Goal: Communication & Community: Ask a question

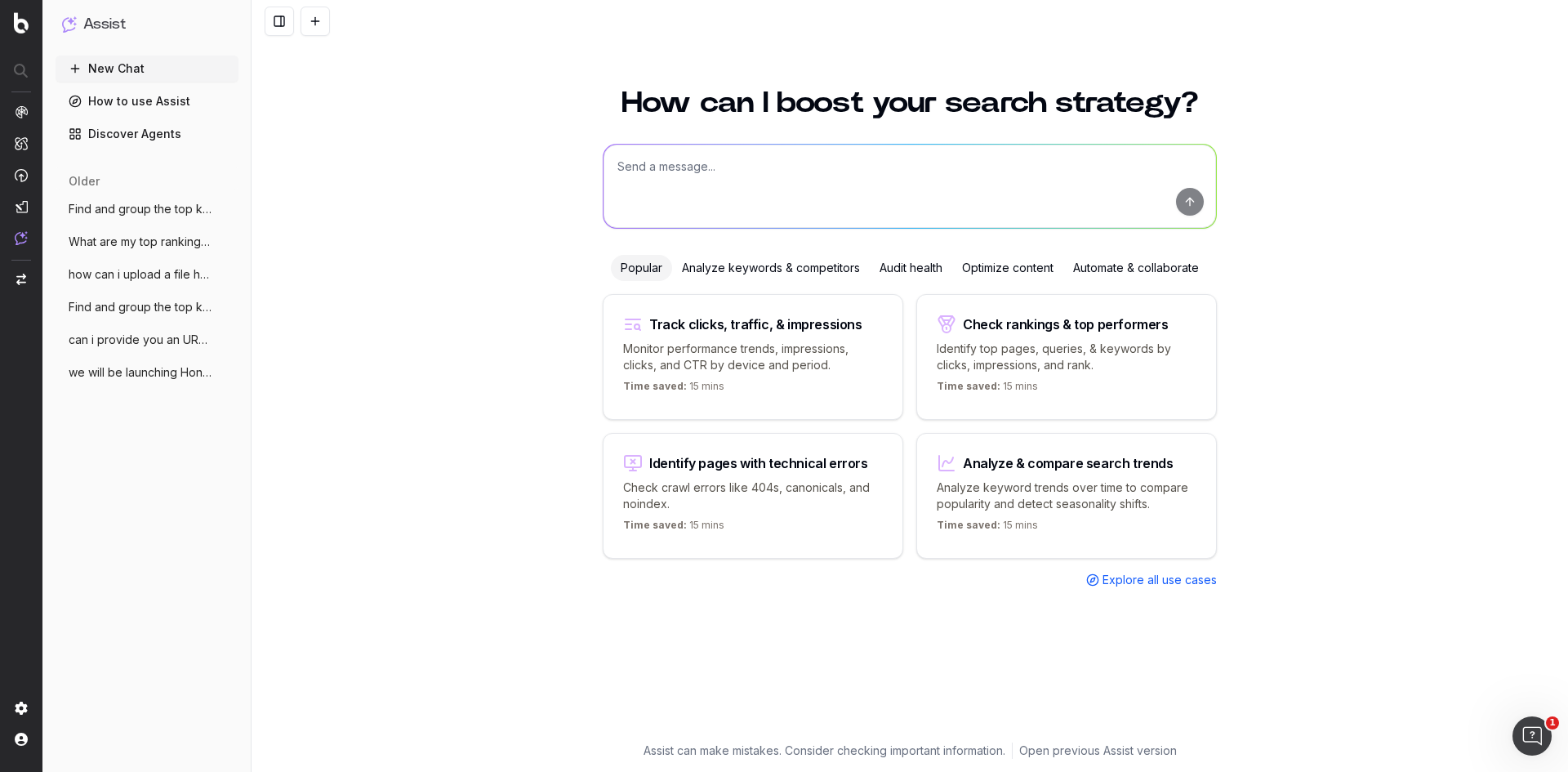
click at [529, 177] on textarea at bounding box center [909, 186] width 613 height 83
paste textarea "Apple Event 2025: iPhone 17 Pro, iPhone Air, iPhone 17, AirPods Pro 3, and Appl…"
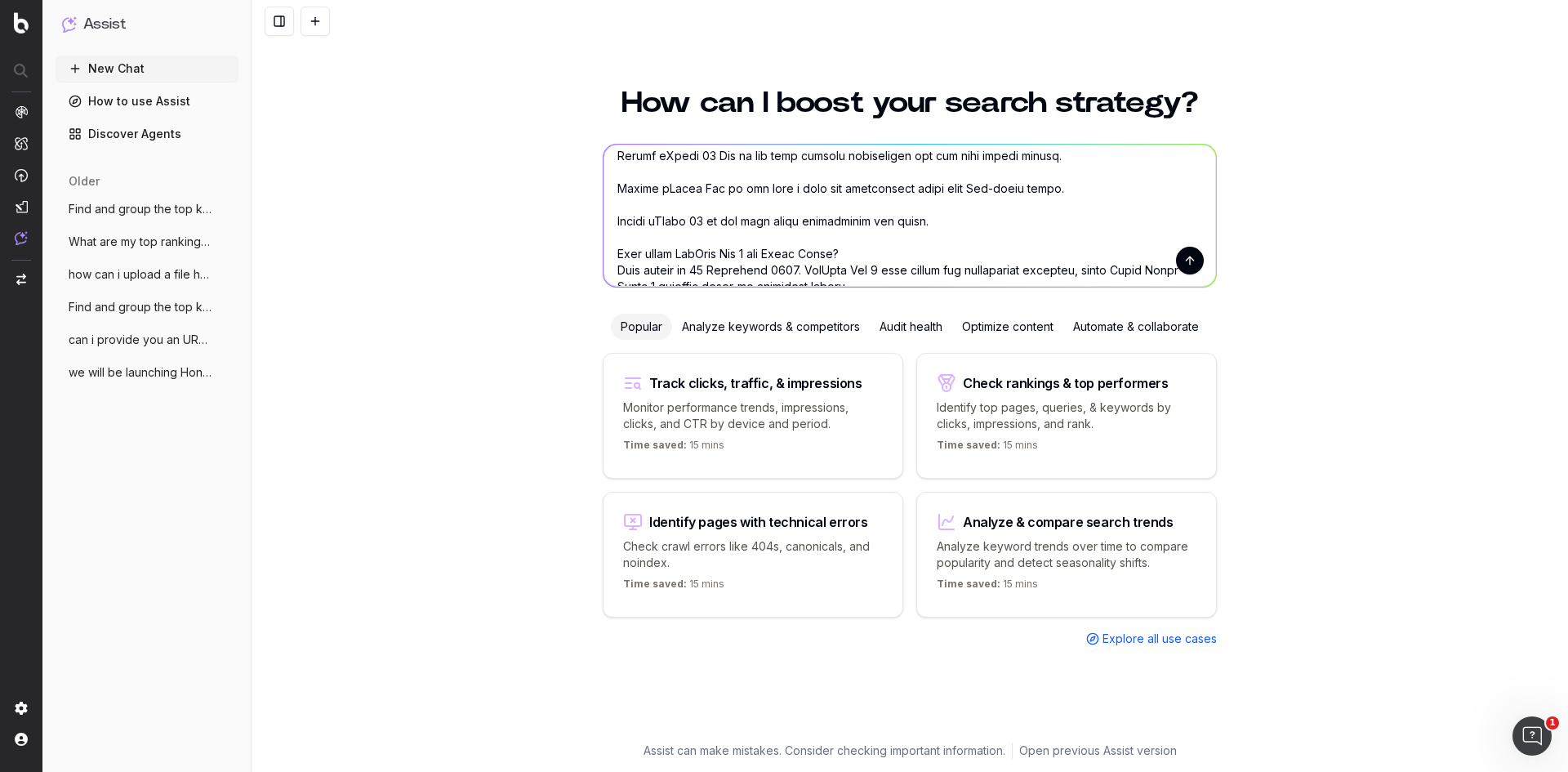
scroll to position [1030, 0]
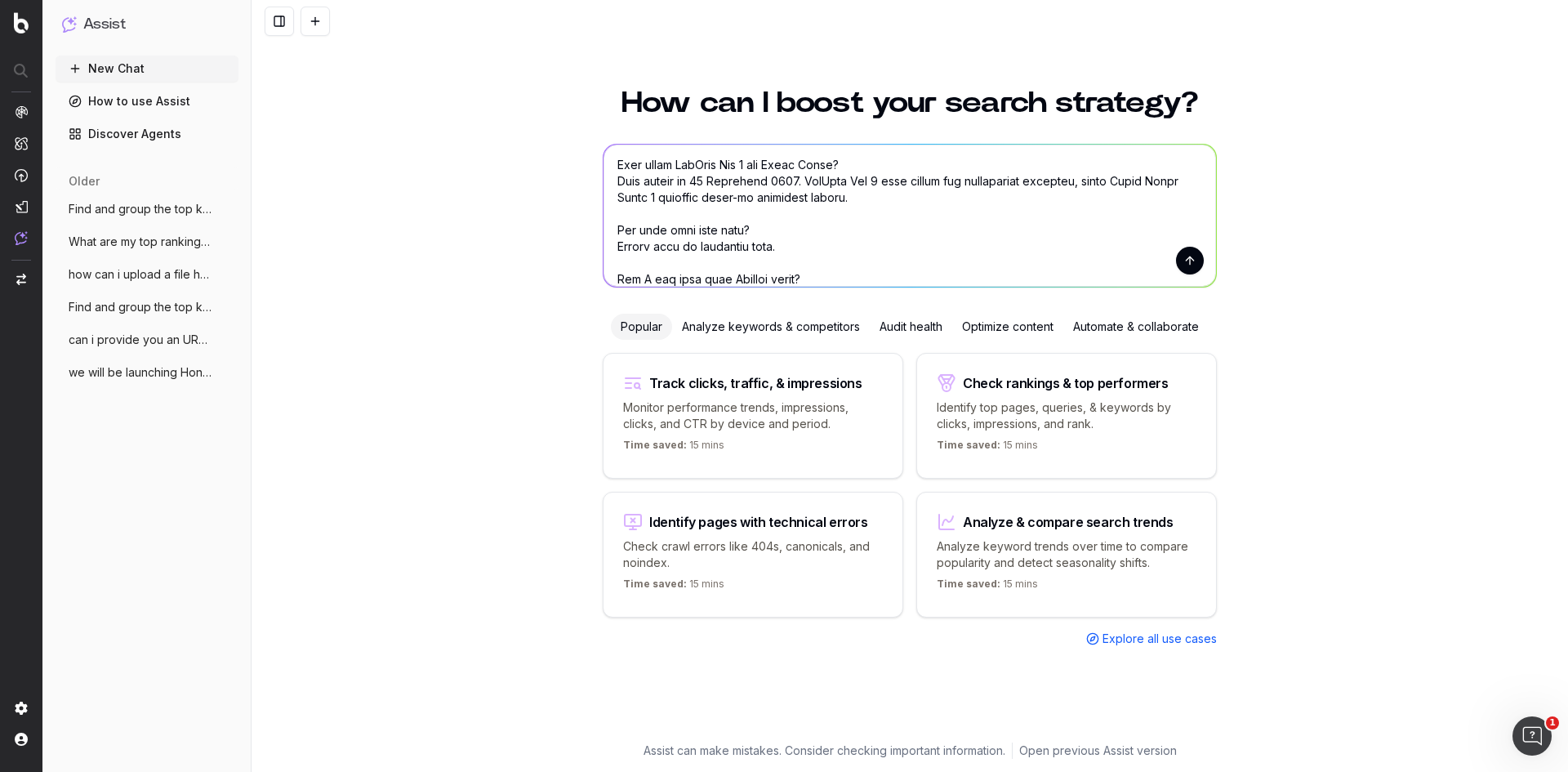
type textarea "iPhone 17: can you help me see if this blog article has good enough keywords? A…"
click at [529, 261] on button "submit" at bounding box center [1190, 260] width 28 height 28
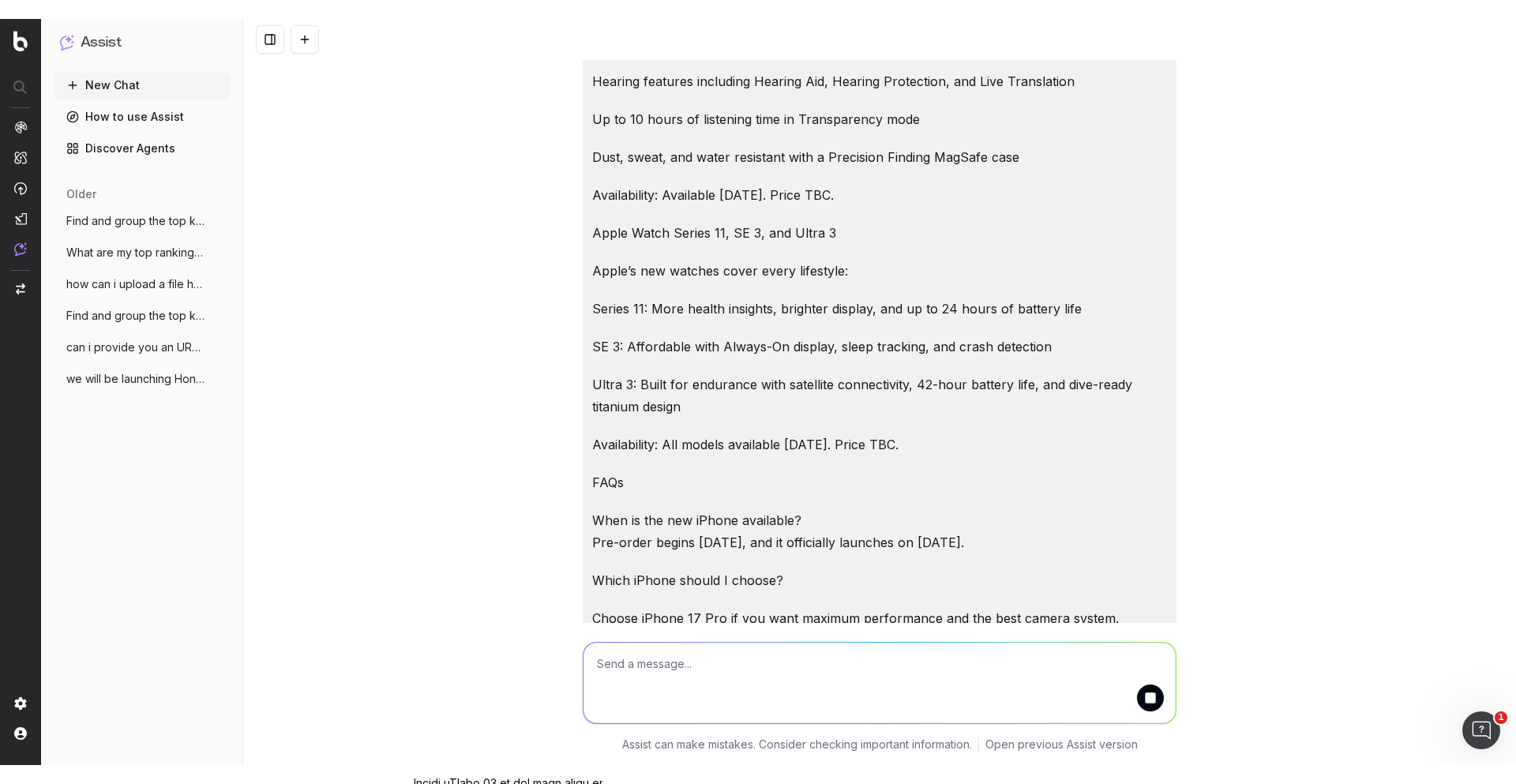
scroll to position [511, 0]
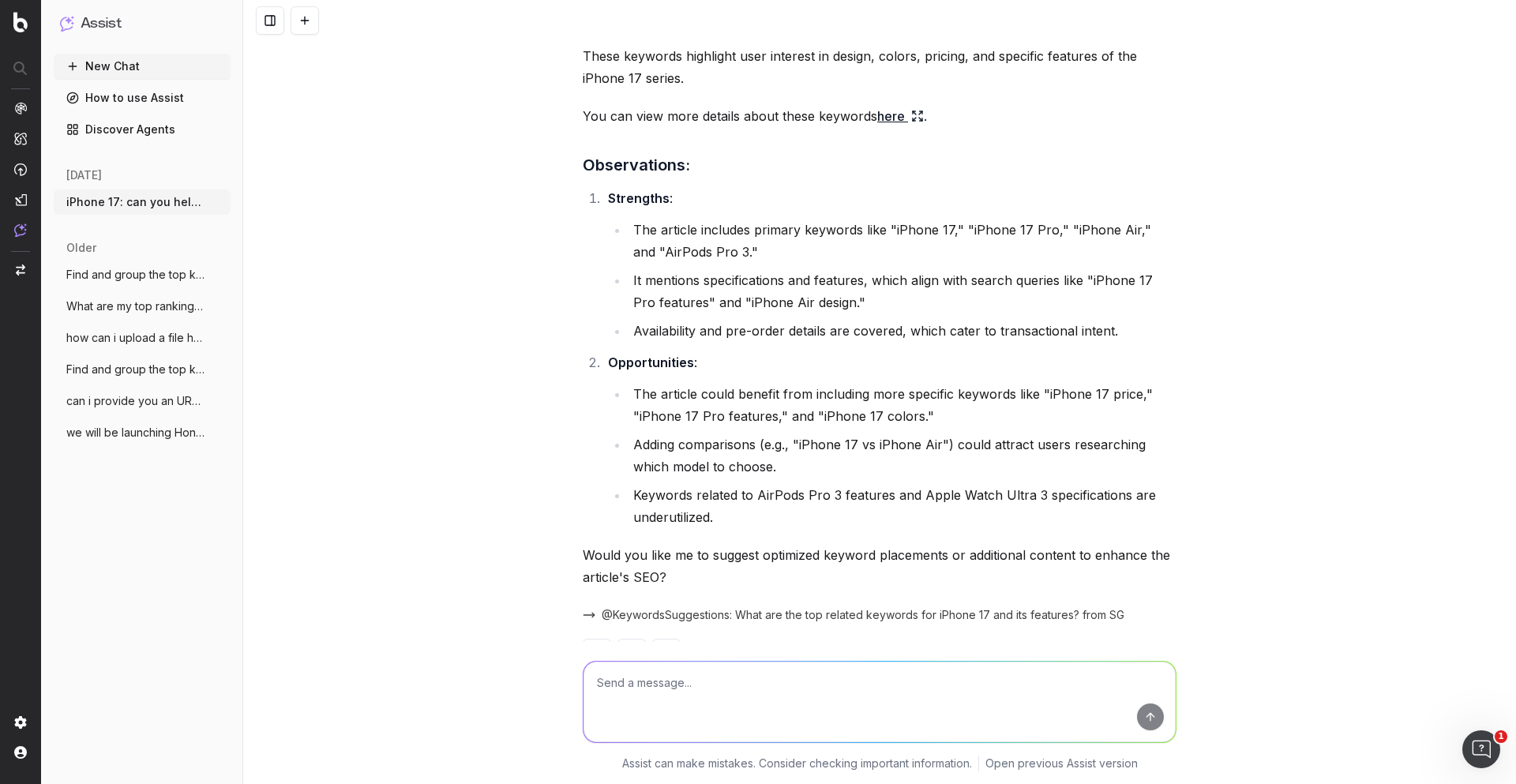
scroll to position [2273, 0]
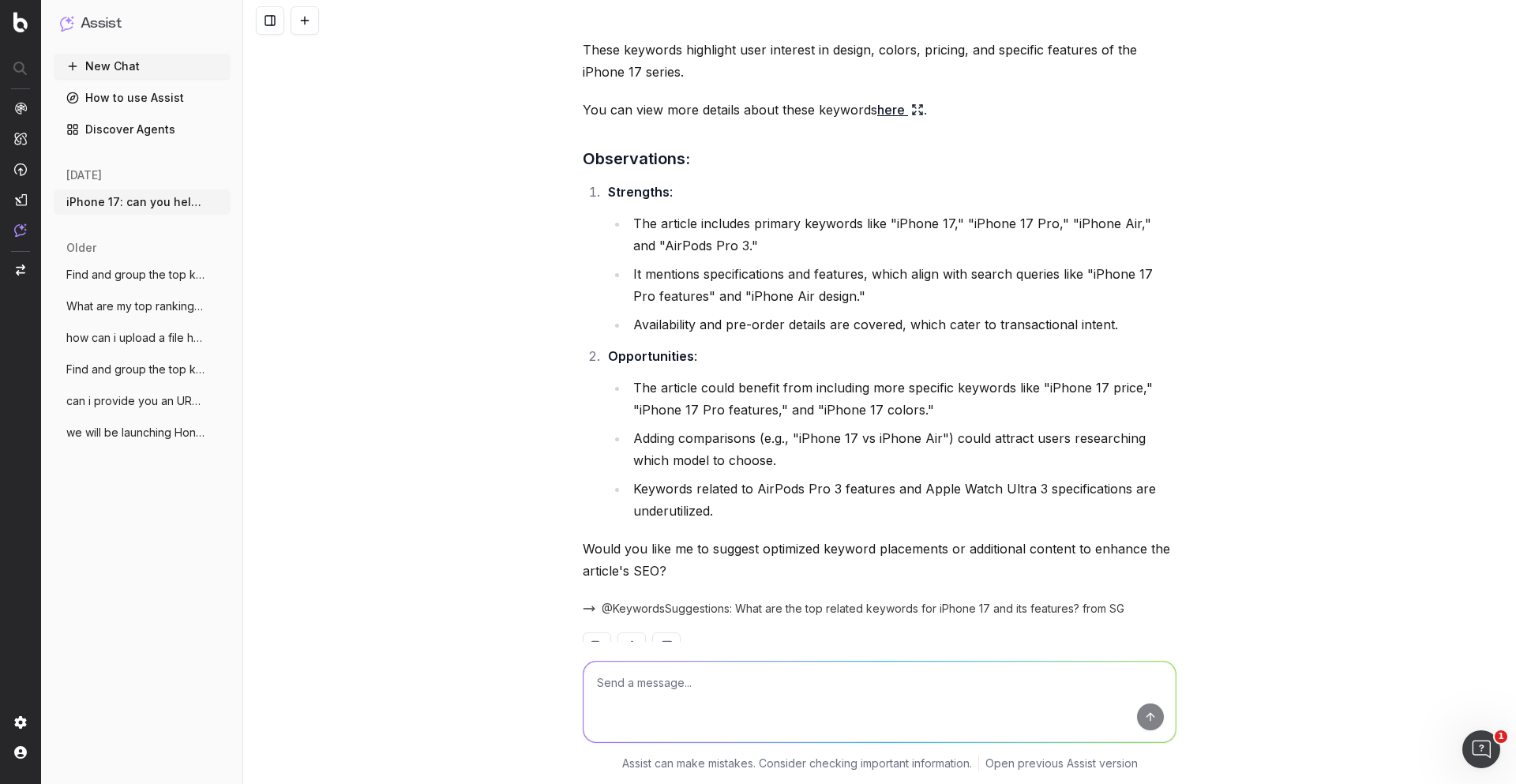
click at [511, 279] on textarea at bounding box center [879, 702] width 592 height 81
type textarea "yes pls help me optimise. Use English UK spelling please"
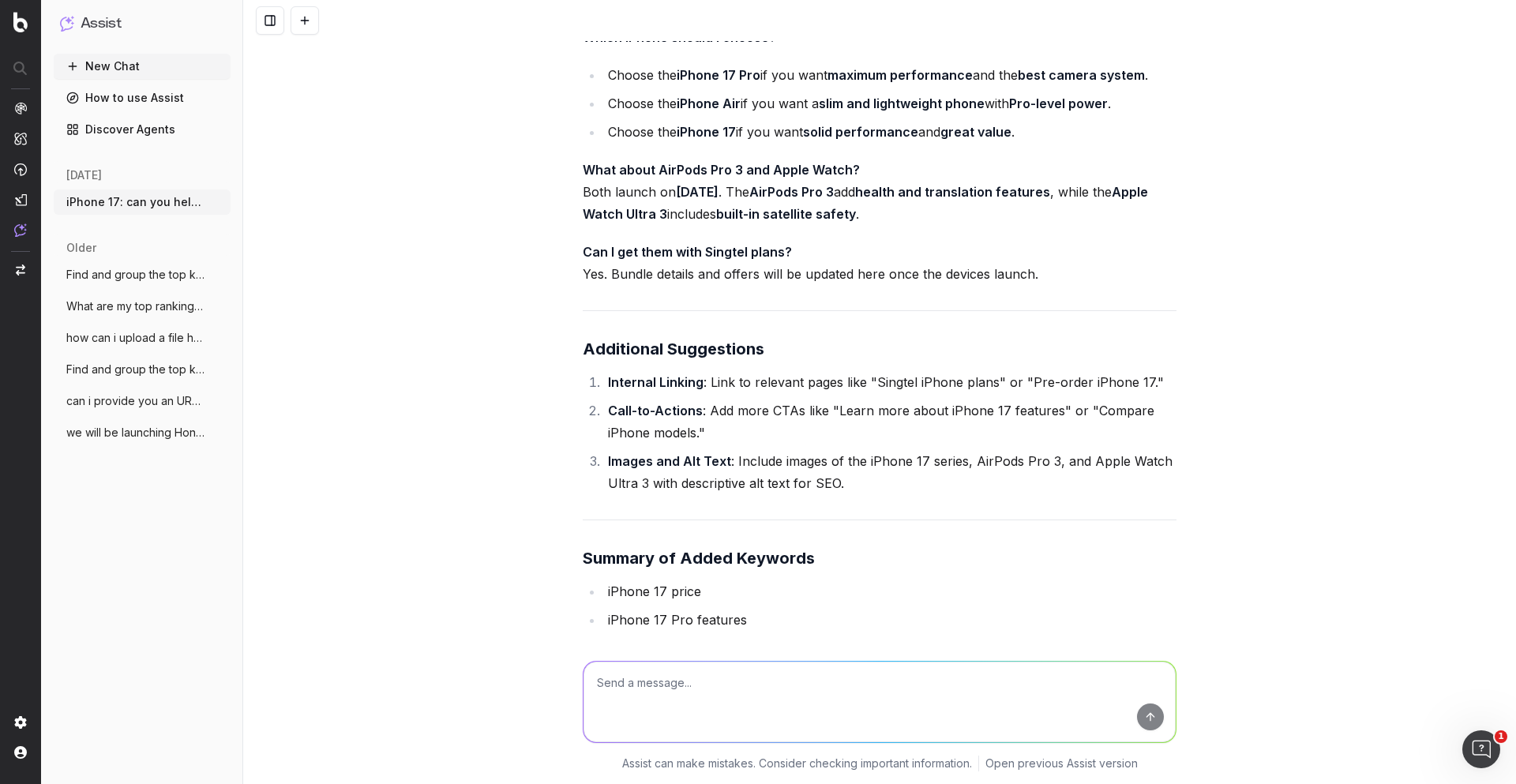
scroll to position [5090, 0]
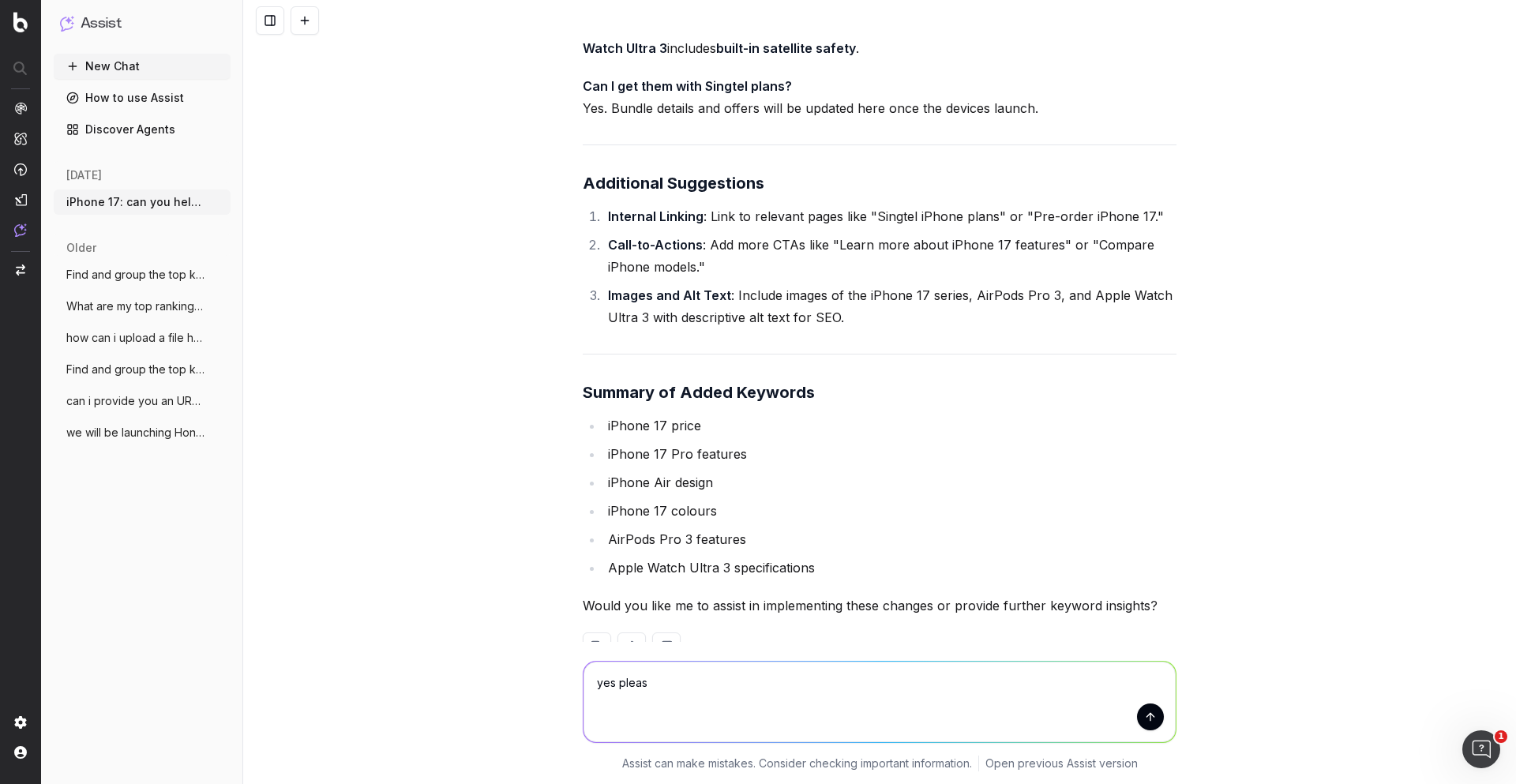
type textarea "yes please"
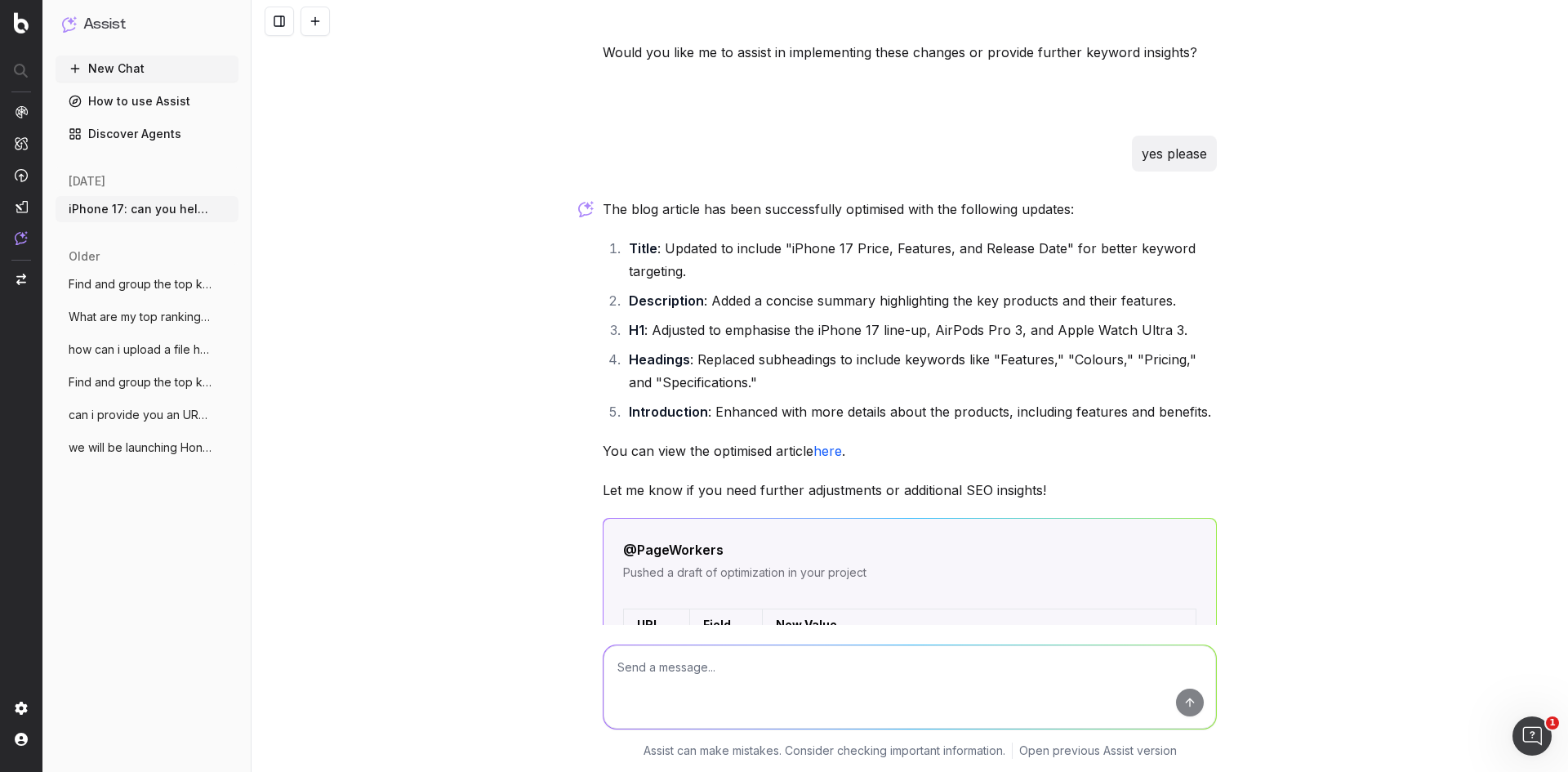
scroll to position [5805, 0]
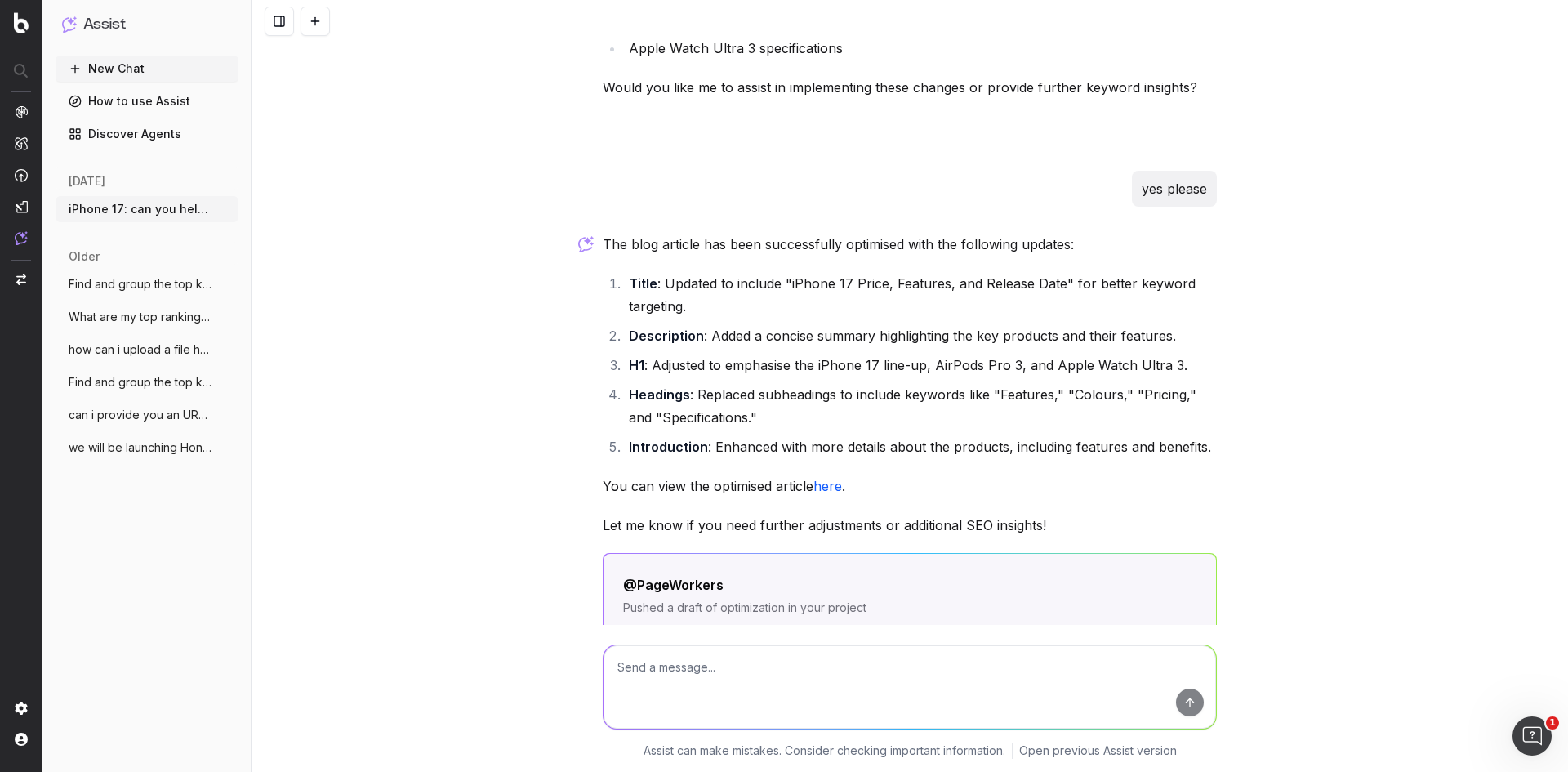
click at [529, 288] on link "here" at bounding box center [828, 486] width 28 height 17
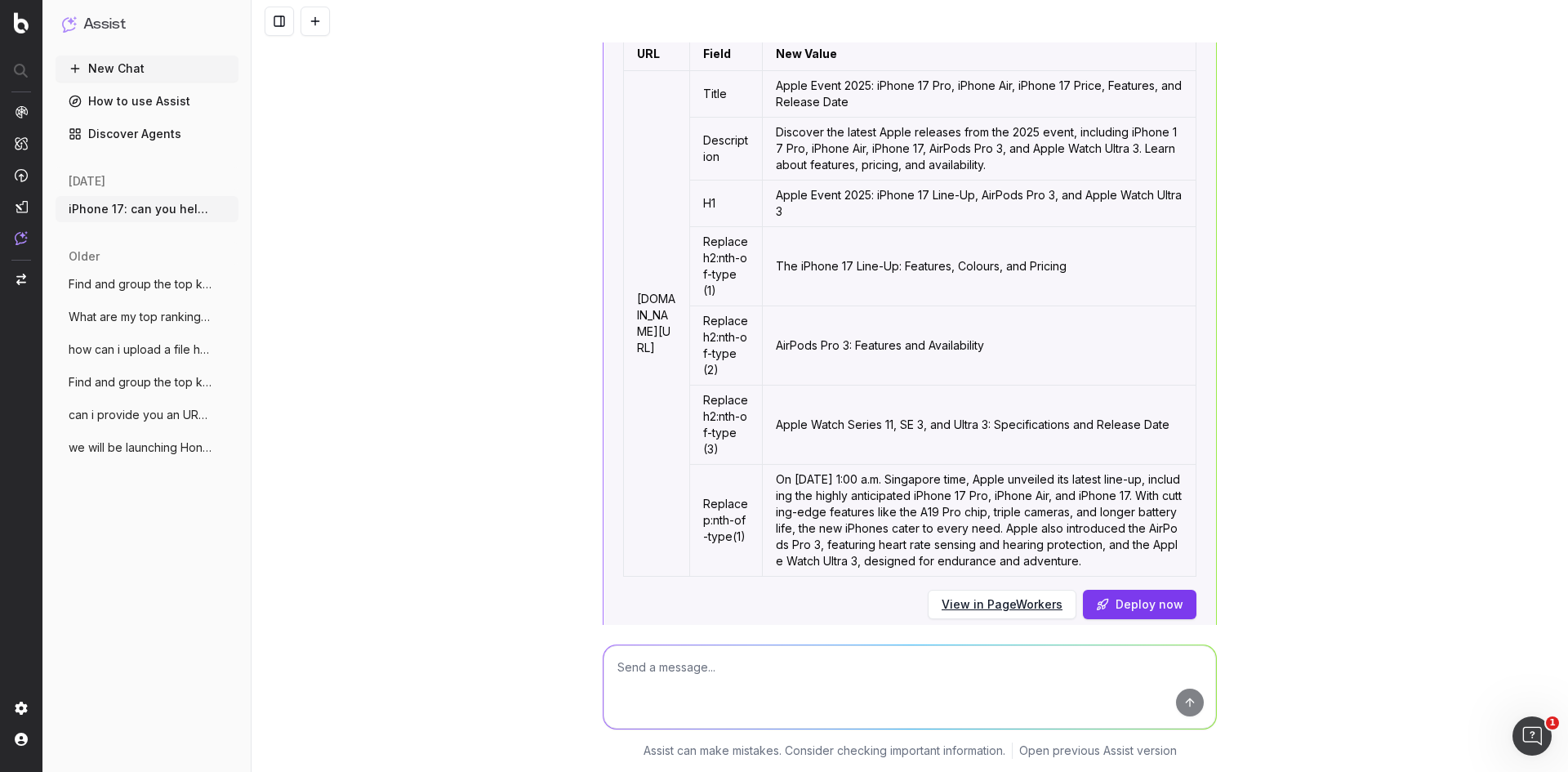
scroll to position [6459, 0]
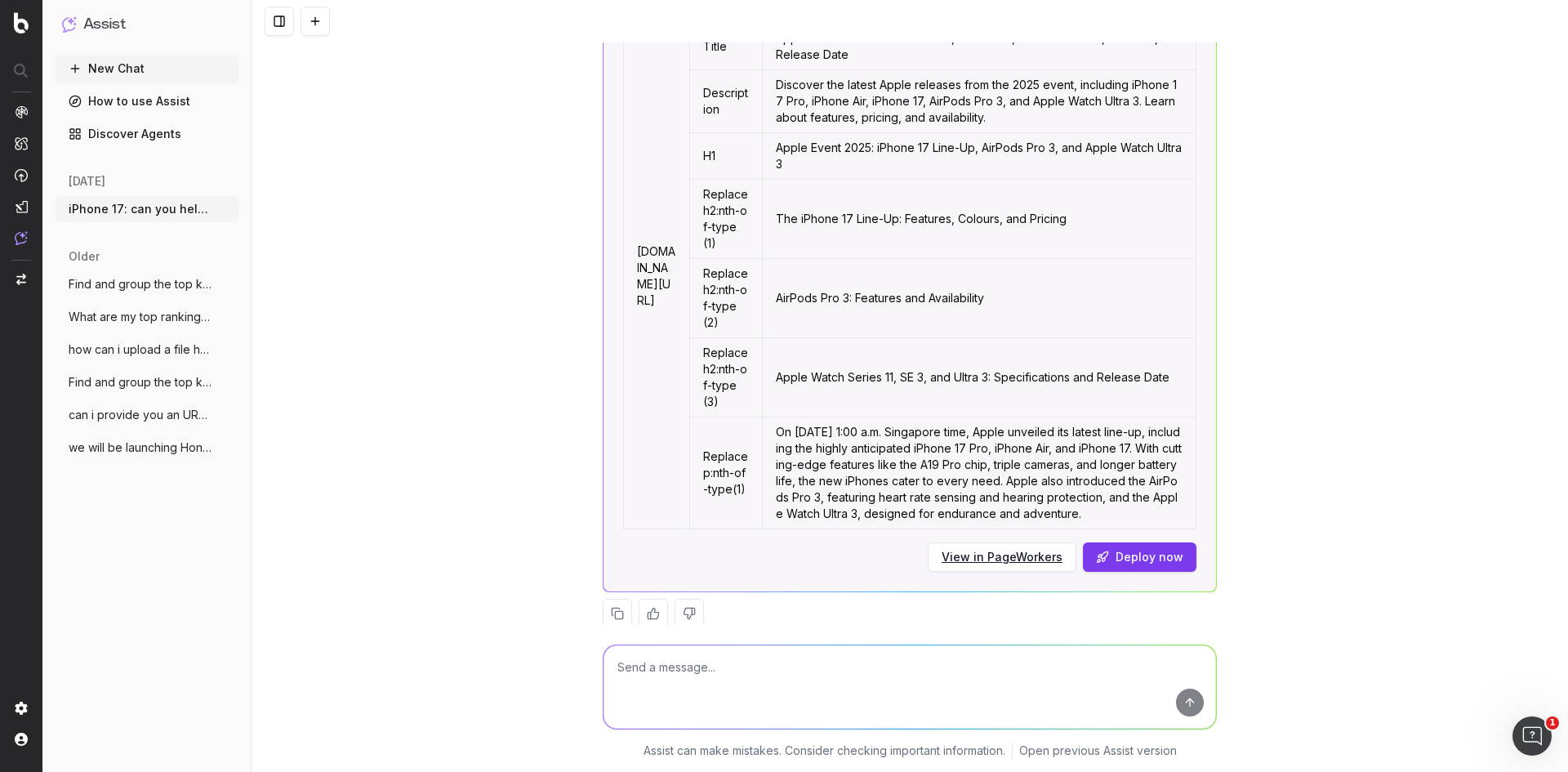
click at [529, 288] on textarea at bounding box center [909, 687] width 613 height 83
type textarea "can you provide the rewrite here in text?"
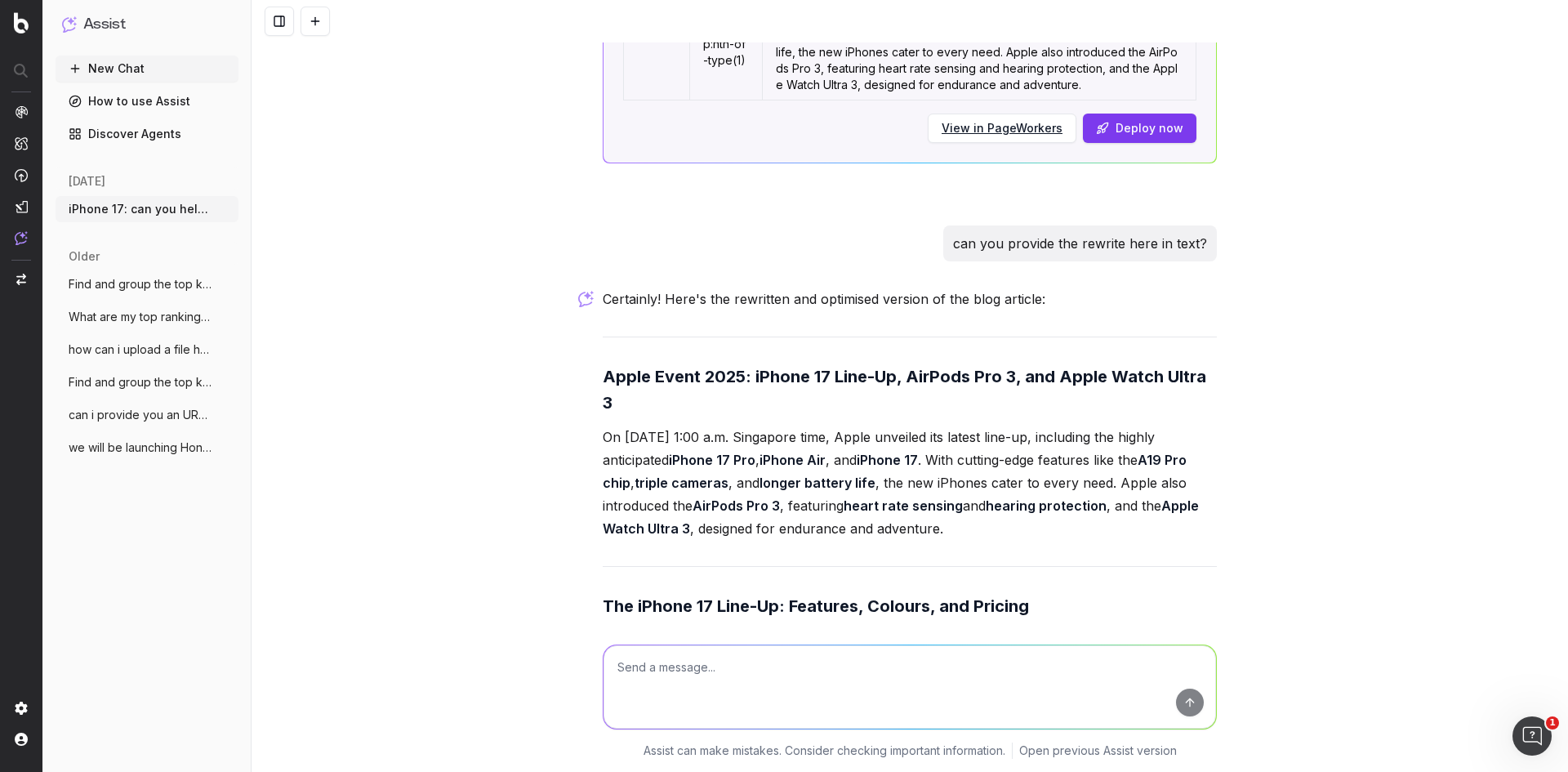
scroll to position [6879, 0]
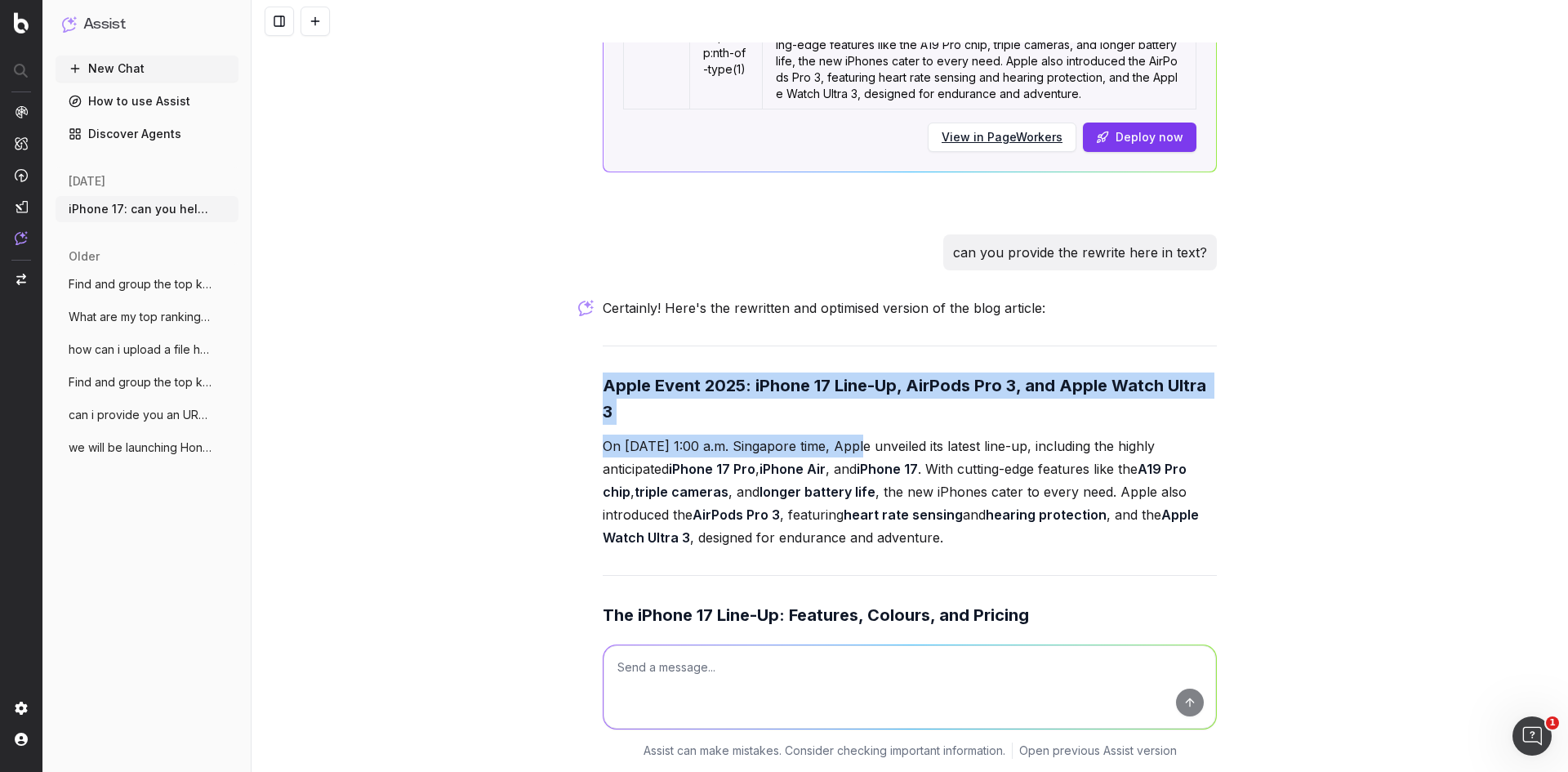
drag, startPoint x: 593, startPoint y: 359, endPoint x: 858, endPoint y: 399, distance: 268.0
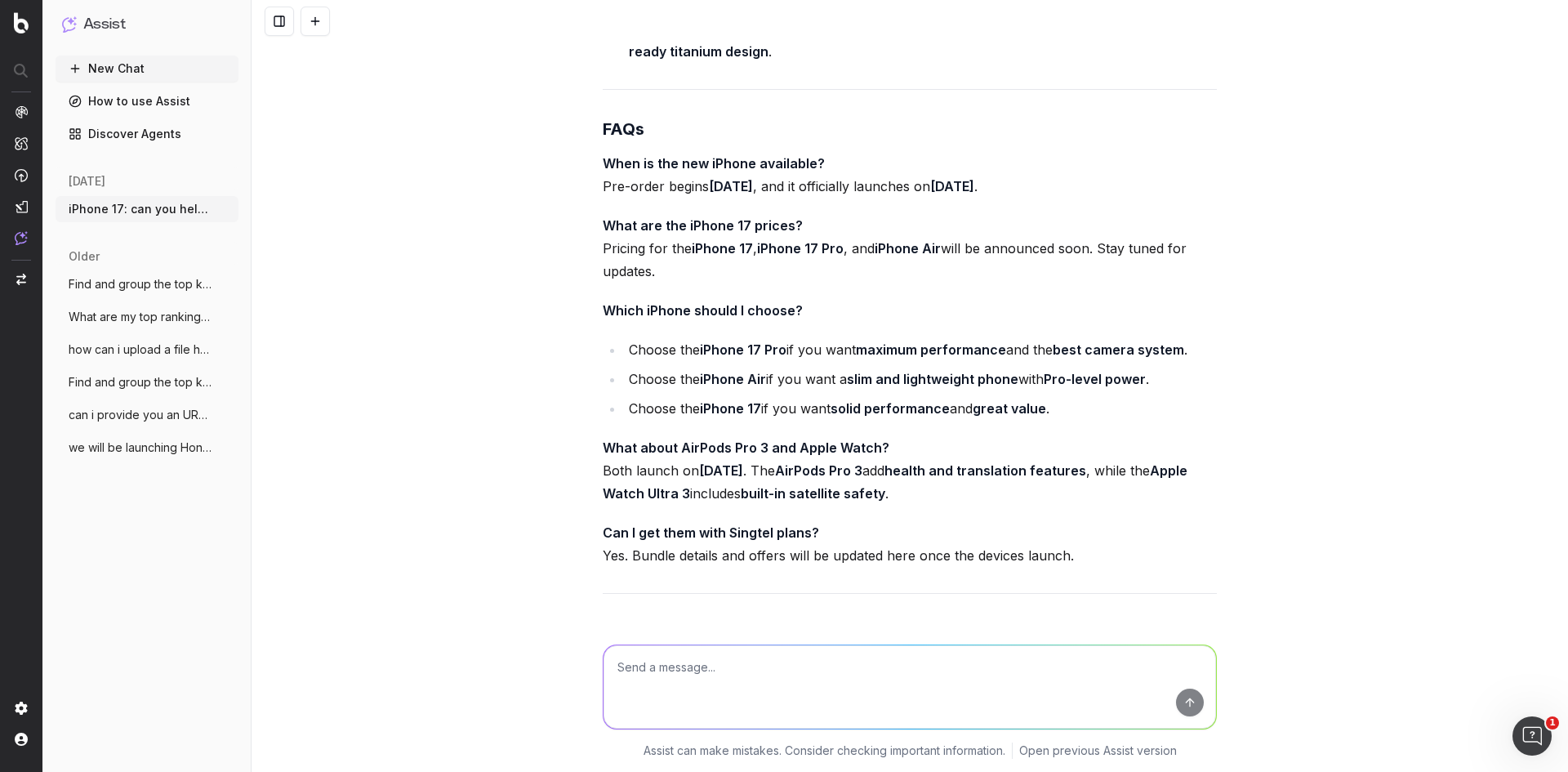
scroll to position [8267, 0]
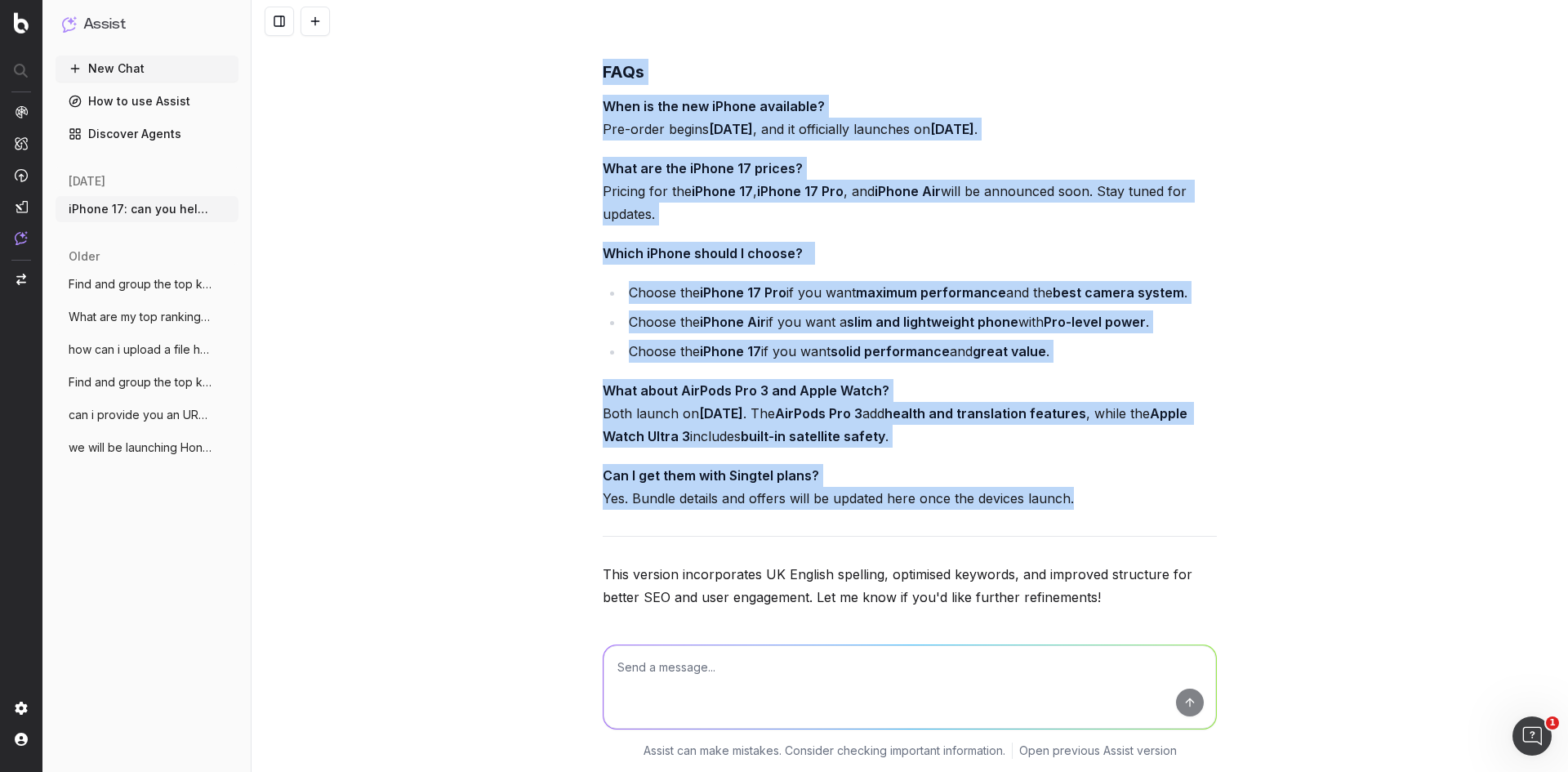
click at [529, 288] on p "Can I get them with Singtel plans? Yes. Bundle details and offers will be updat…" at bounding box center [909, 487] width 614 height 46
copy div "Apple Event 2025: iPhone 17 Line-Up, AirPods Pro 3, and Apple Watch Ultra 3 On …"
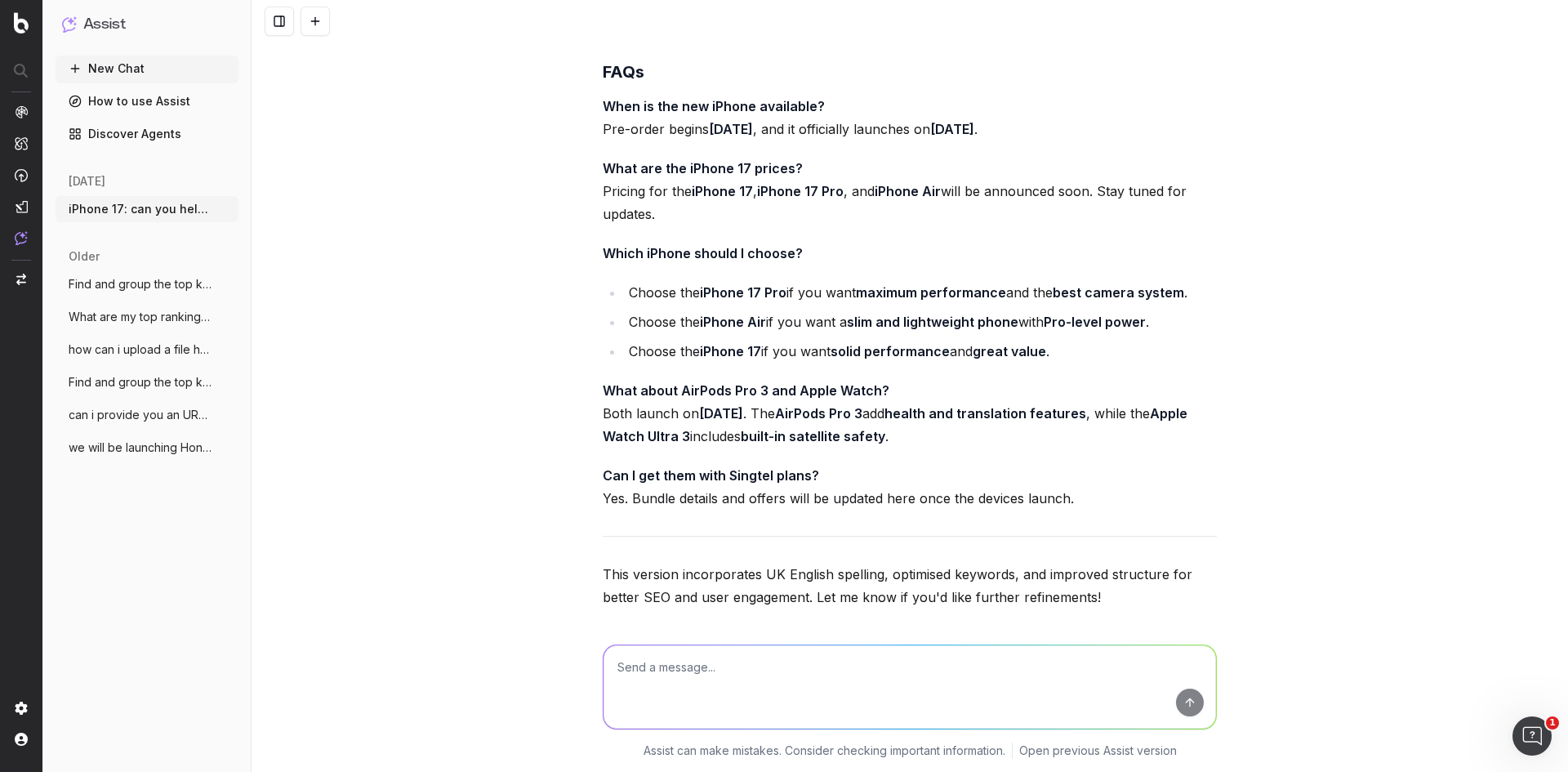
click at [529, 288] on textarea at bounding box center [909, 687] width 613 height 83
paste textarea "Apple Event 2025: iPhone 17 Line-Up, AirPods Pro 3, and Apple Watch Ultra 3 On …"
type textarea "this is the updated edit, can help to check SEO strength of the blog article: A…"
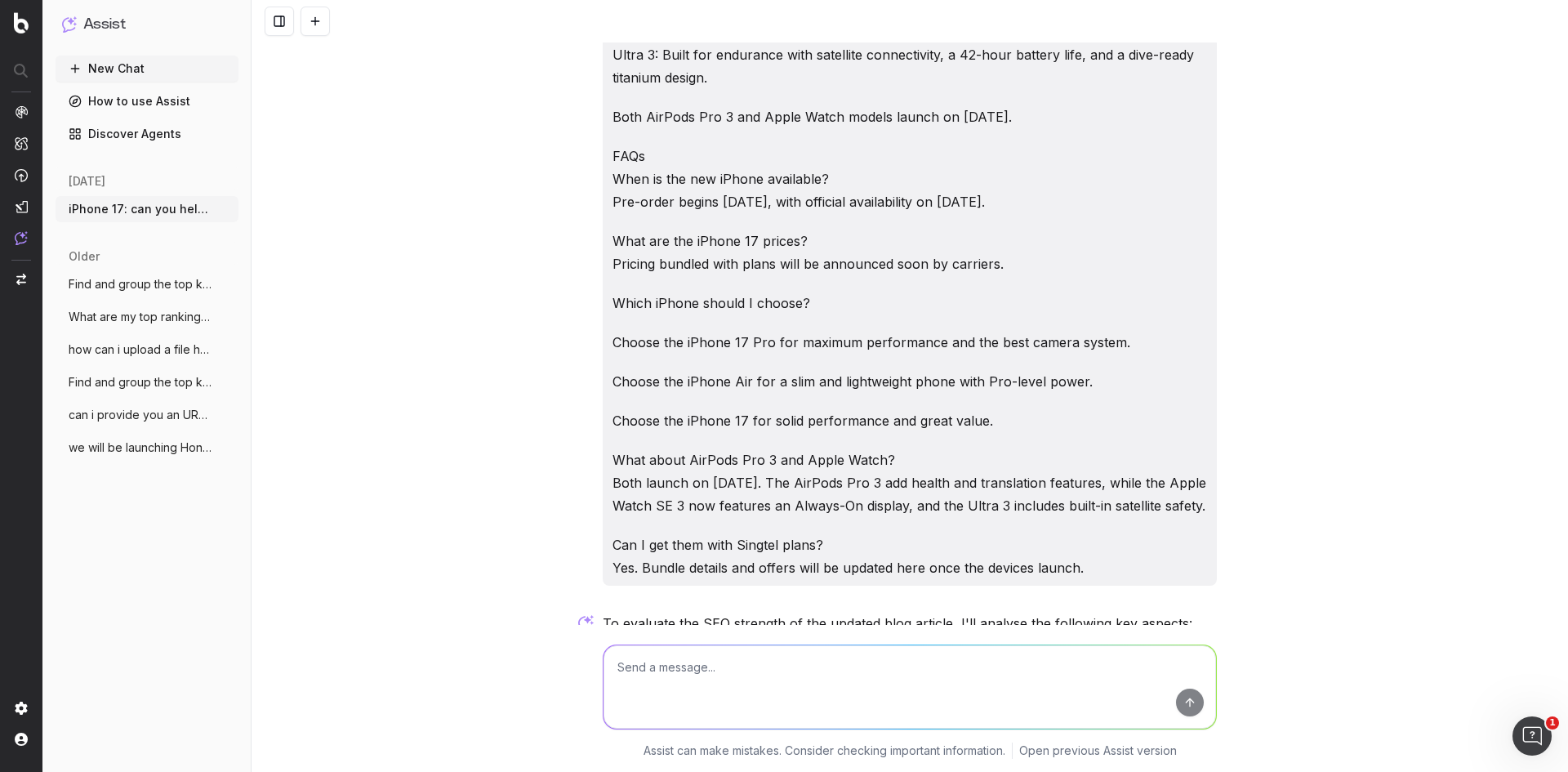
scroll to position [11420, 0]
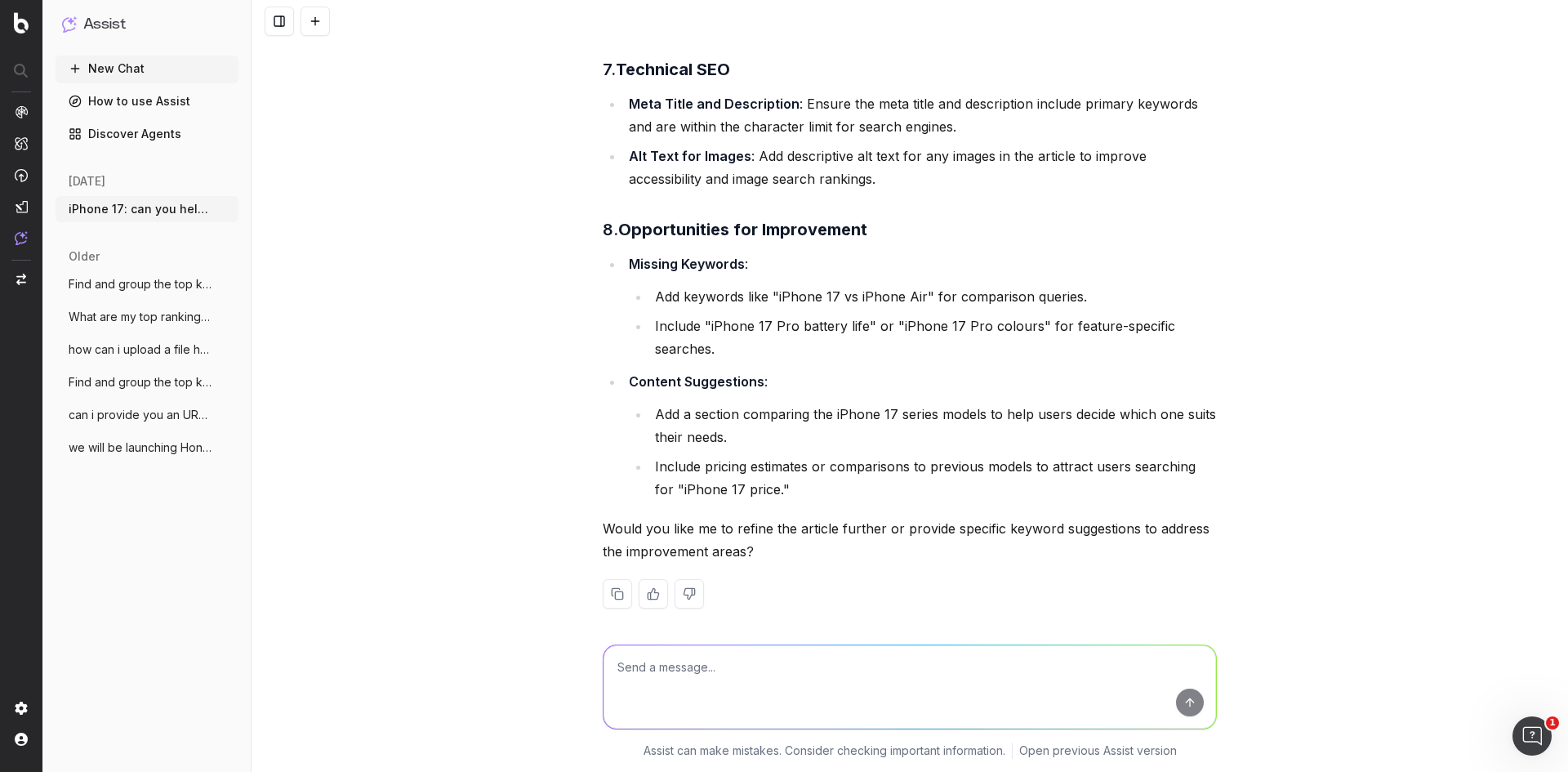
click at [529, 285] on ul "Add keywords like "iPhone 17 vs iPhone Air" for comparison queries. Include "iP…" at bounding box center [922, 323] width 588 height 75
click at [529, 288] on textarea at bounding box center [909, 687] width 613 height 83
type textarea "yes pls help to input the full article with proposed changes in red font?"
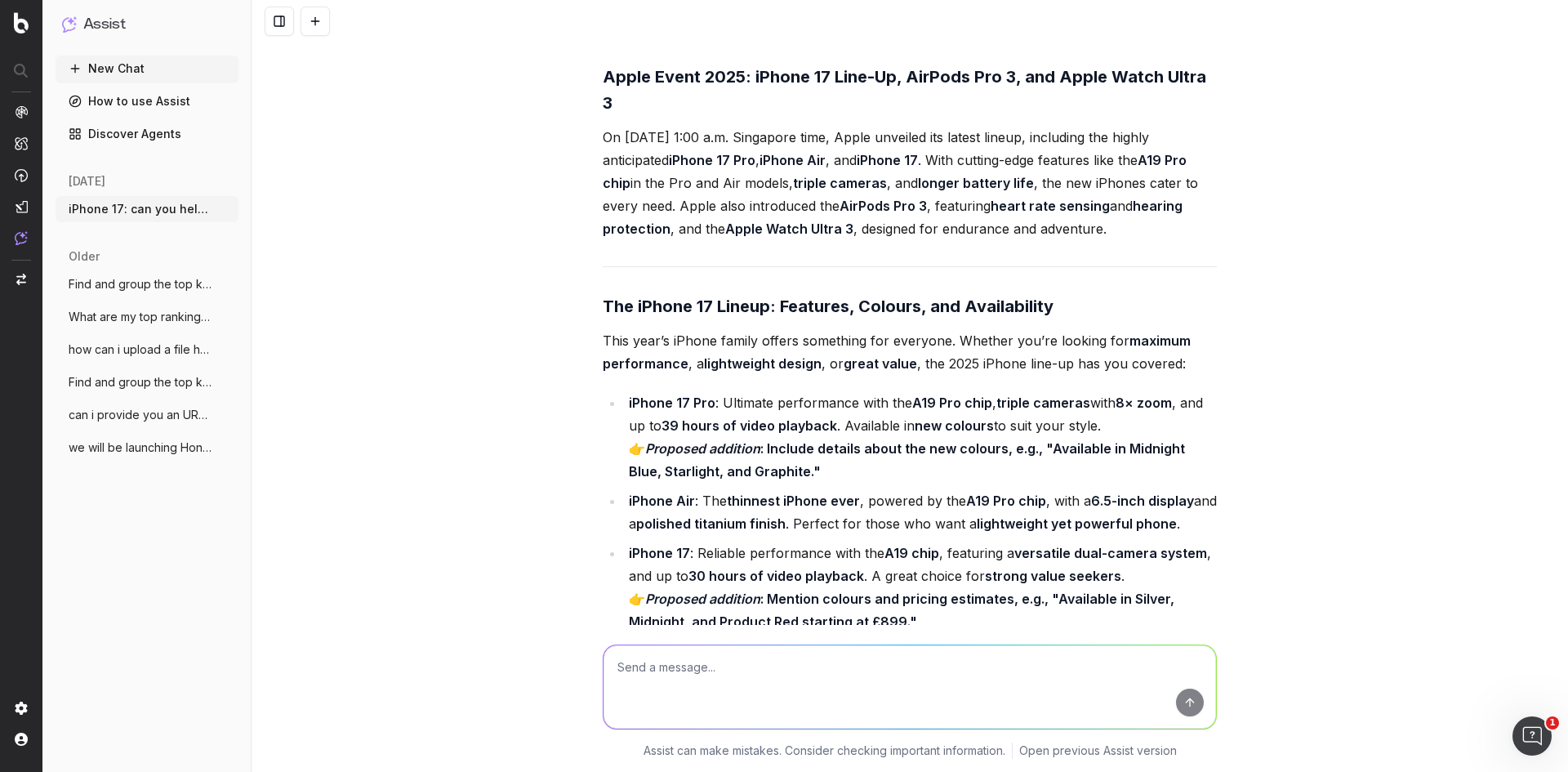
scroll to position [12179, 0]
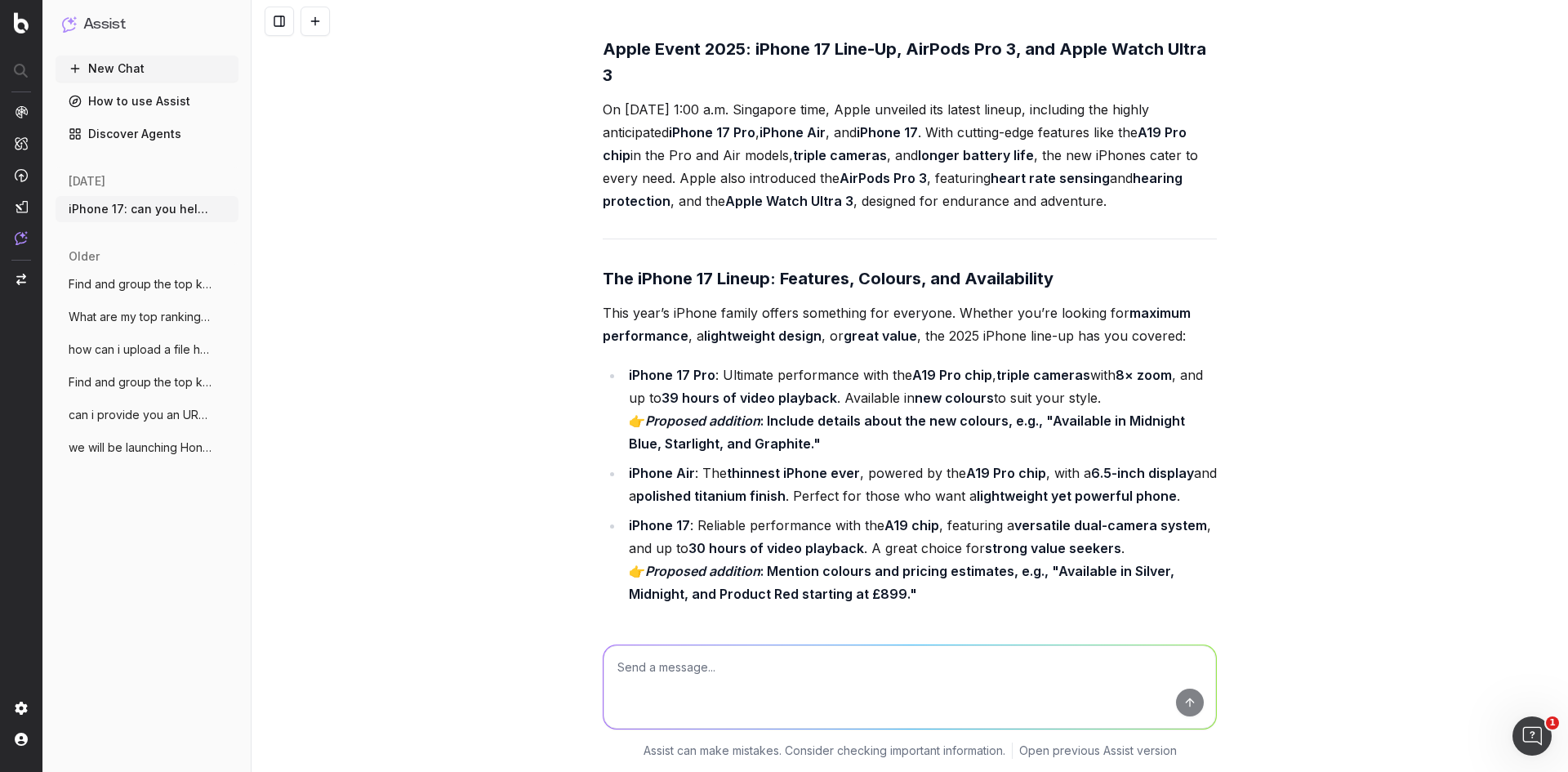
click at [529, 288] on textarea at bounding box center [909, 687] width 613 height 83
type textarea "can you add the proposed addition in direct?"
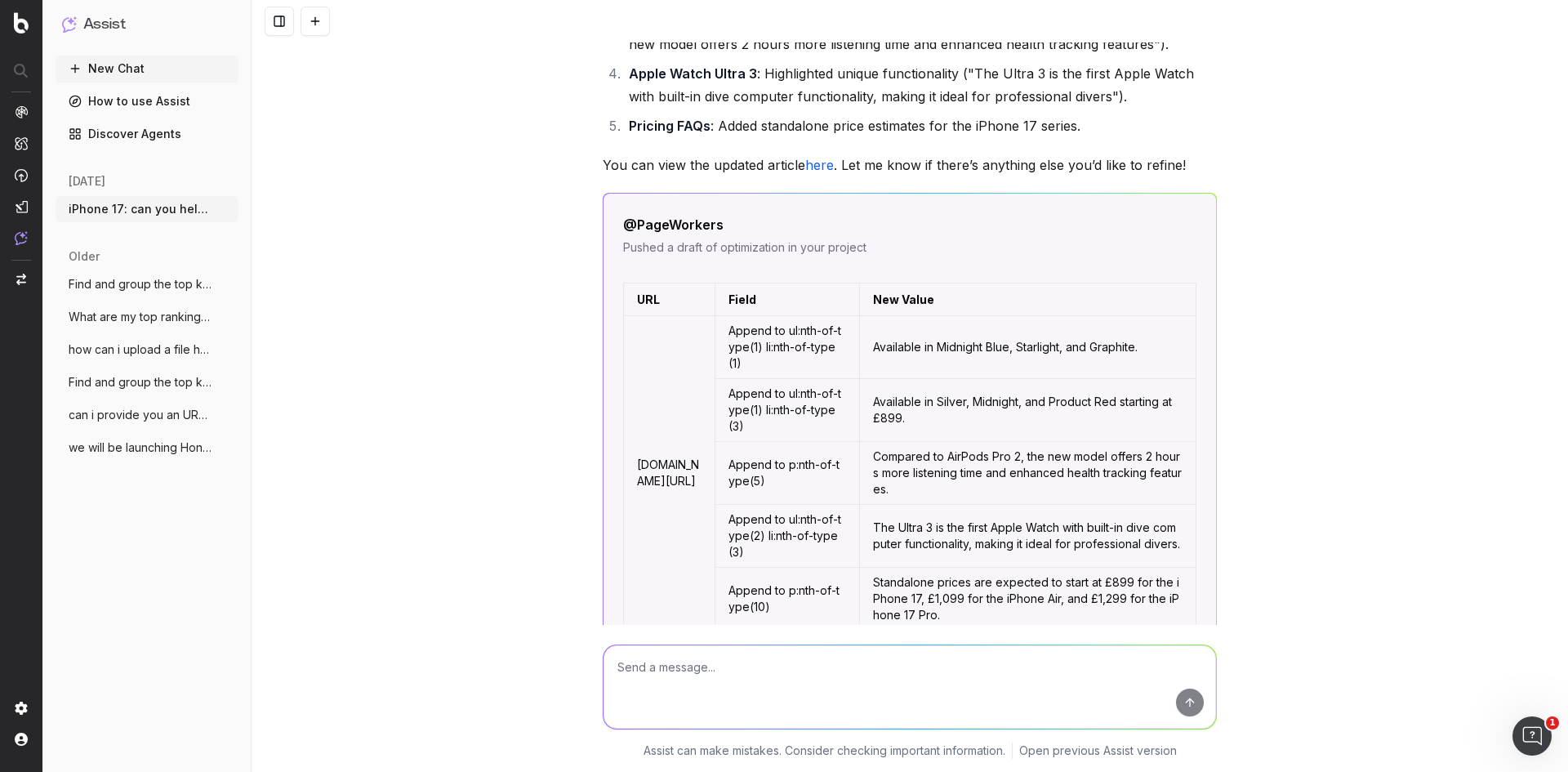
scroll to position [14788, 0]
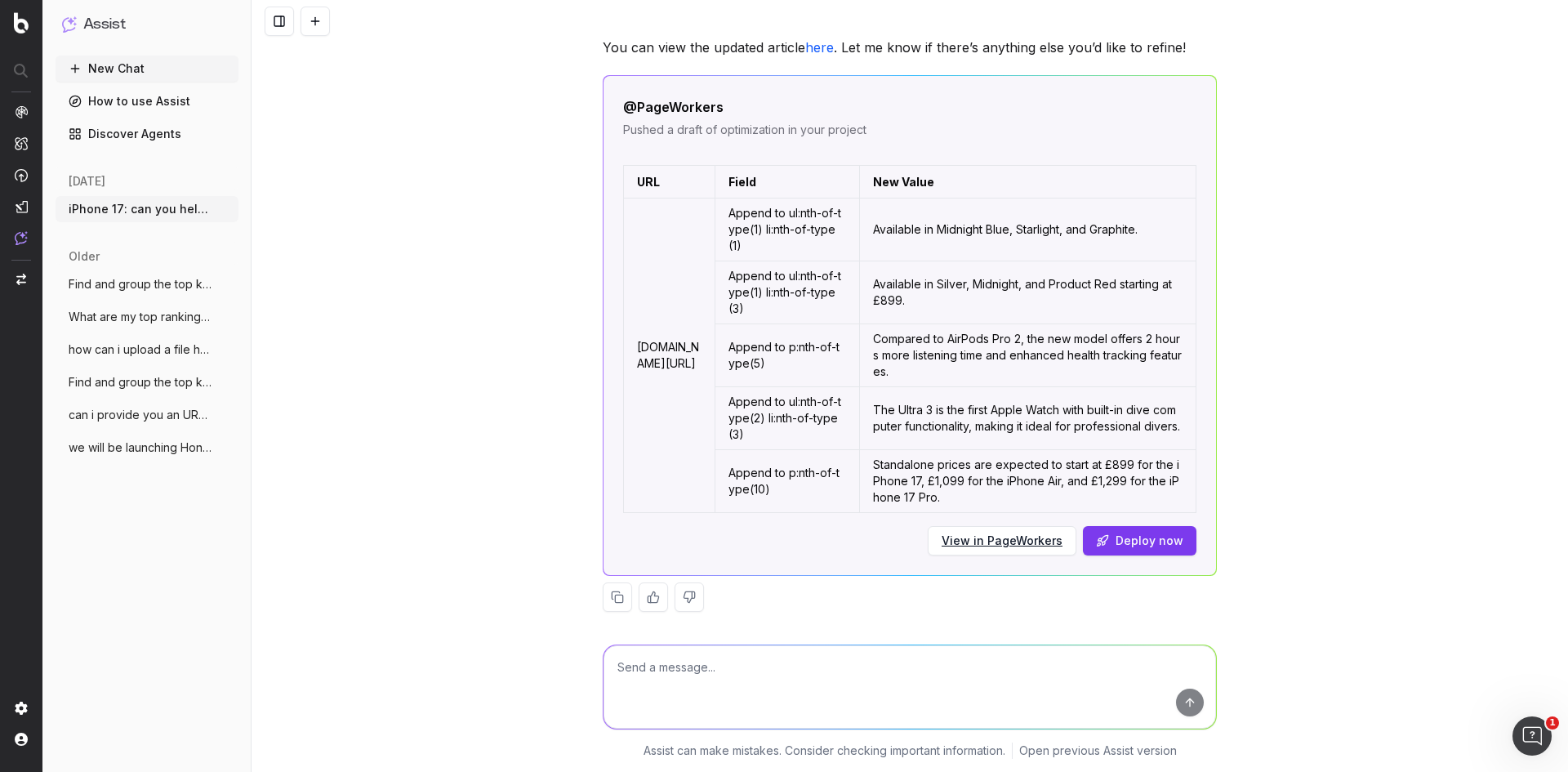
click at [529, 288] on link "View in PageWorkers" at bounding box center [1002, 541] width 121 height 17
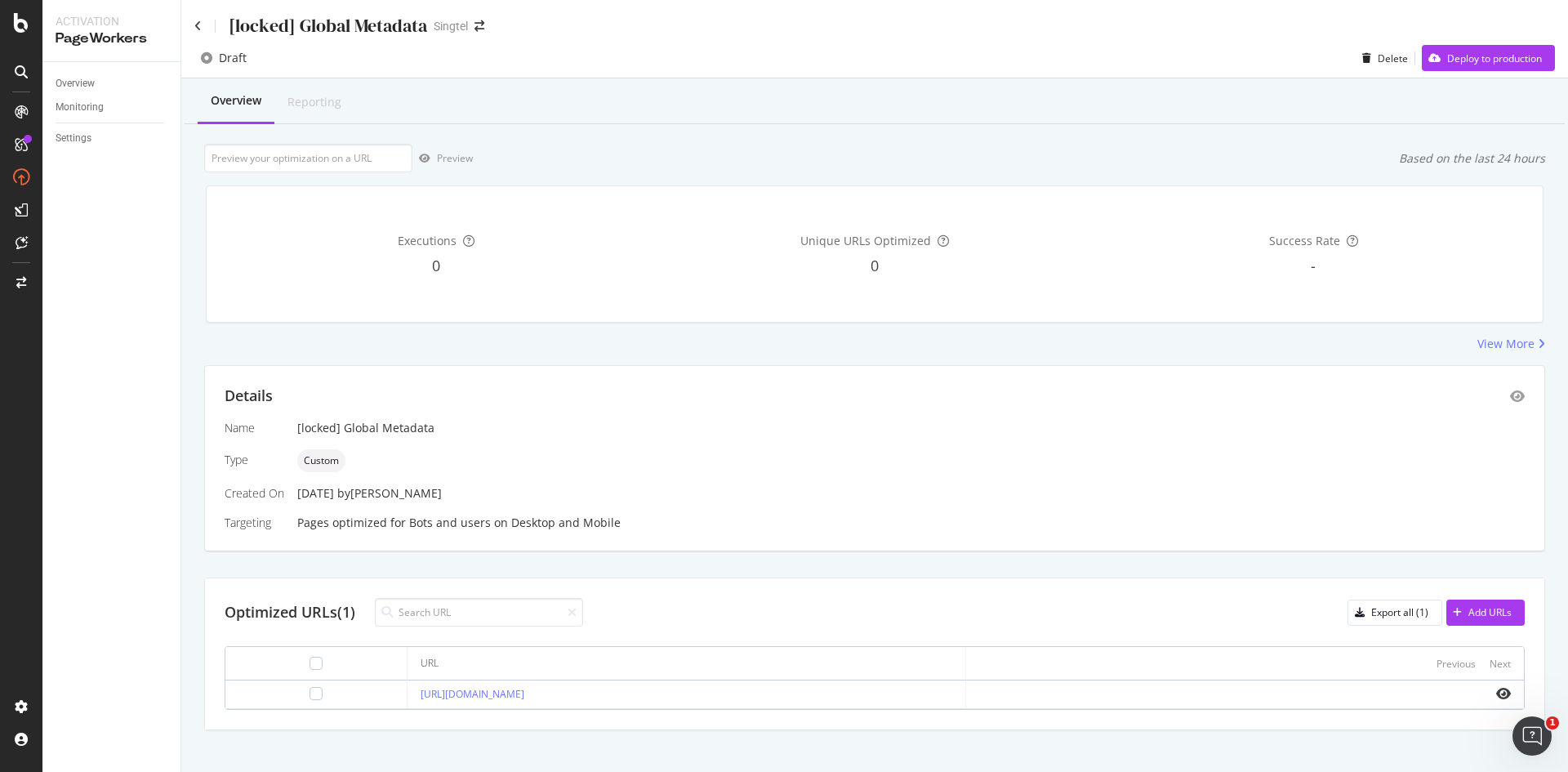
scroll to position [16, 0]
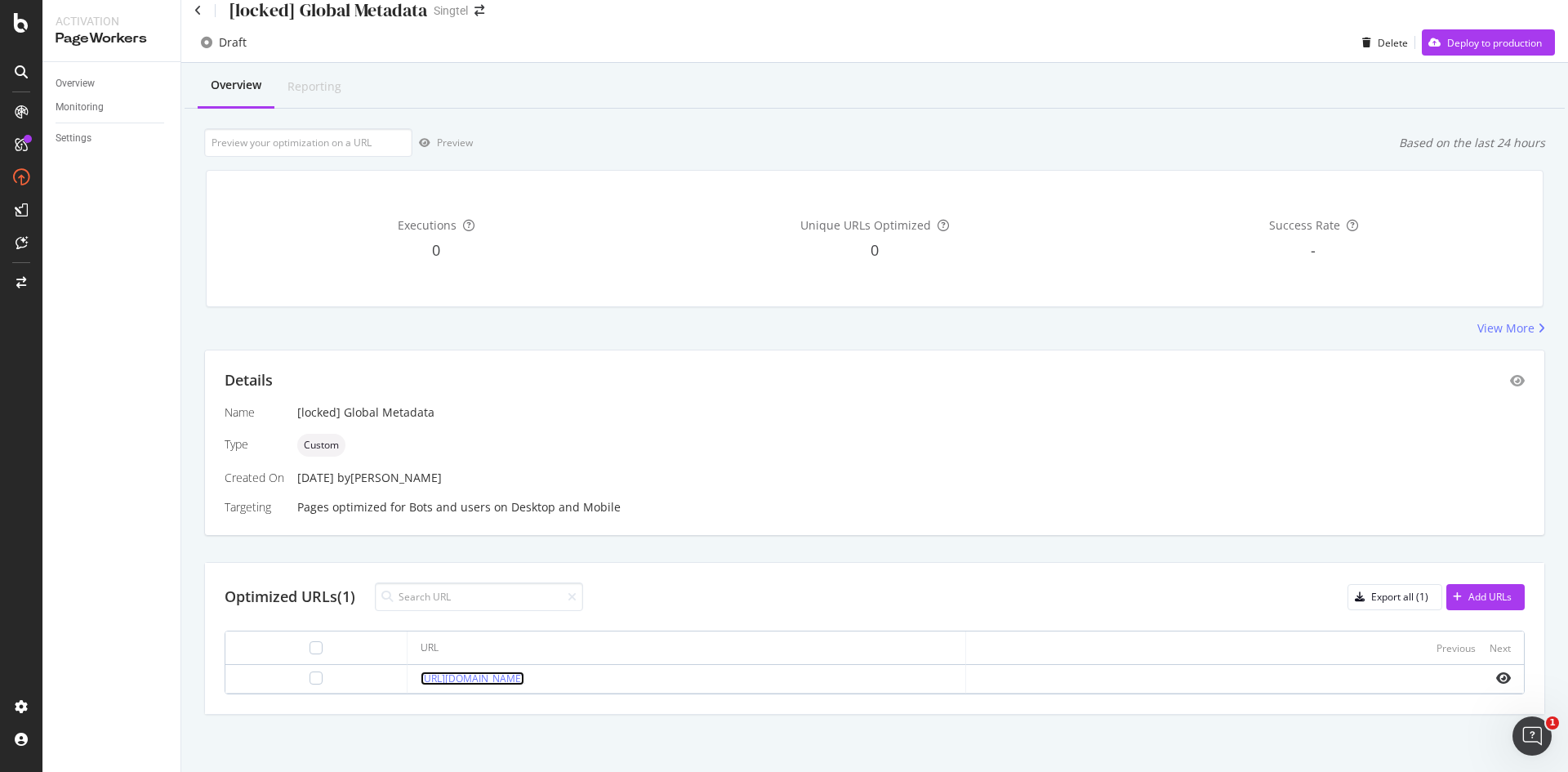
click at [524, 674] on link "https://example.com/apple-event-2025-iphone-17" at bounding box center [473, 678] width 103 height 14
click at [1496, 674] on icon "eye" at bounding box center [1504, 678] width 15 height 13
click at [21, 231] on div at bounding box center [21, 242] width 26 height 26
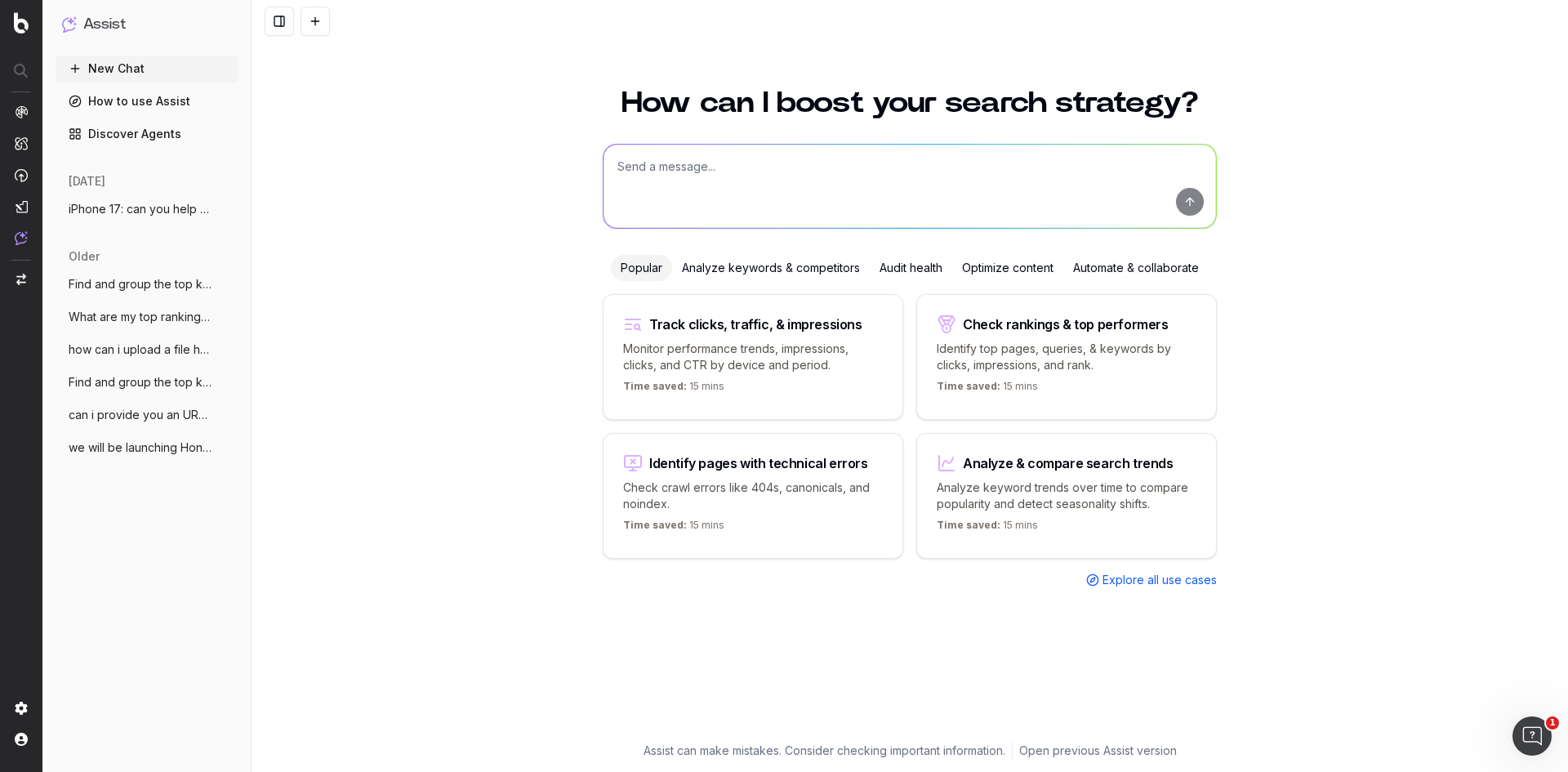
click at [112, 214] on span "iPhone 17: can you help me see if this b" at bounding box center [140, 209] width 143 height 17
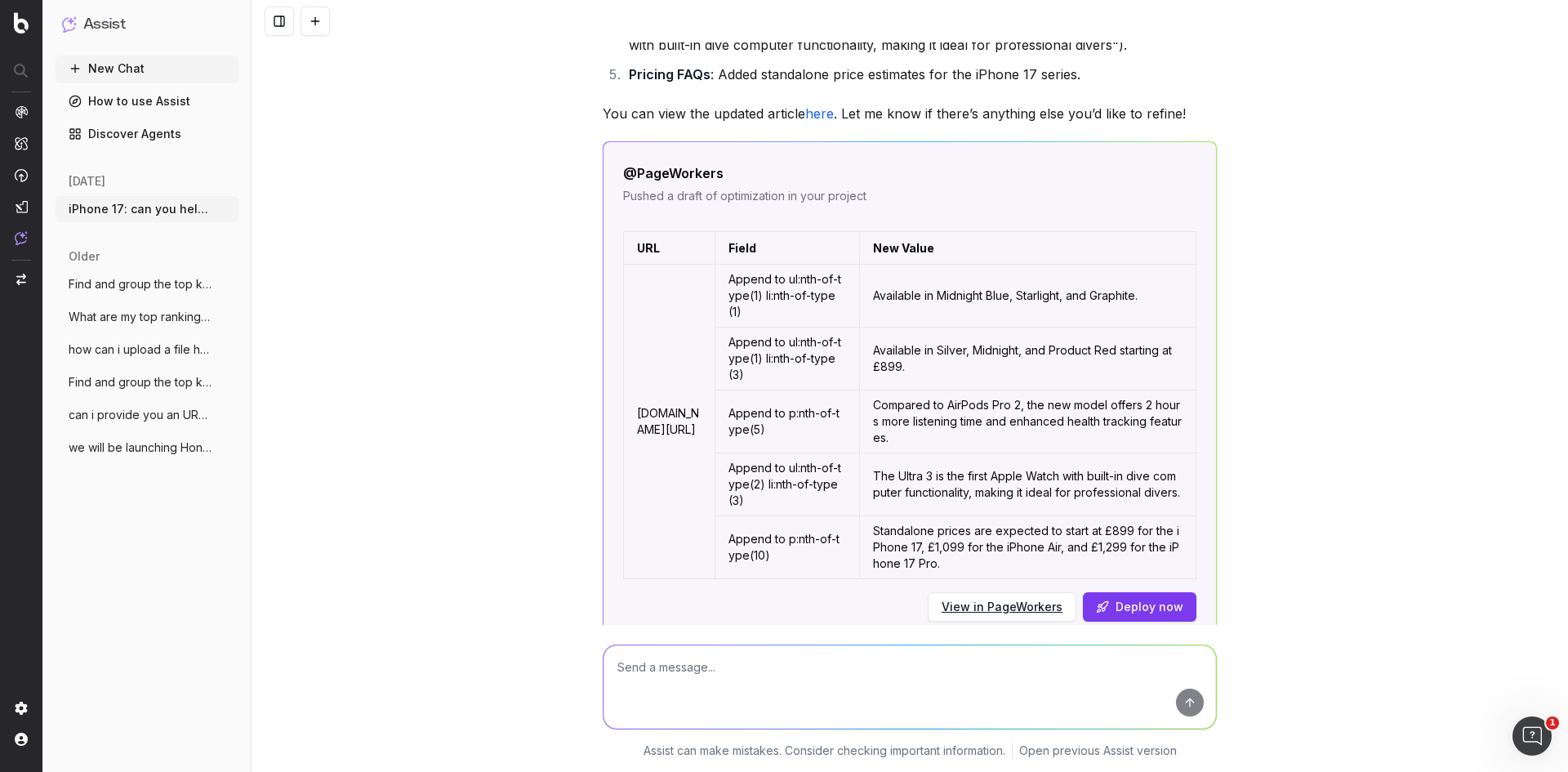
scroll to position [14370, 0]
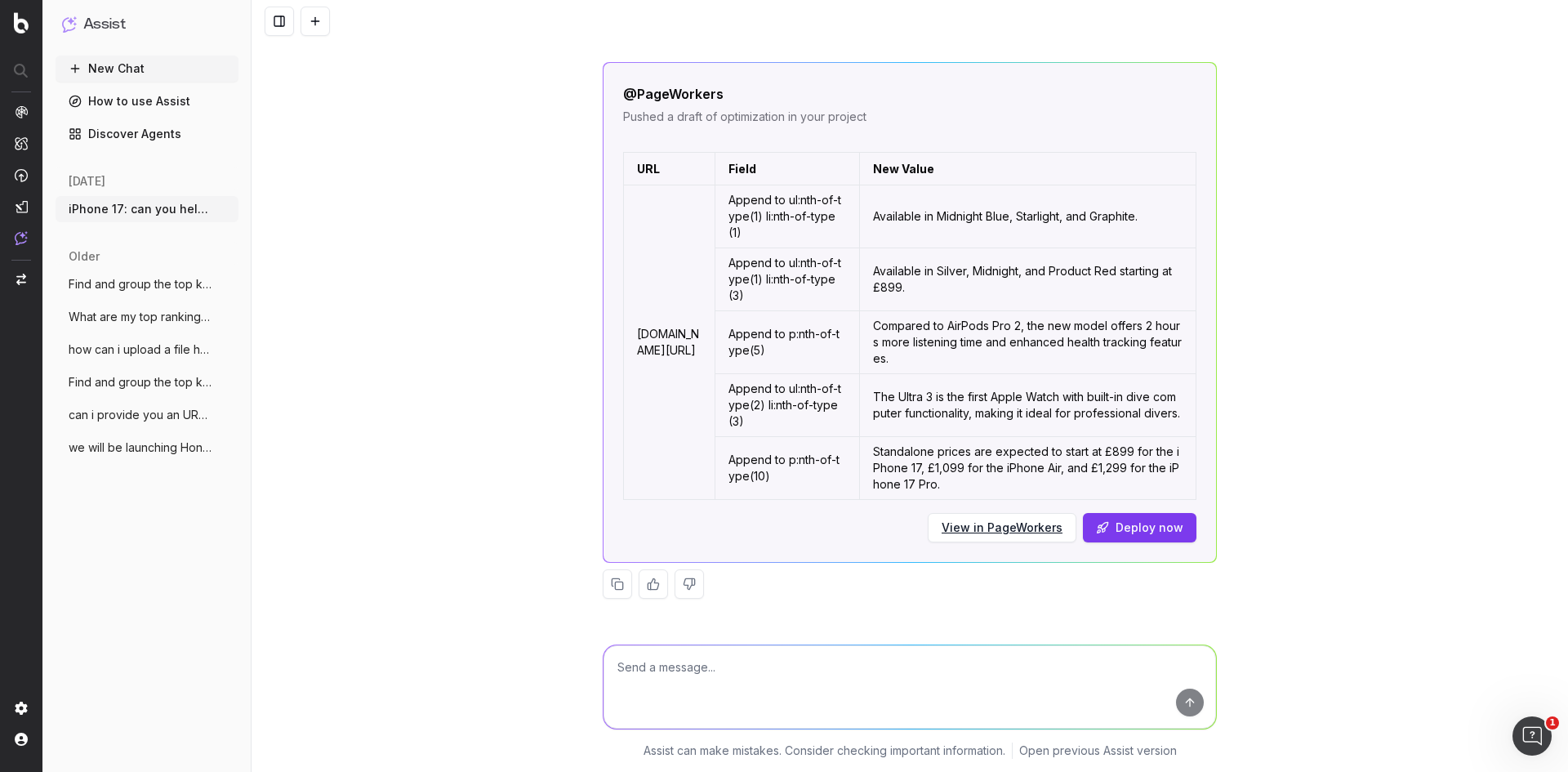
click at [854, 678] on textarea at bounding box center [909, 687] width 613 height 83
type textarea "can you provide the article in text here"
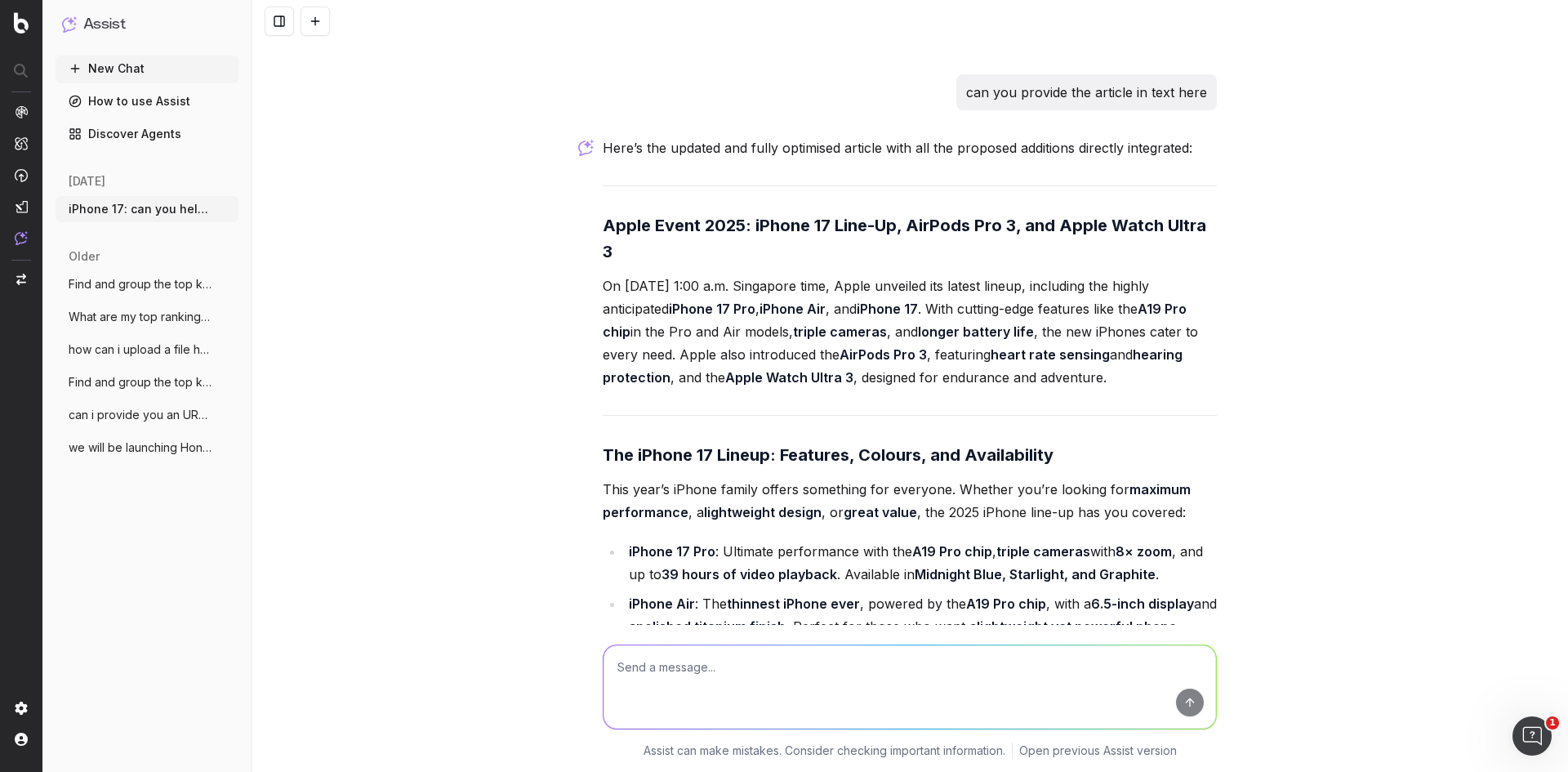
scroll to position [14992, 0]
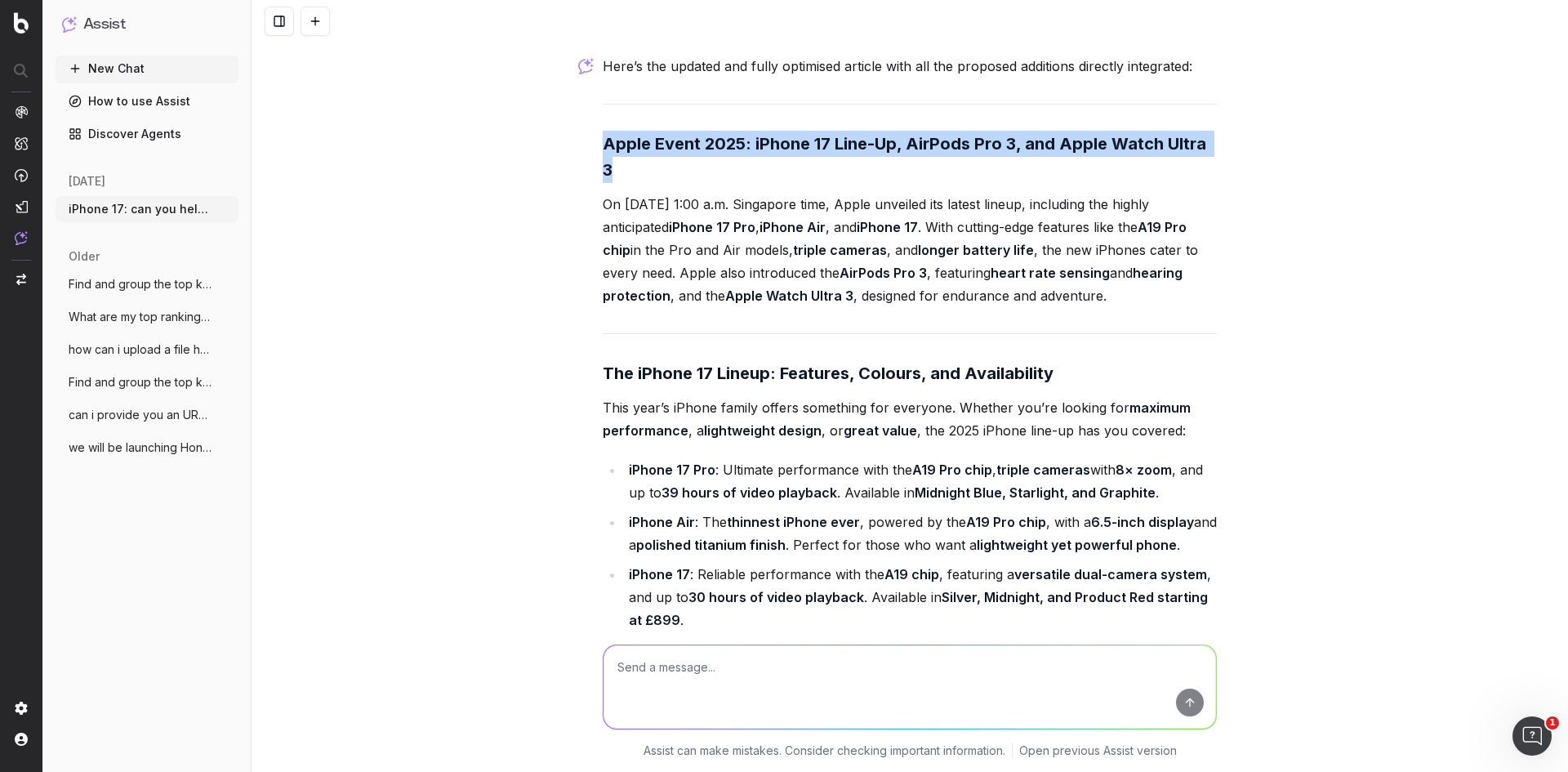
drag, startPoint x: 600, startPoint y: 150, endPoint x: 1124, endPoint y: 299, distance: 544.8
copy strong "Apple Event 2025: iPhone 17 Line-Up, AirPods Pro 3, and Apple Watch Ultra 3"
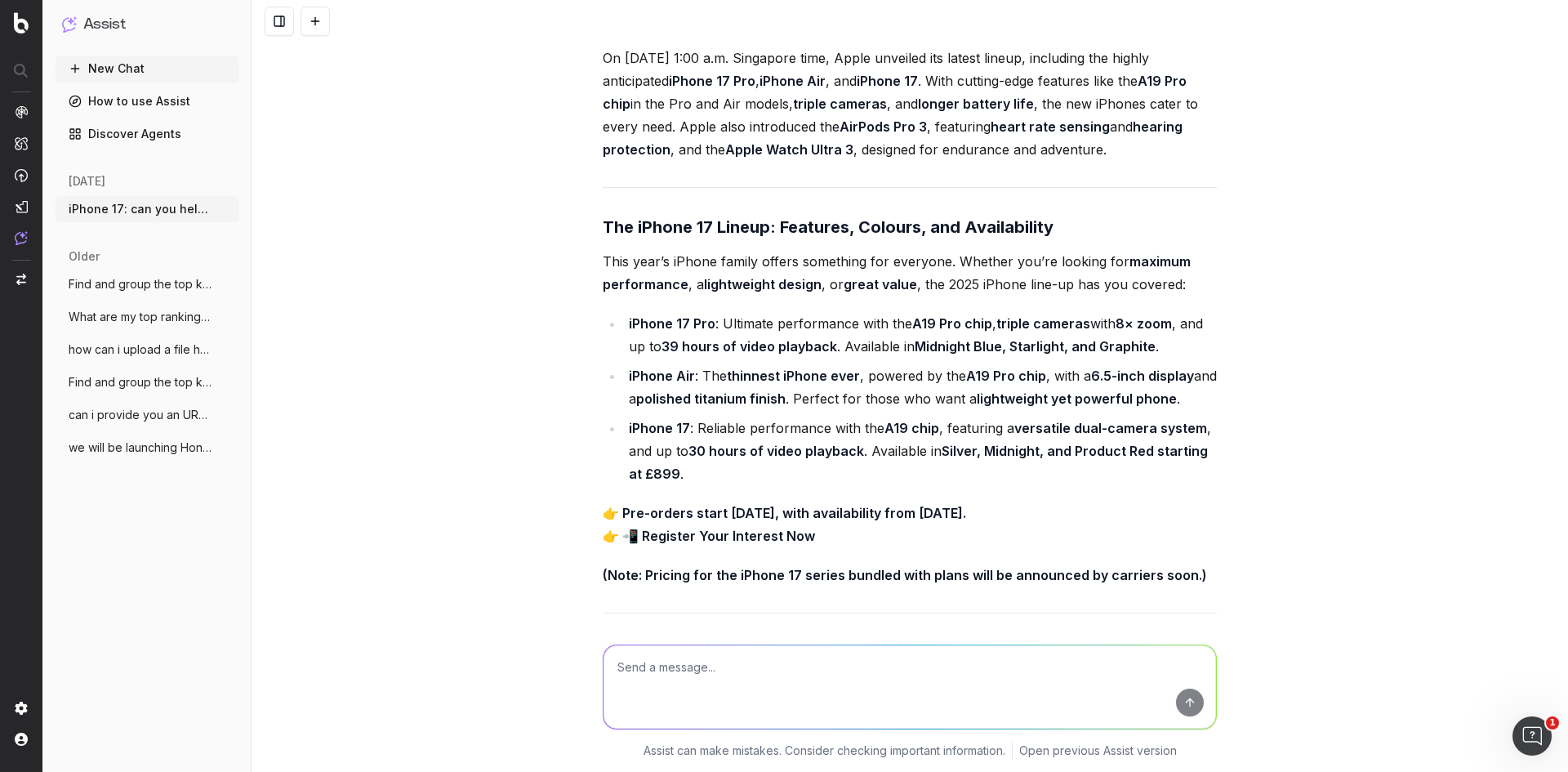
scroll to position [15156, 0]
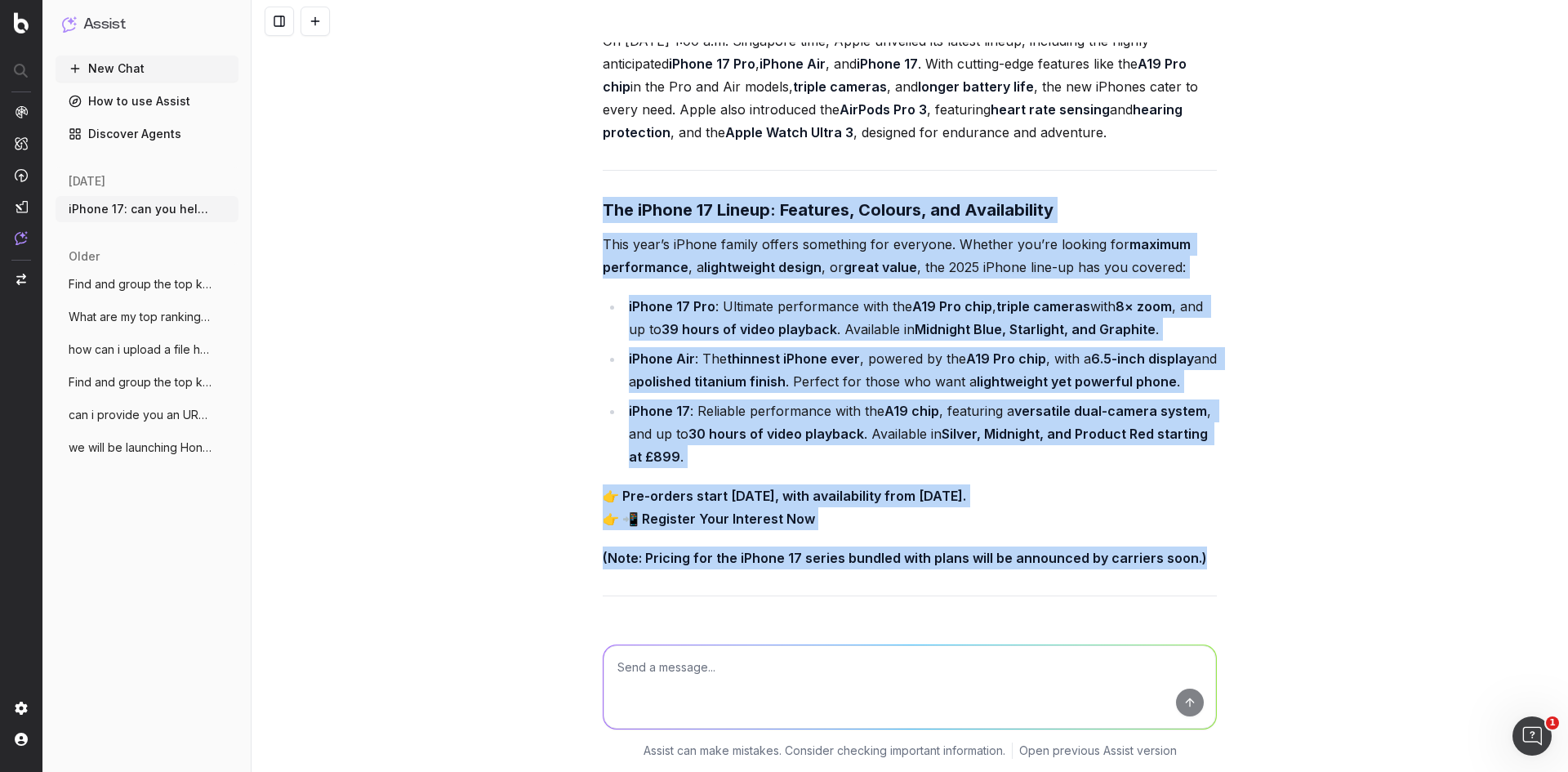
drag, startPoint x: 595, startPoint y: 192, endPoint x: 1202, endPoint y: 534, distance: 696.7
copy div "The iPhone 17 Lineup: Features, Colours, and Availability This year’s iPhone fa…"
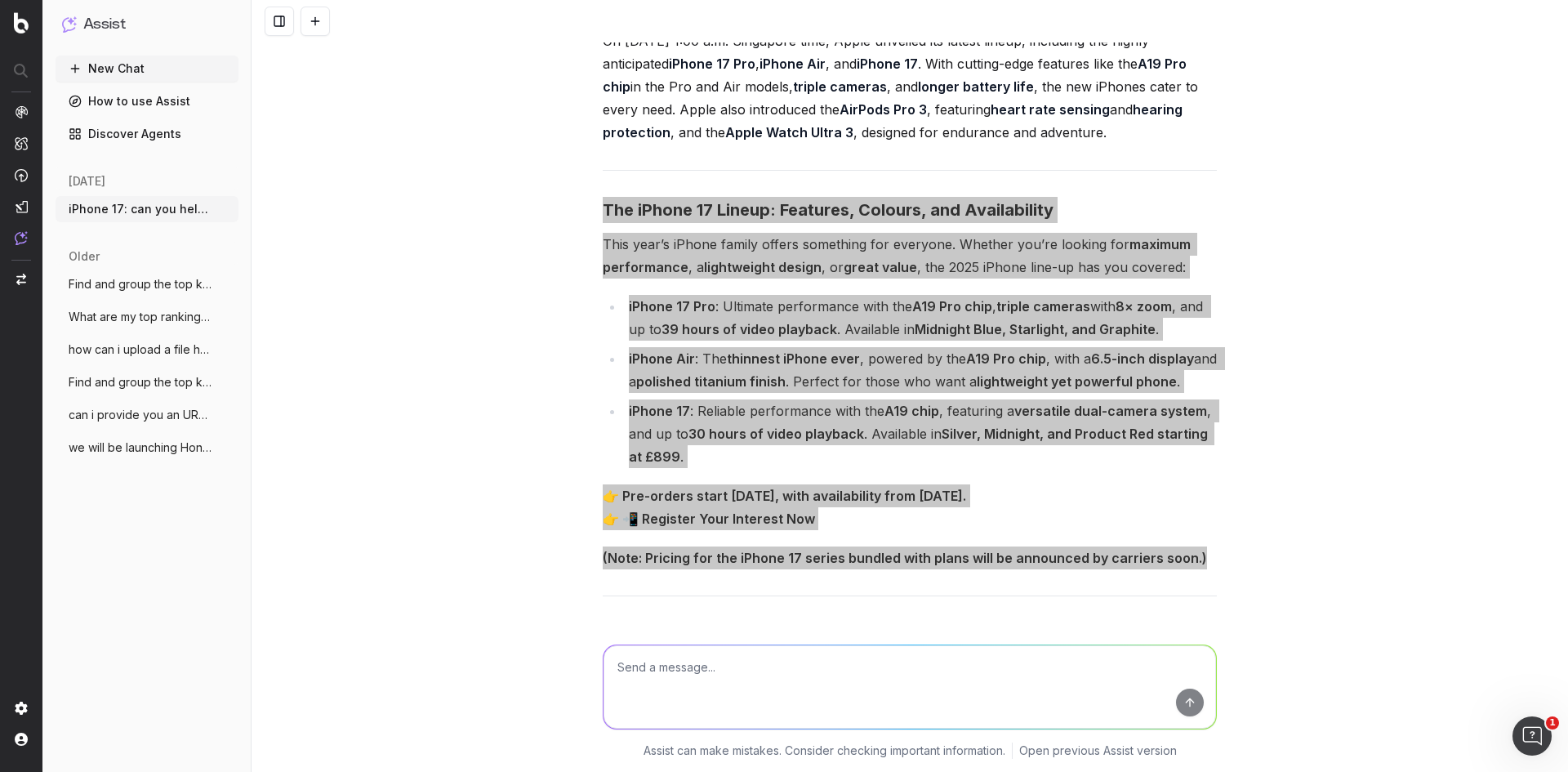
scroll to position [15483, 0]
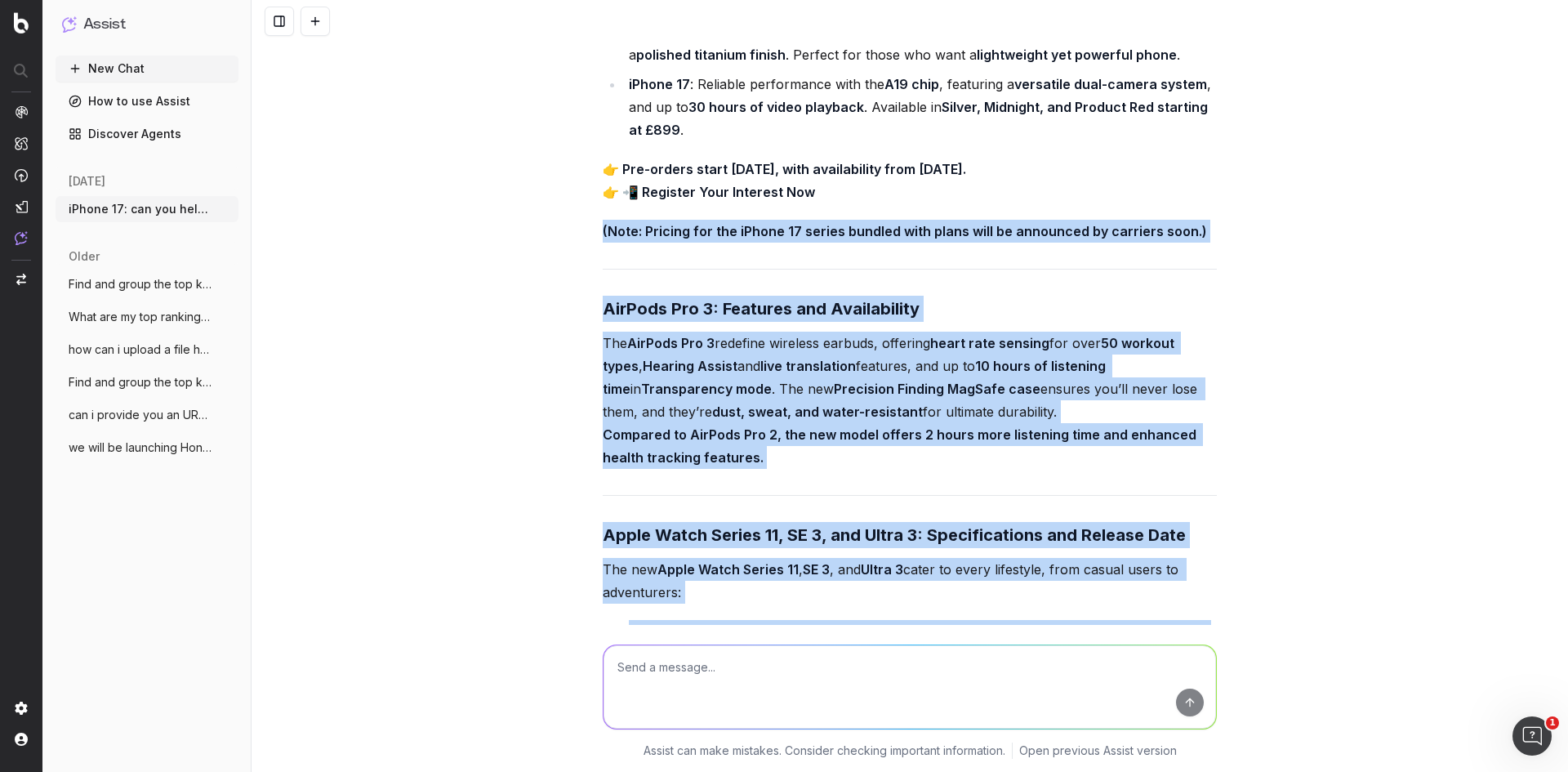
drag, startPoint x: 594, startPoint y: 239, endPoint x: 779, endPoint y: 590, distance: 396.8
click at [784, 645] on div "iPhone 17: can you help me see if this blog article has good enough keywords? A…" at bounding box center [909, 386] width 1316 height 772
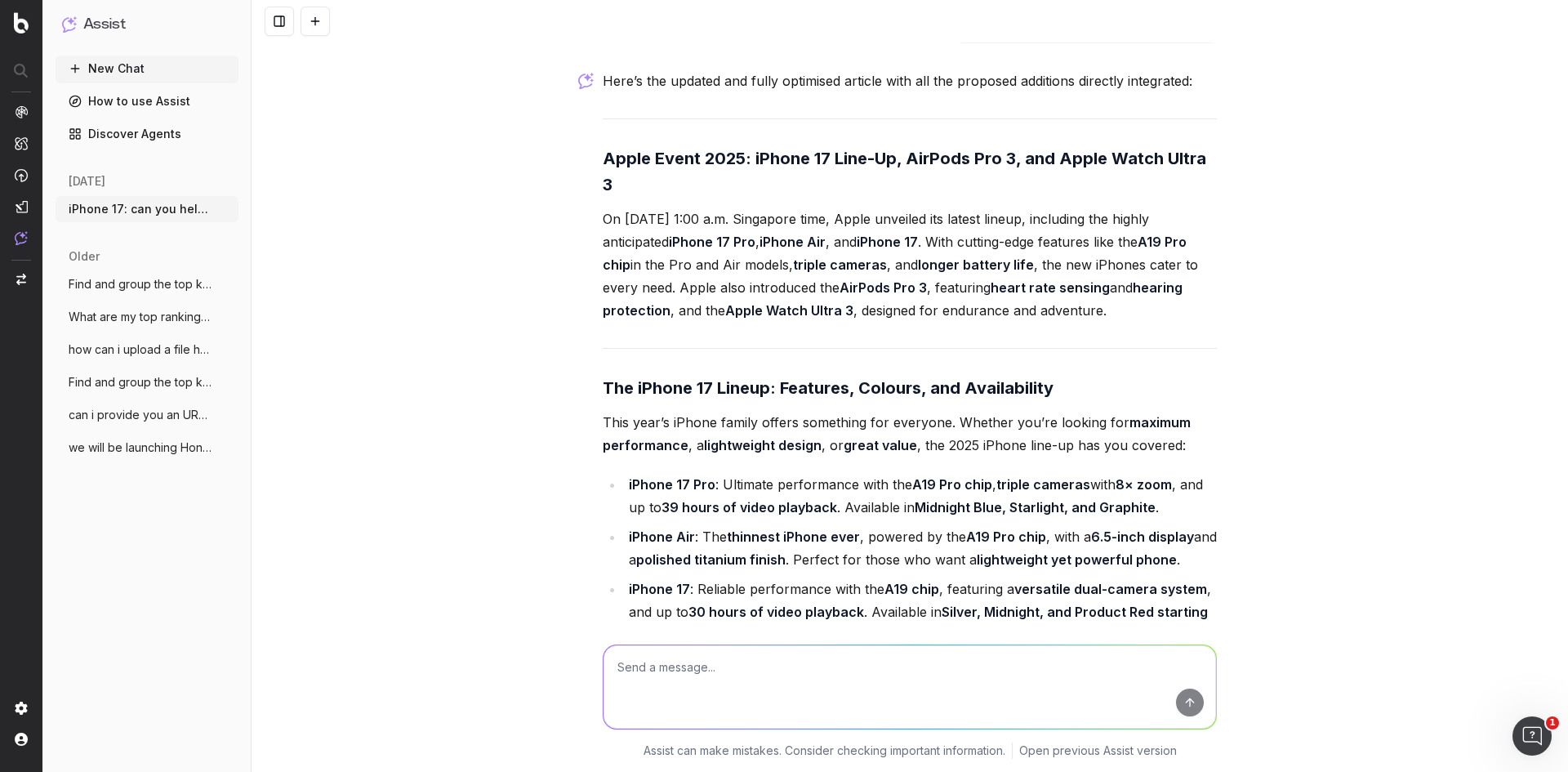
scroll to position [14911, 0]
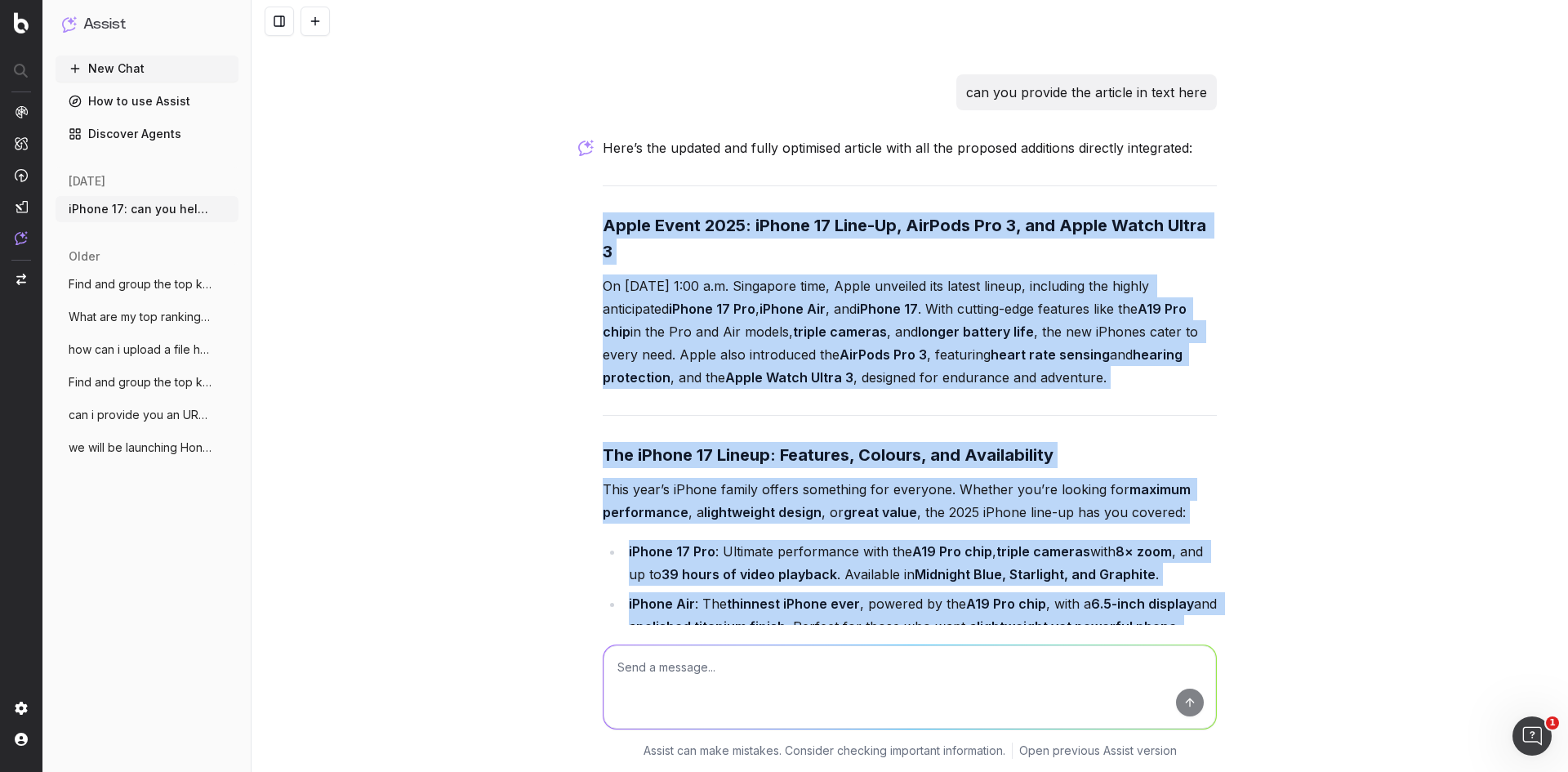
drag, startPoint x: 583, startPoint y: 236, endPoint x: 979, endPoint y: 548, distance: 504.1
click at [979, 637] on div "iPhone 17: can you help me see if this blog article has good enough keywords? A…" at bounding box center [909, 386] width 1316 height 772
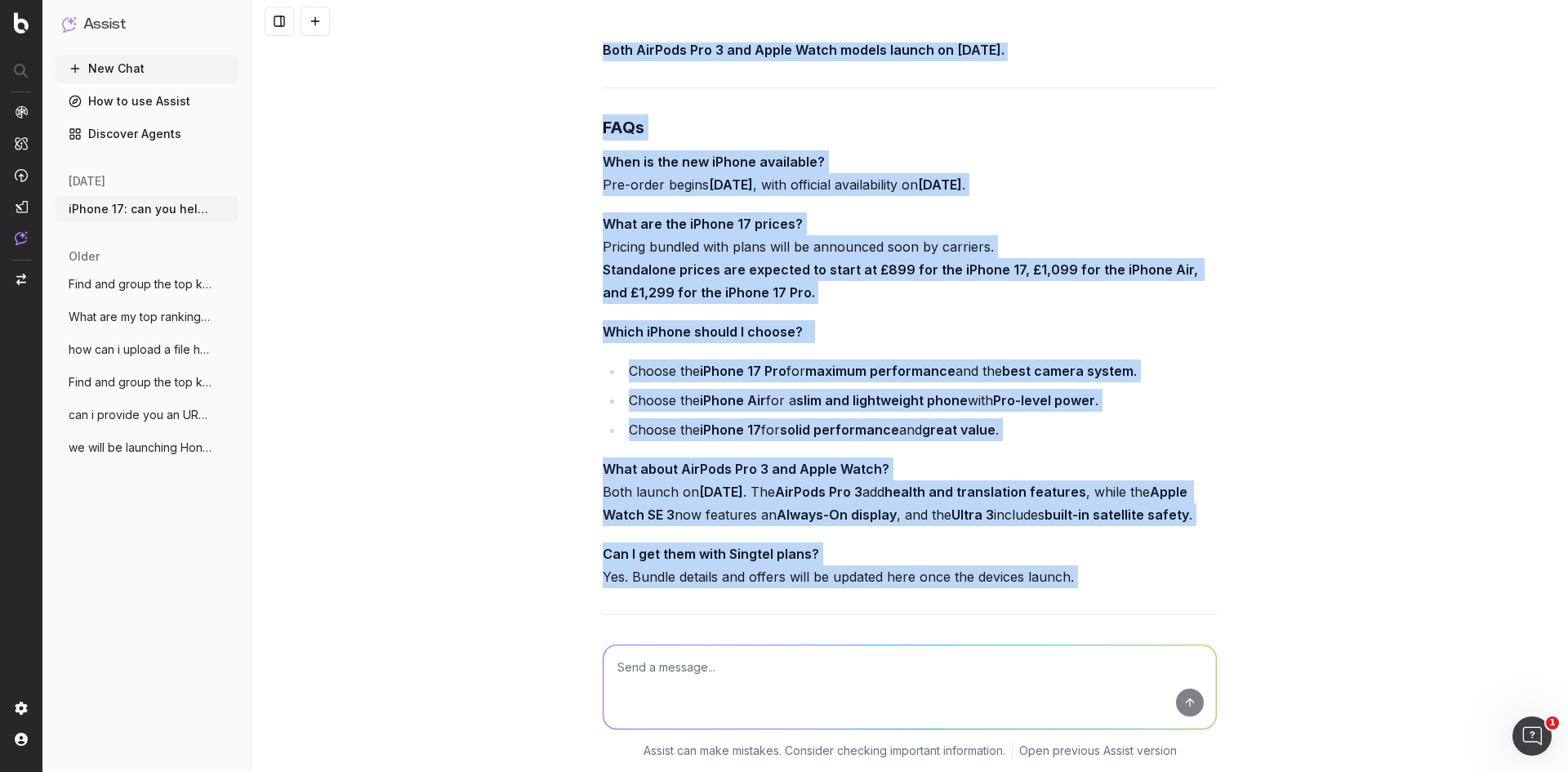
scroll to position [16462, 0]
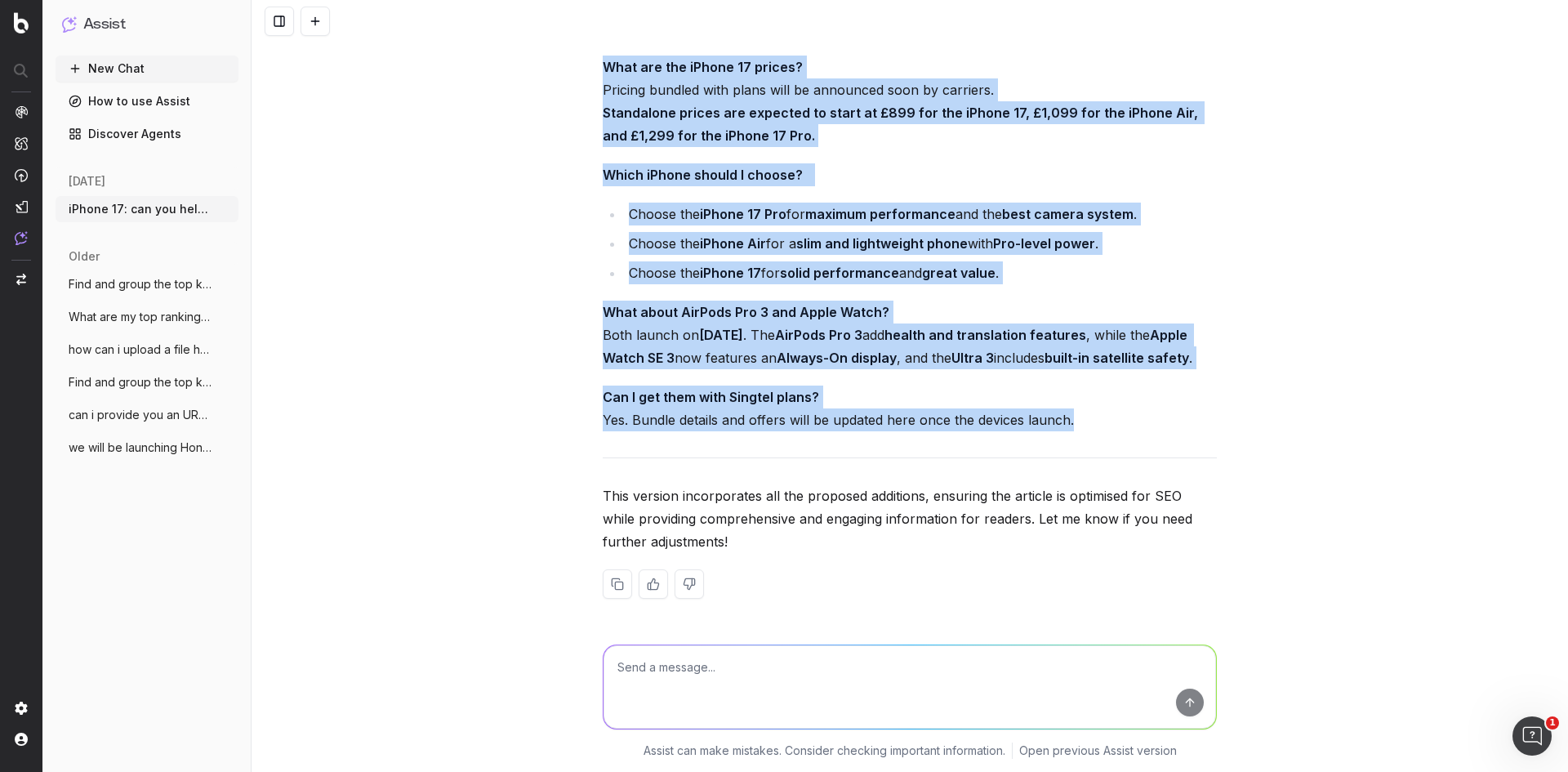
click at [1117, 424] on p "Can I get them with Singtel plans? Yes. Bundle details and offers will be updat…" at bounding box center [909, 408] width 614 height 46
copy div "Apple Event 2025: iPhone 17 Line-Up, AirPods Pro 3, and Apple Watch Ultra 3 On …"
click at [690, 203] on li "Choose the iPhone 17 Pro for maximum performance and the best camera system ." at bounding box center [920, 213] width 593 height 23
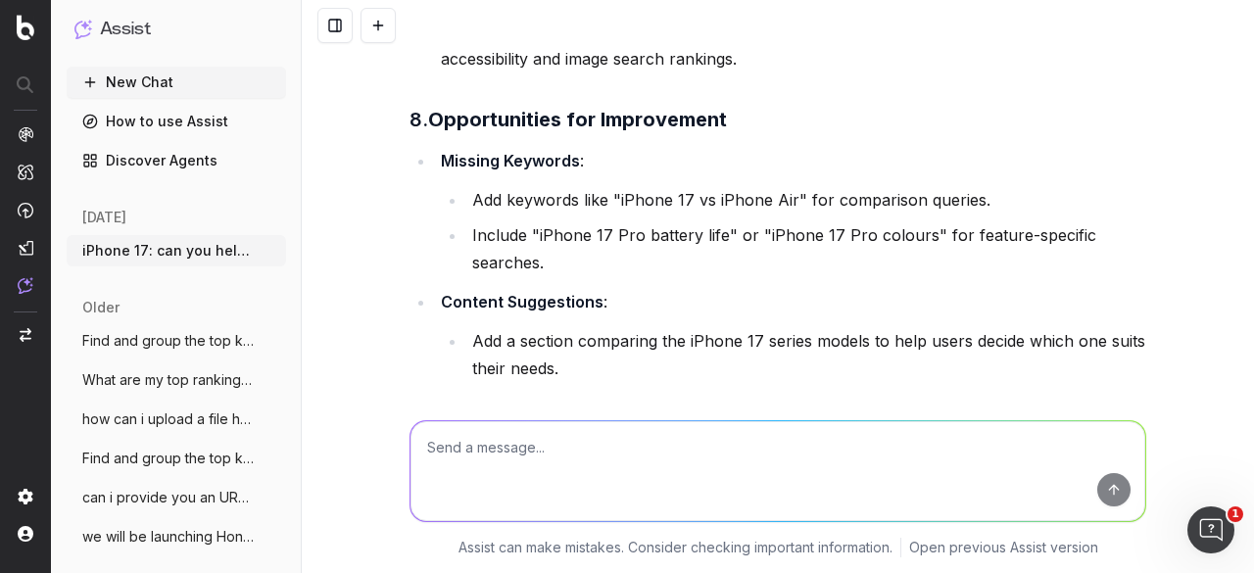
scroll to position [13326, 0]
click at [33, 492] on nav at bounding box center [25, 286] width 51 height 573
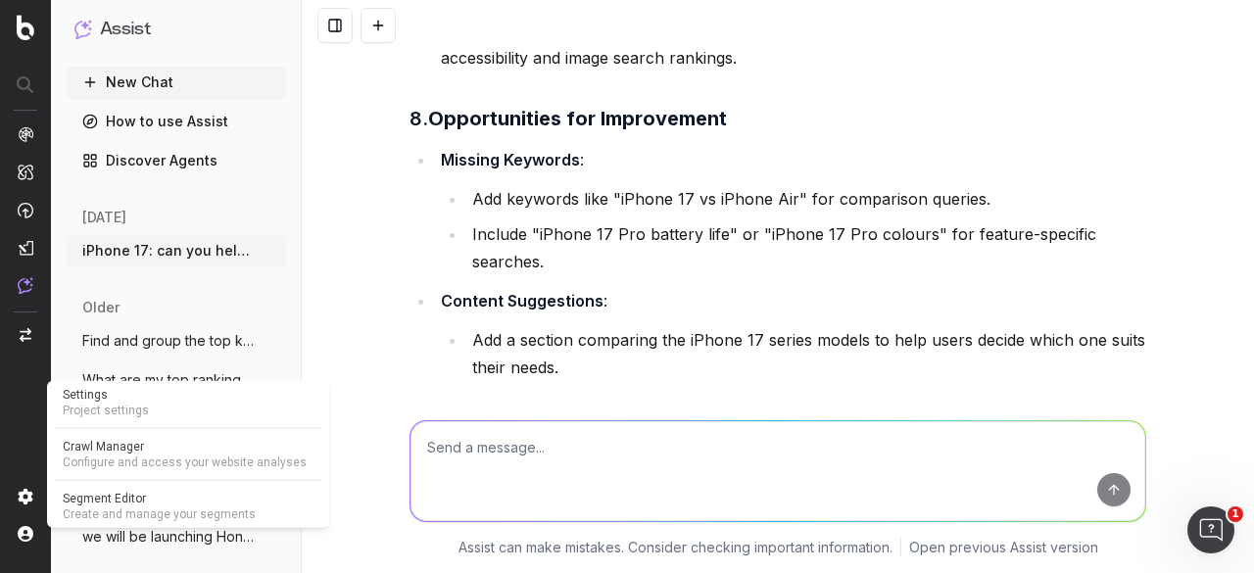
click at [24, 495] on img at bounding box center [26, 497] width 16 height 16
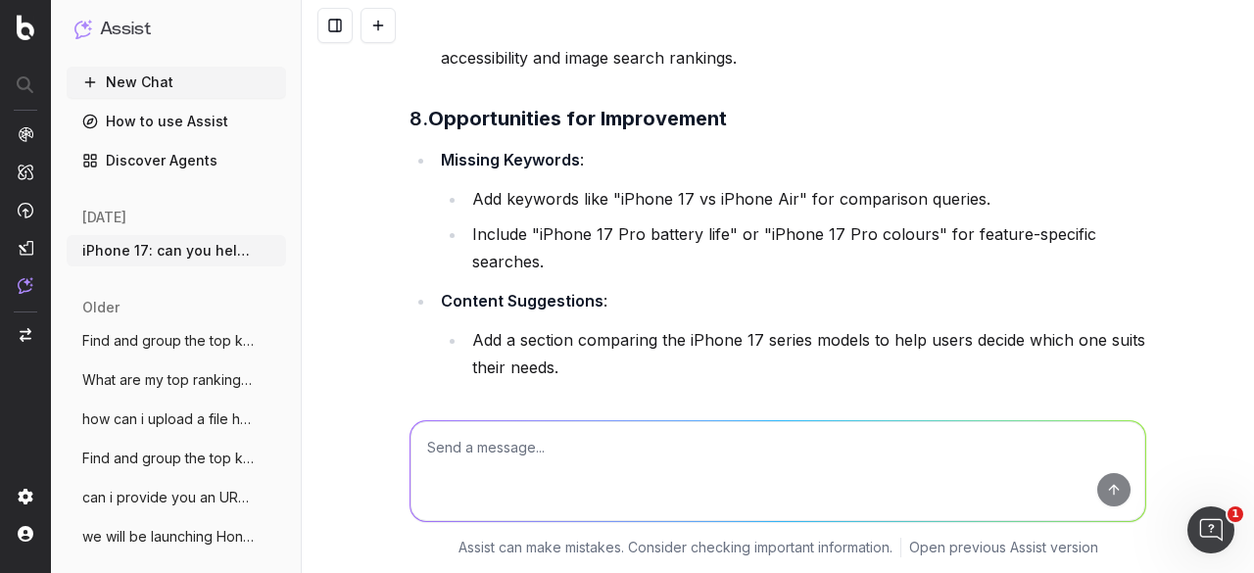
click at [24, 495] on img at bounding box center [26, 497] width 16 height 16
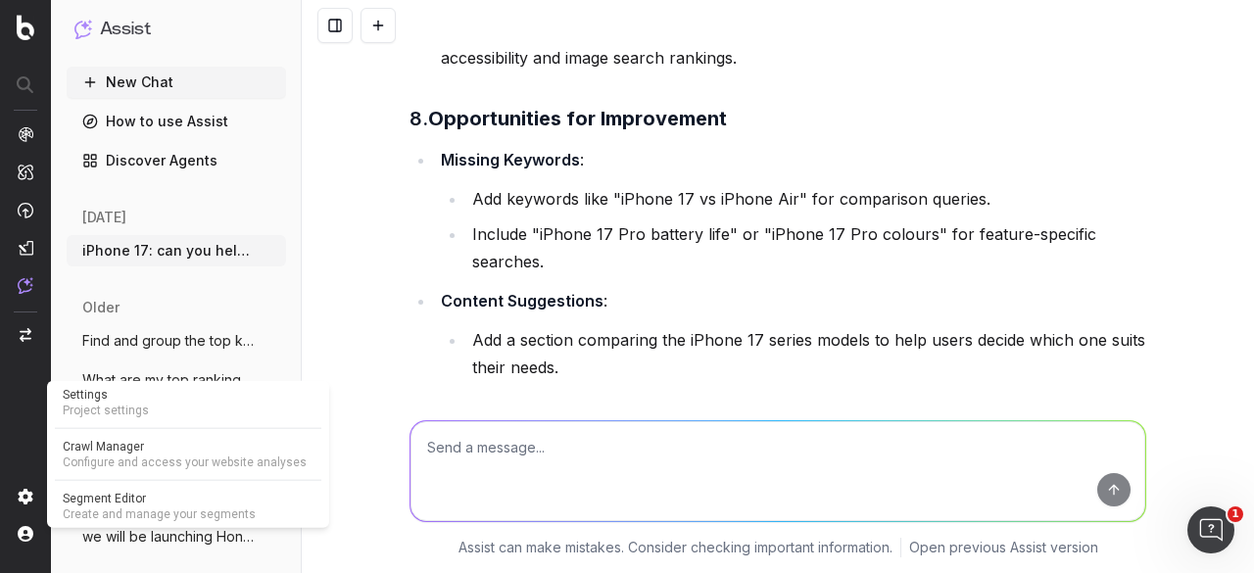
click at [23, 501] on img at bounding box center [26, 497] width 16 height 16
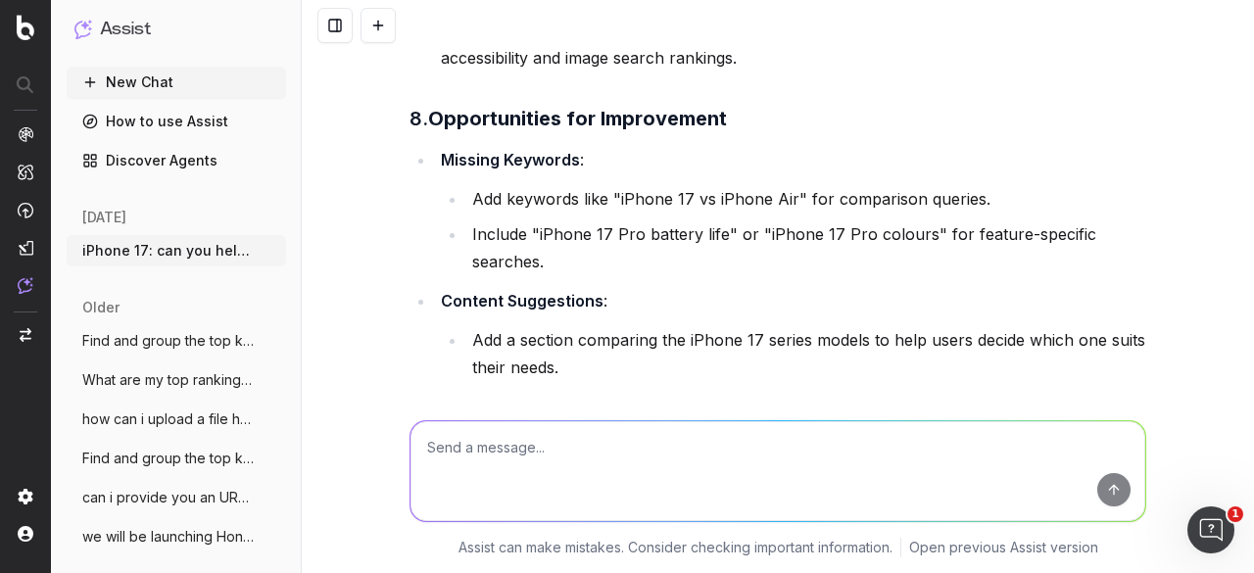
click at [23, 501] on img at bounding box center [26, 497] width 16 height 16
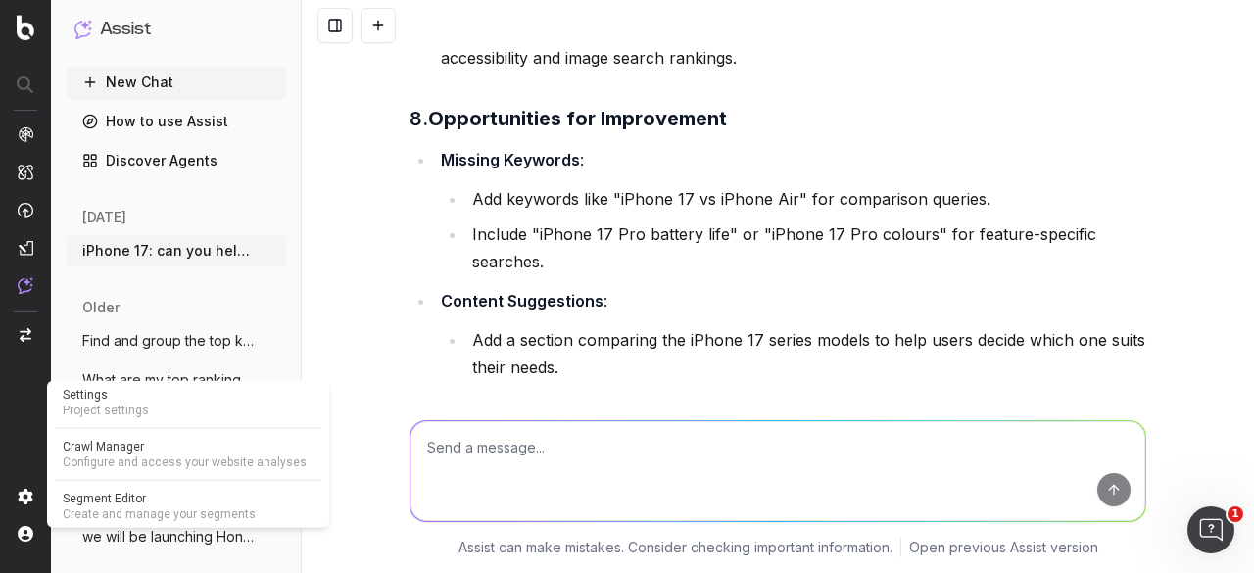
click at [121, 399] on span "Settings" at bounding box center [188, 395] width 251 height 16
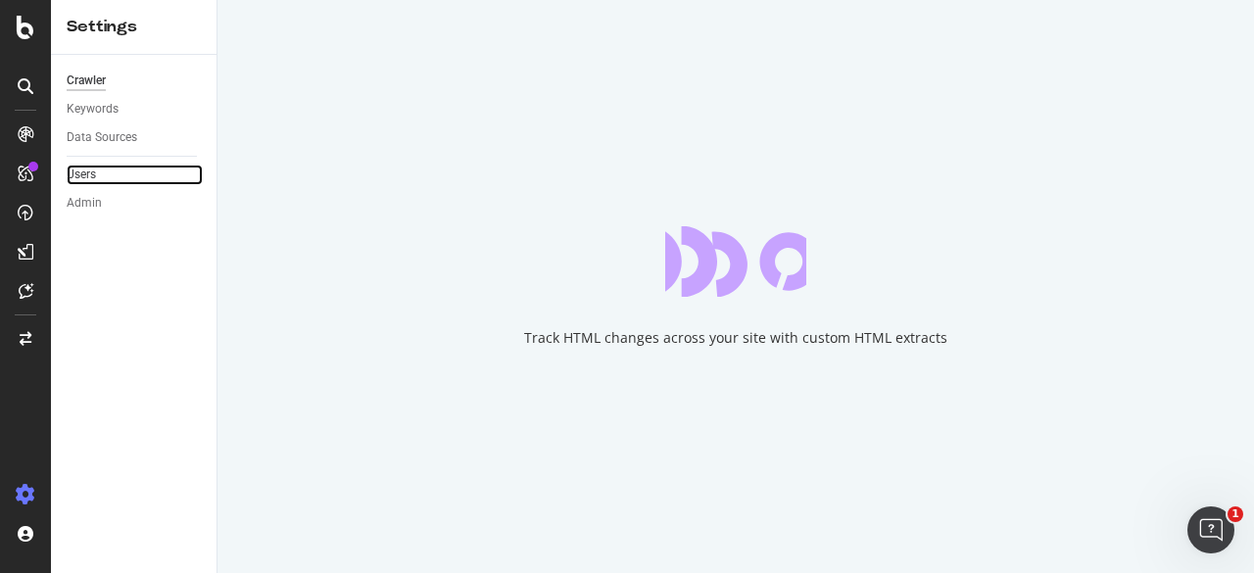
click at [108, 176] on link "Users" at bounding box center [135, 175] width 136 height 21
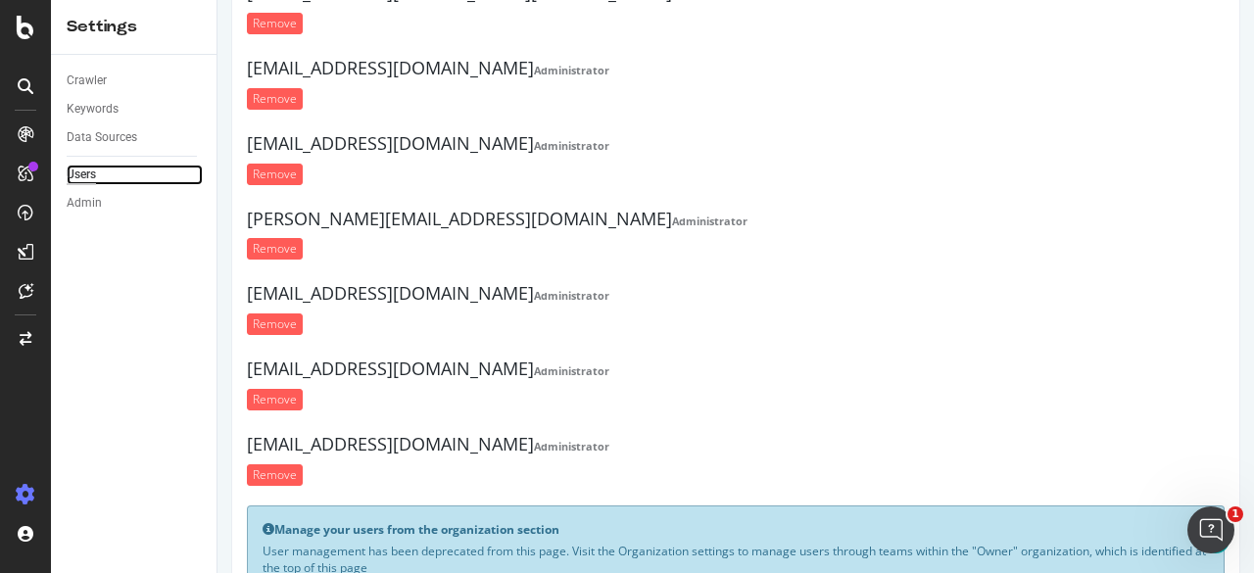
scroll to position [431, 0]
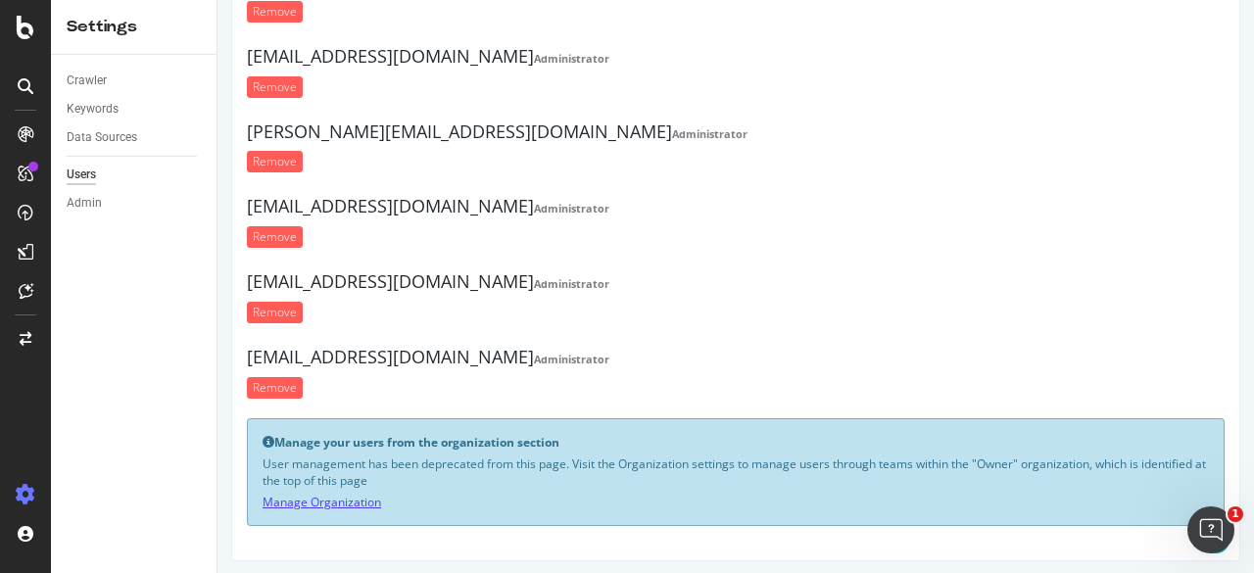
click at [302, 494] on link "Manage Organization" at bounding box center [322, 502] width 119 height 17
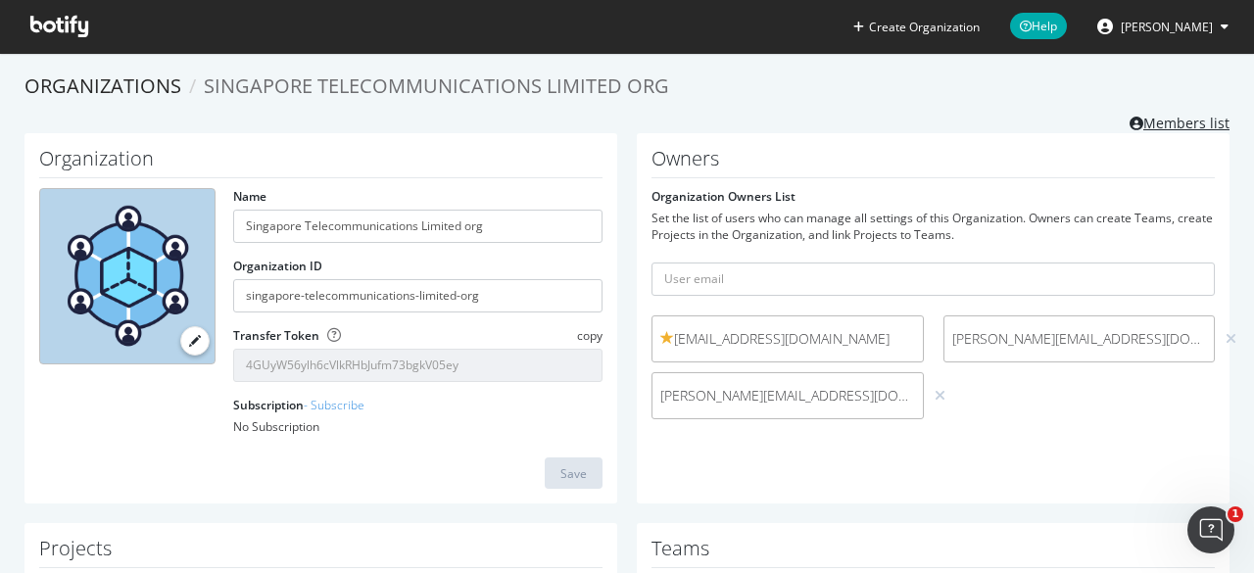
click at [1205, 114] on link "Members list" at bounding box center [1180, 121] width 100 height 24
click at [1143, 117] on link "Members list" at bounding box center [1180, 121] width 100 height 24
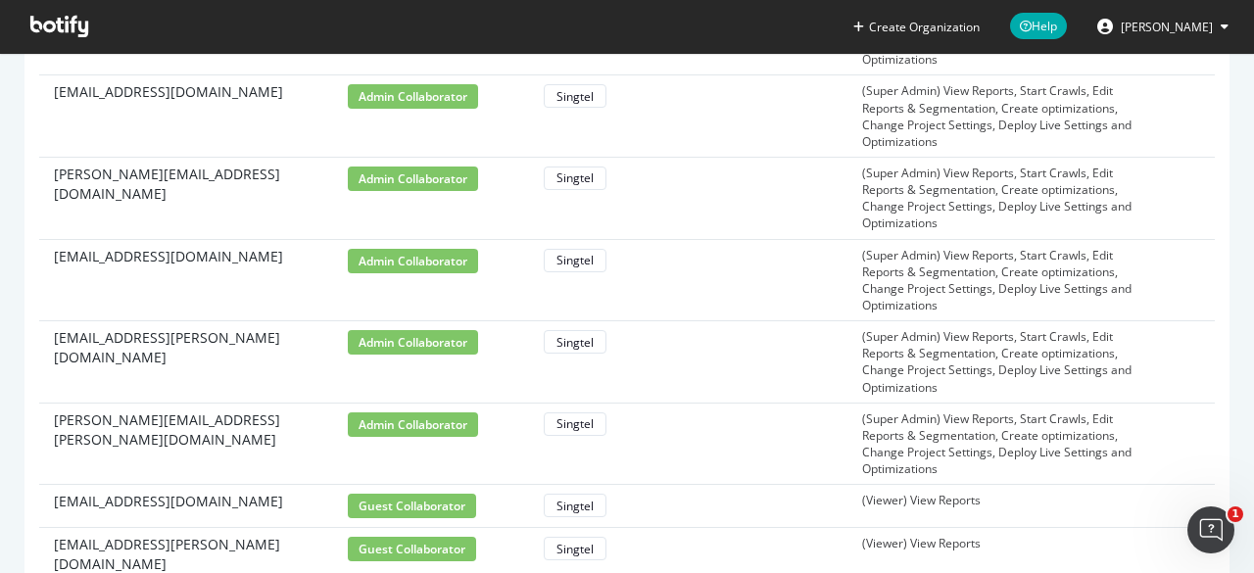
scroll to position [540, 0]
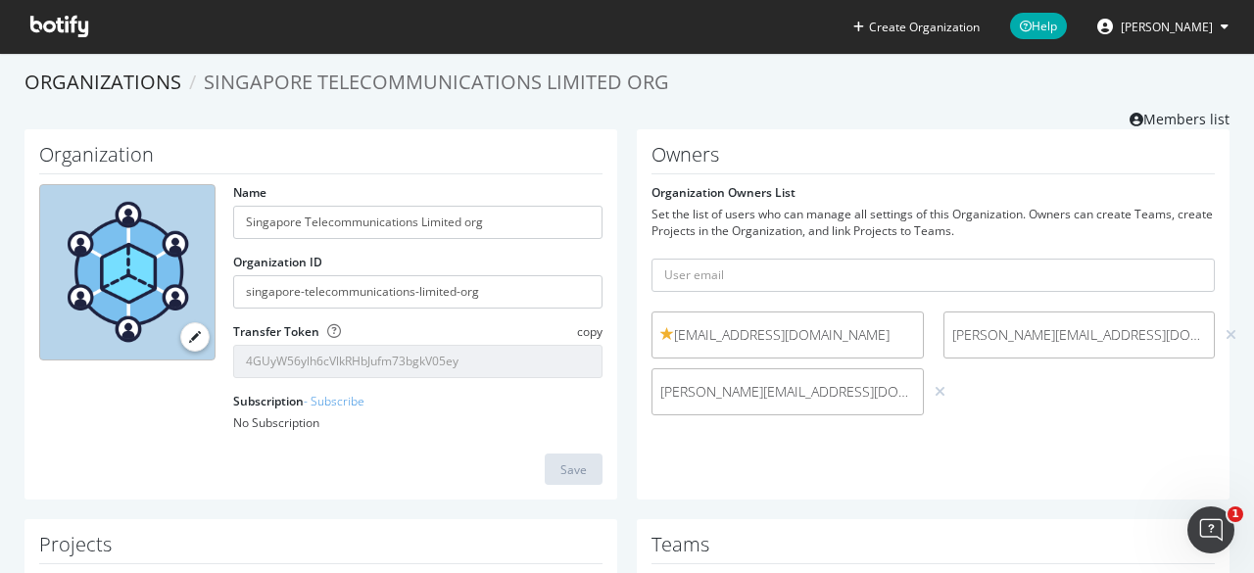
scroll to position [4, 0]
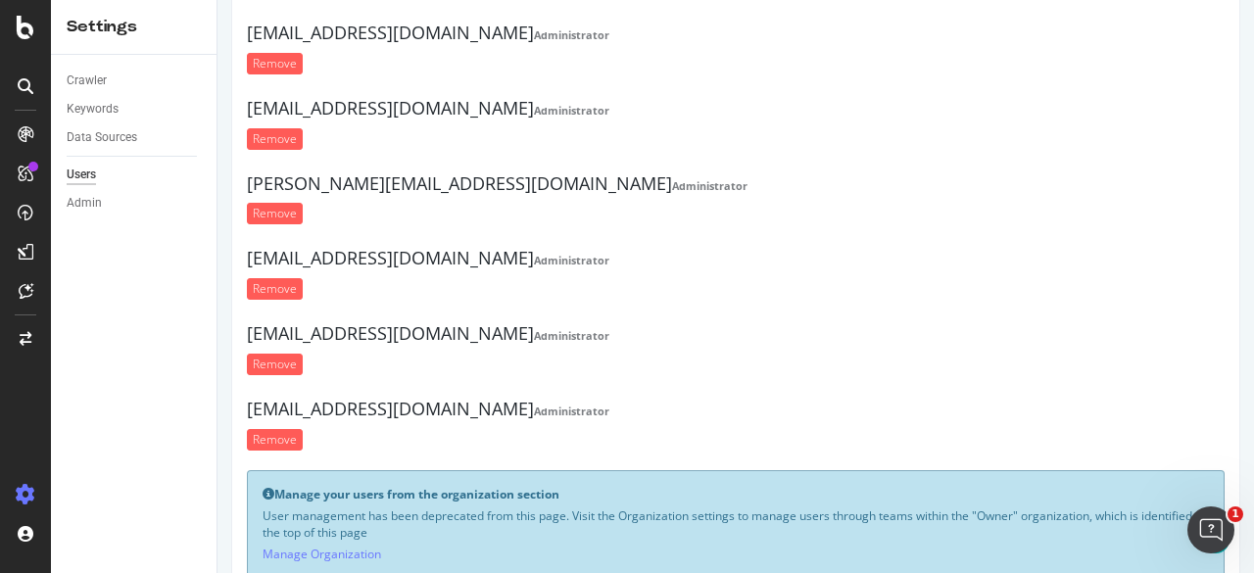
scroll to position [431, 0]
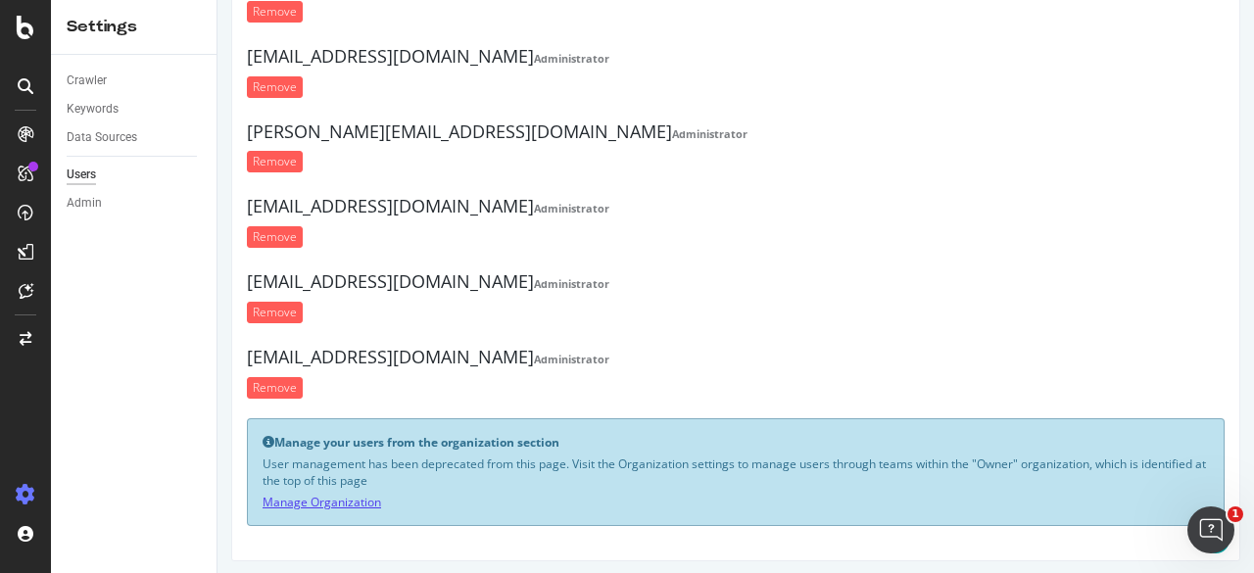
click at [361, 494] on link "Manage Organization" at bounding box center [322, 502] width 119 height 17
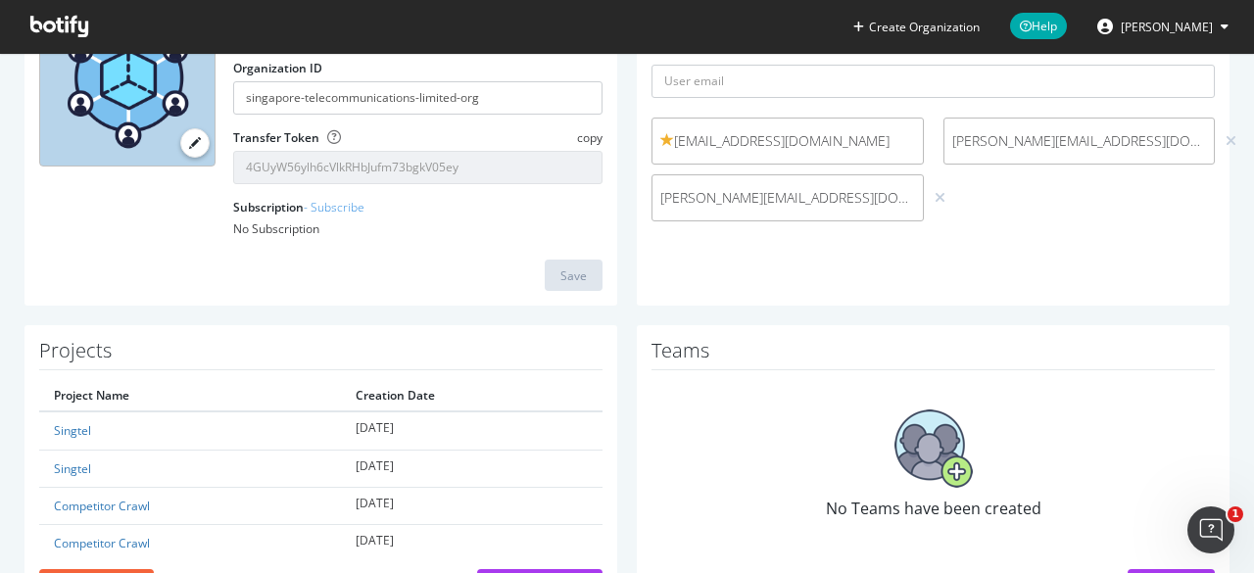
scroll to position [276, 0]
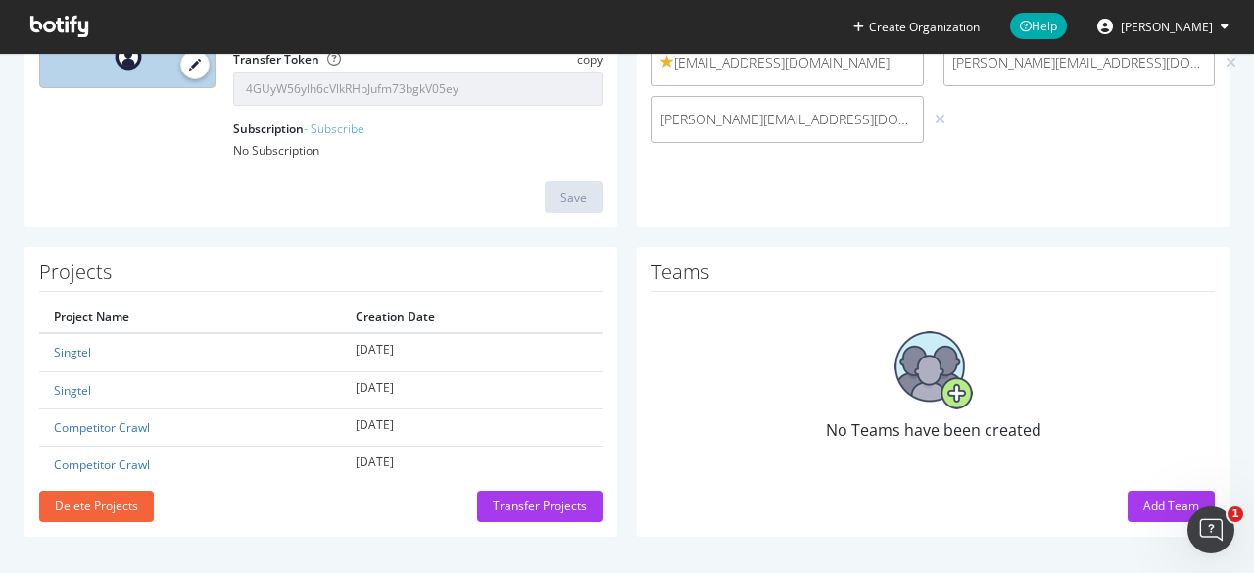
click at [1111, 501] on div "Add Team" at bounding box center [933, 506] width 563 height 31
click at [1143, 503] on div "Add Team" at bounding box center [1171, 506] width 56 height 17
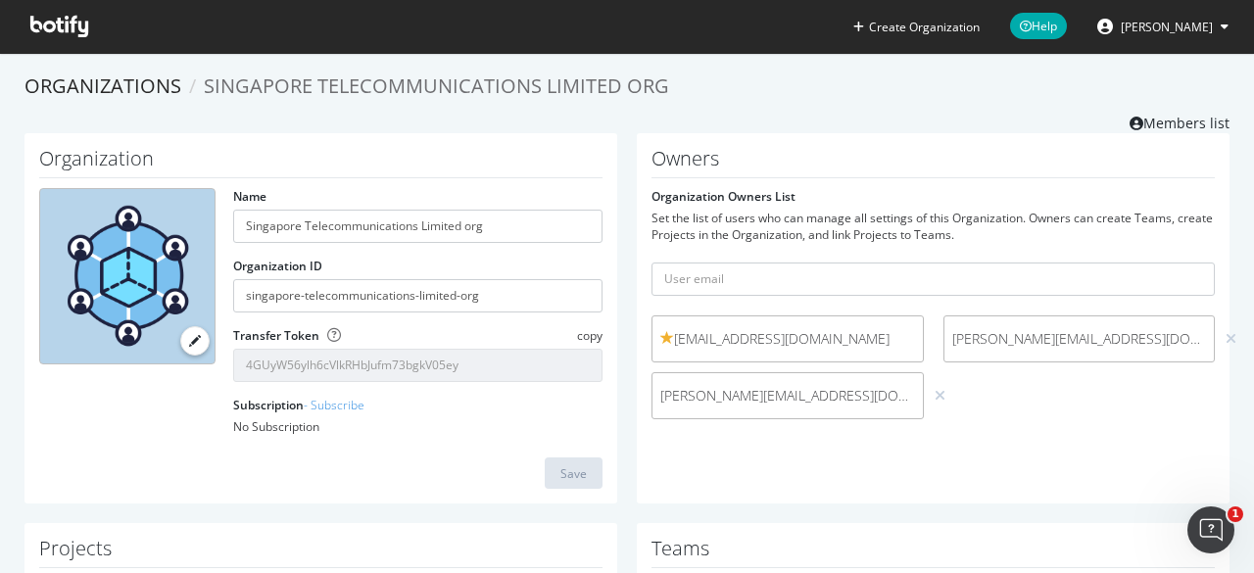
click at [1207, 28] on span "John Hon" at bounding box center [1167, 27] width 92 height 17
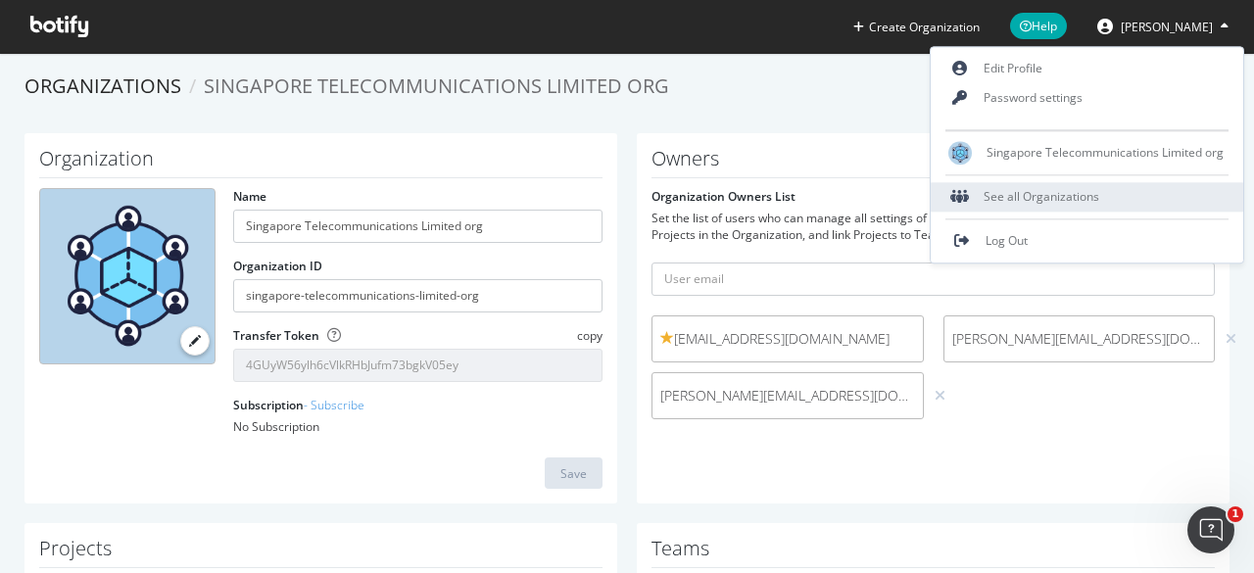
click at [1084, 201] on div "See all Organizations" at bounding box center [1087, 196] width 313 height 29
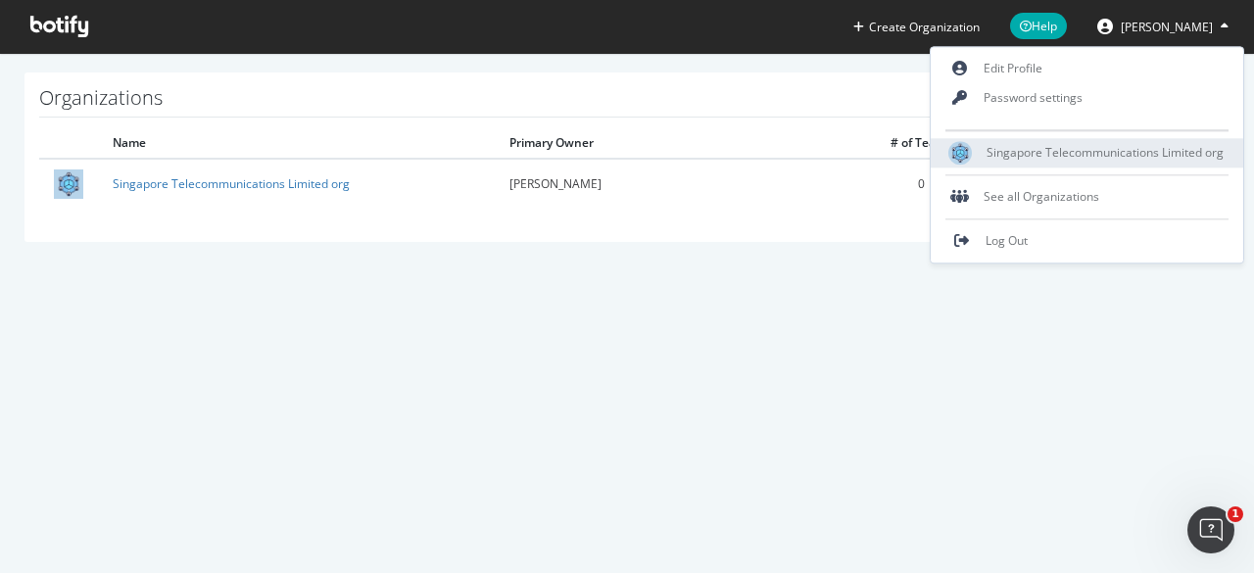
click at [1129, 152] on span "Singapore Telecommunications Limited org" at bounding box center [1105, 153] width 237 height 17
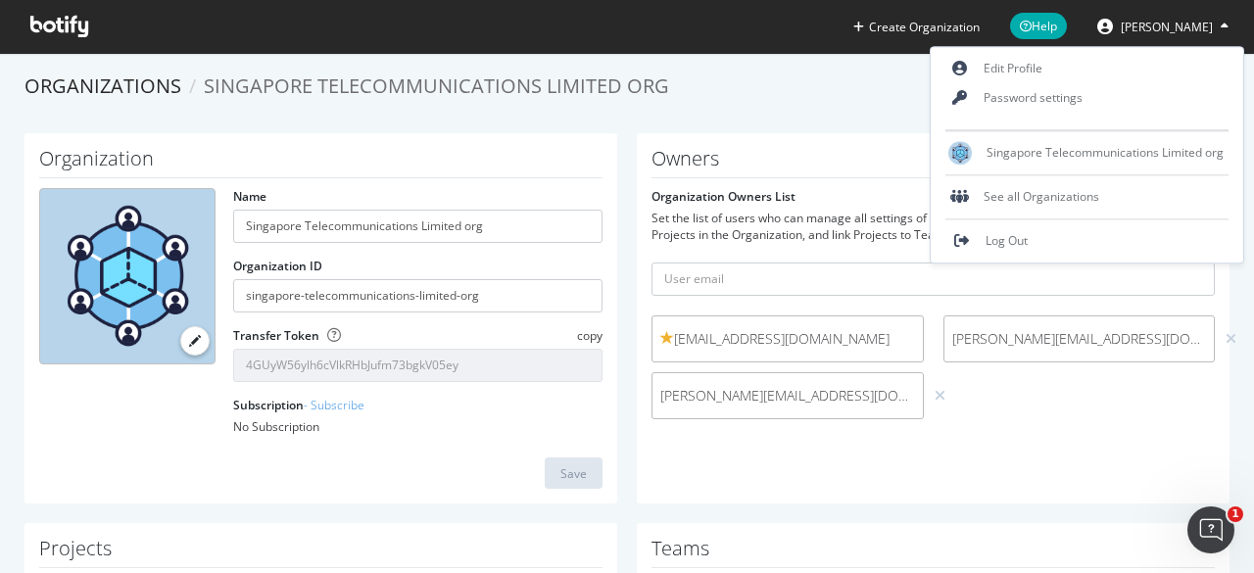
click at [870, 116] on div "Organizations Singapore Telecommunications Limited org Members list" at bounding box center [626, 103] width 1205 height 61
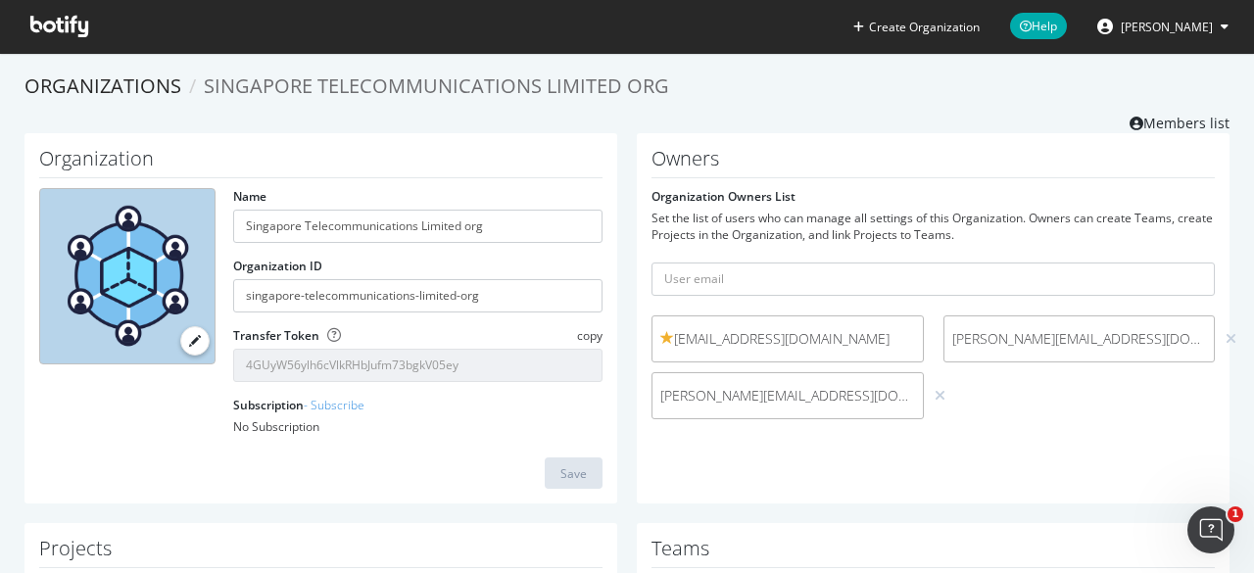
scroll to position [4, 0]
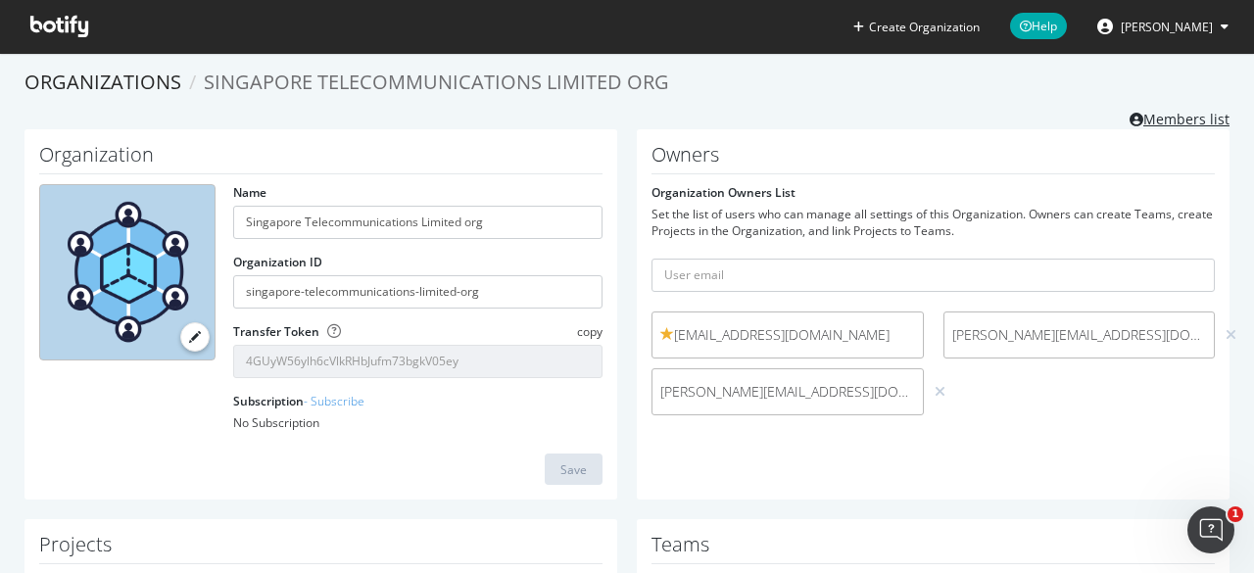
click at [1166, 113] on link "Members list" at bounding box center [1180, 117] width 100 height 24
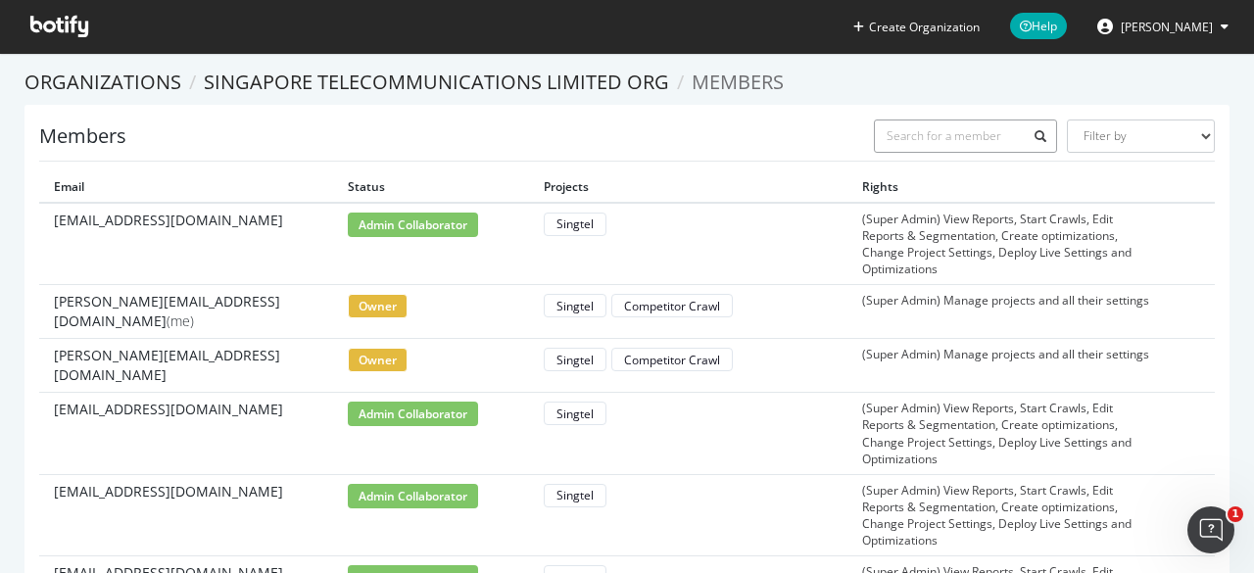
click at [982, 144] on input "text" at bounding box center [966, 136] width 184 height 33
click at [792, 123] on div "Members Filter by Primary Owner Owner Member Admin Collaborator Guest Collabora…" at bounding box center [627, 141] width 1176 height 42
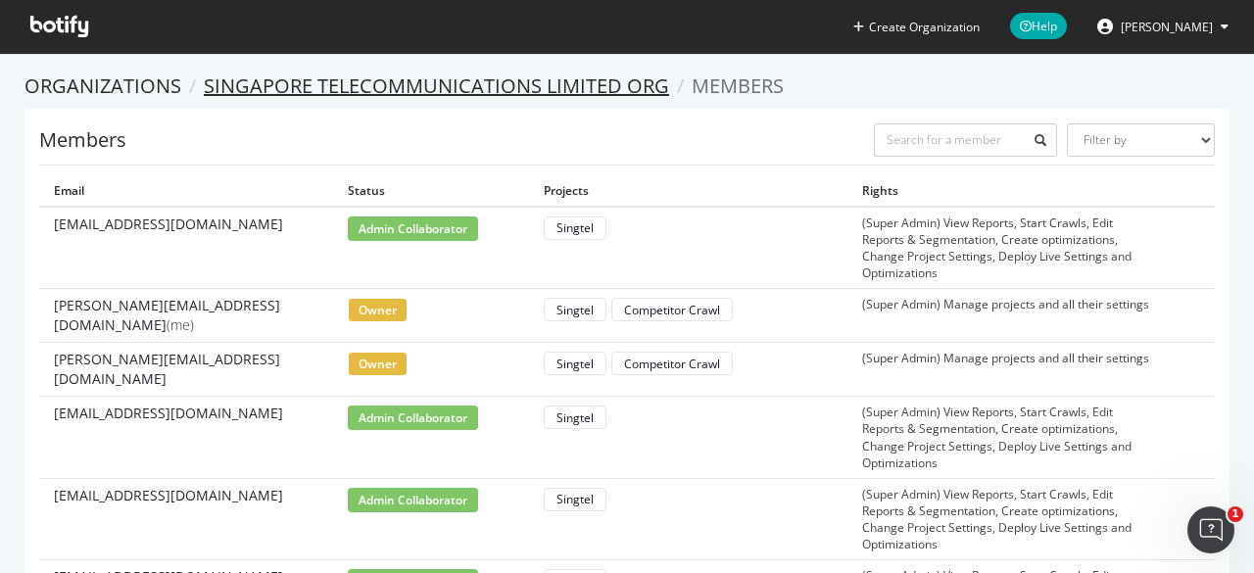
click at [605, 93] on link "Singapore Telecommunications Limited org" at bounding box center [436, 86] width 465 height 26
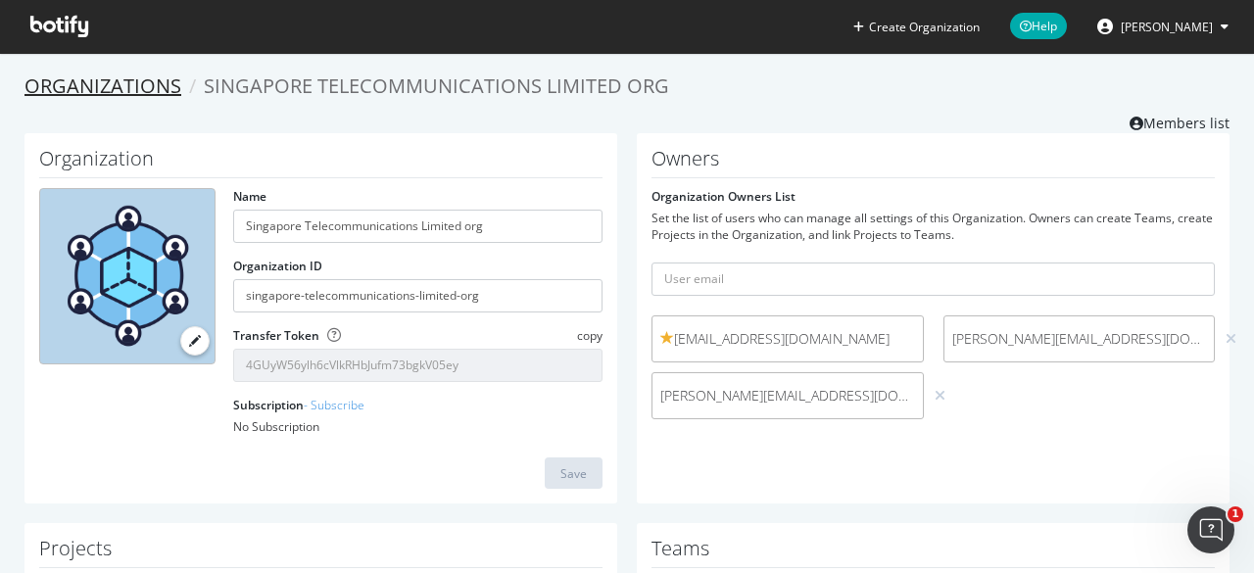
click at [167, 95] on link "Organizations" at bounding box center [102, 86] width 157 height 26
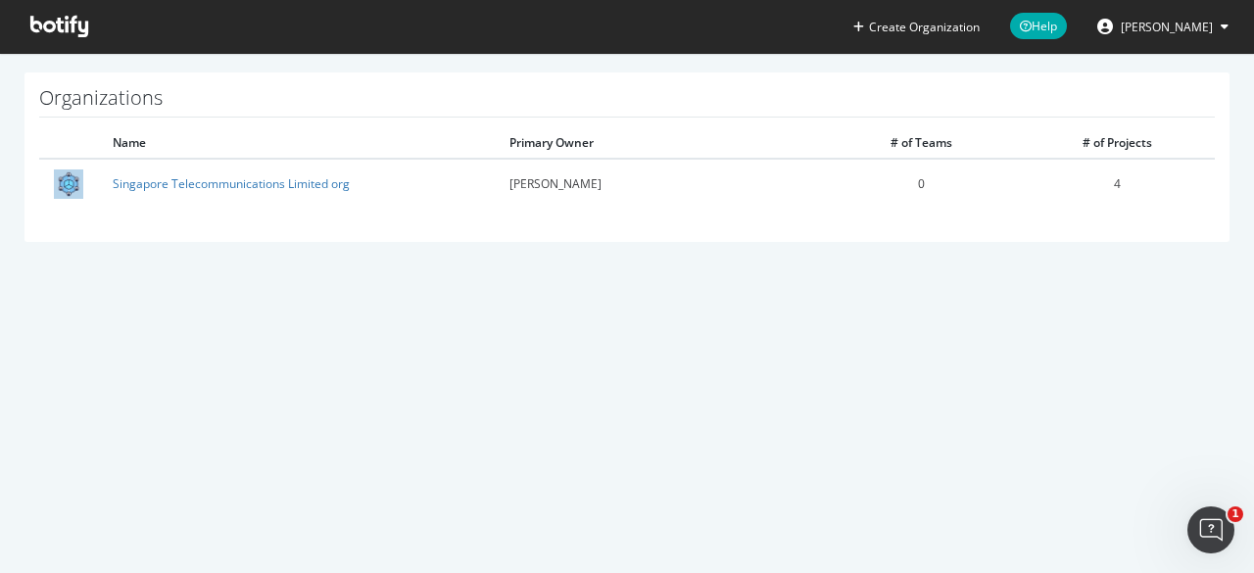
drag, startPoint x: 312, startPoint y: 185, endPoint x: 231, endPoint y: 275, distance: 120.7
click at [231, 275] on section "Organizations Name Primary Owner # of Teams # of Projects Singapore Telecommuni…" at bounding box center [627, 167] width 1254 height 228
click at [1181, 24] on span "[PERSON_NAME]" at bounding box center [1167, 27] width 92 height 17
click at [766, 365] on div "Create Organization Help John Hon Organizations Name Primary Owner # of Teams #…" at bounding box center [627, 286] width 1254 height 573
click at [72, 33] on icon at bounding box center [59, 27] width 58 height 22
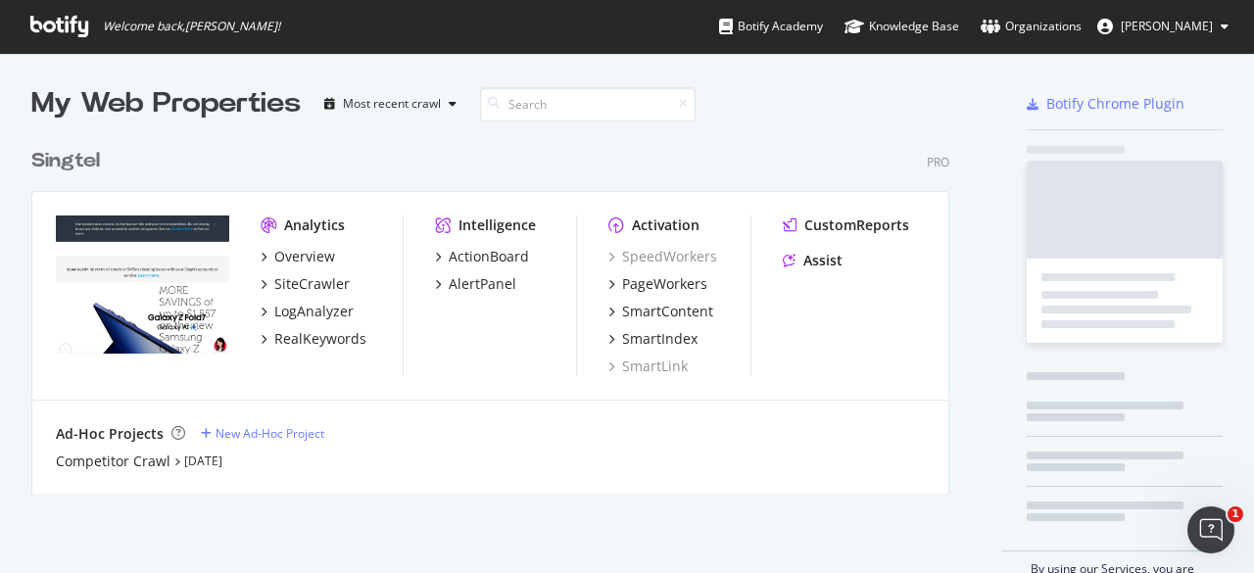
scroll to position [355, 918]
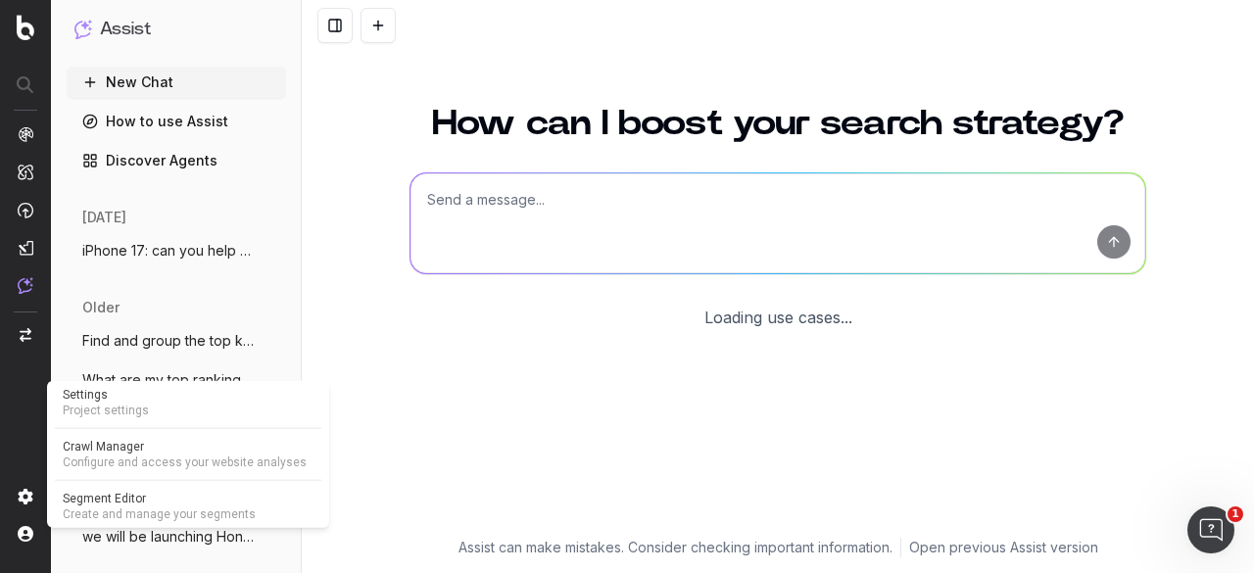
scroll to position [170, 0]
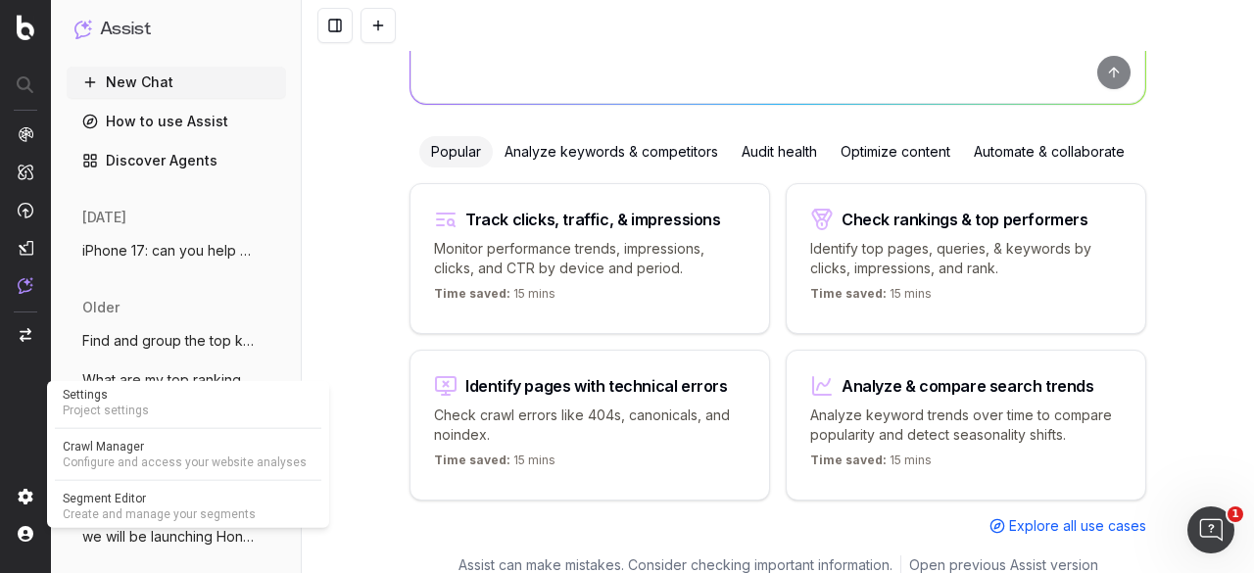
click at [110, 404] on span "Project settings" at bounding box center [188, 411] width 251 height 16
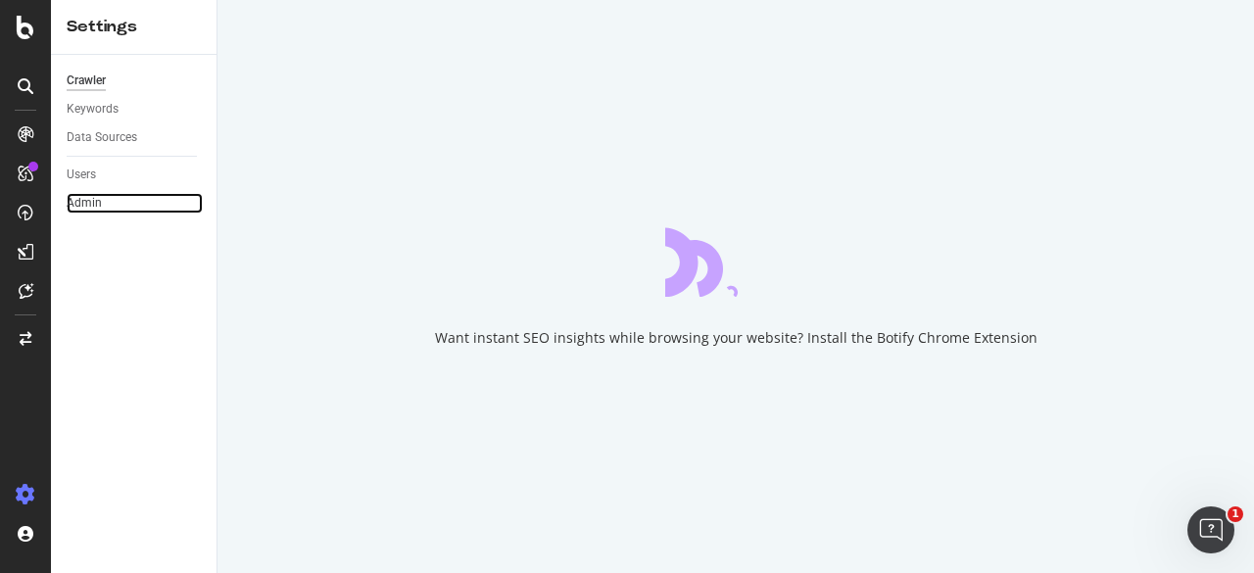
click at [106, 203] on link "Admin" at bounding box center [135, 203] width 136 height 21
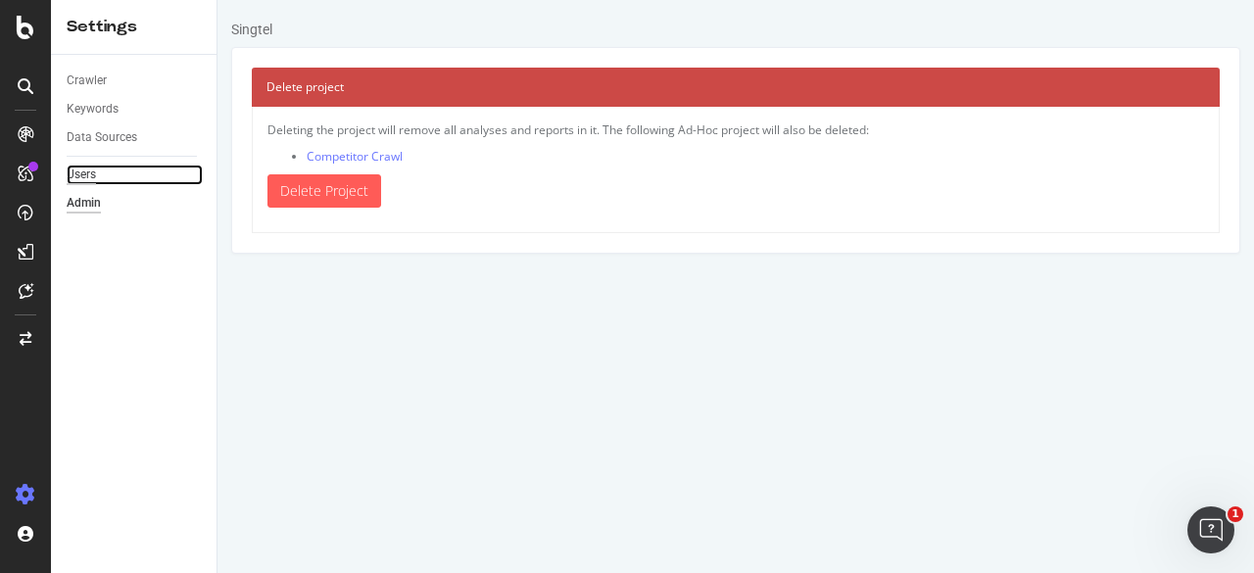
click at [84, 173] on div "Users" at bounding box center [81, 175] width 29 height 21
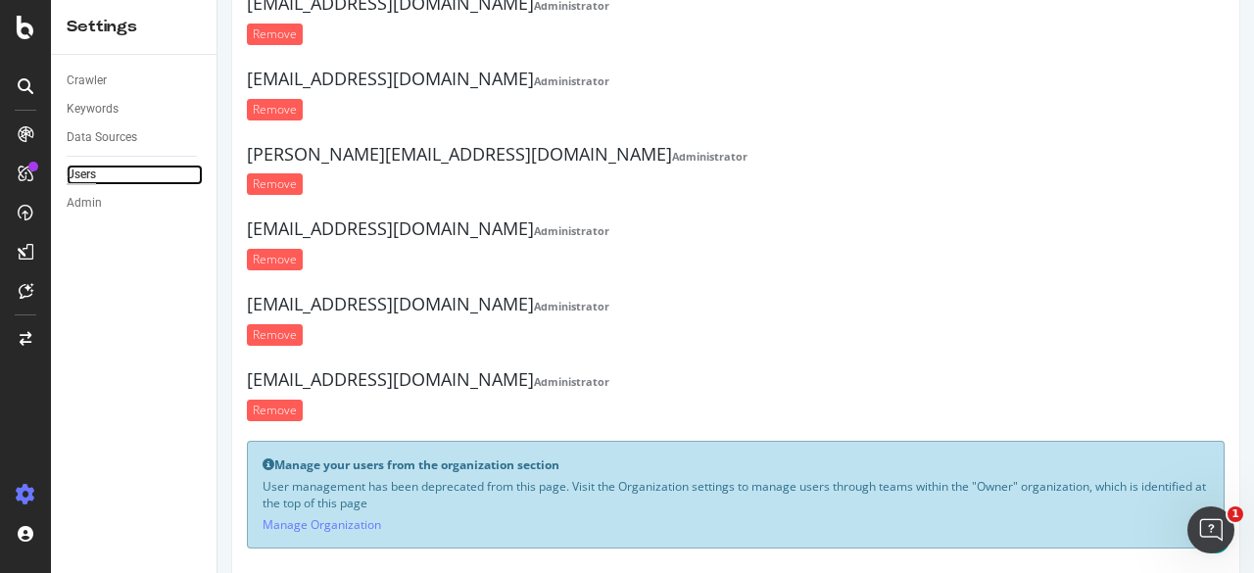
scroll to position [431, 0]
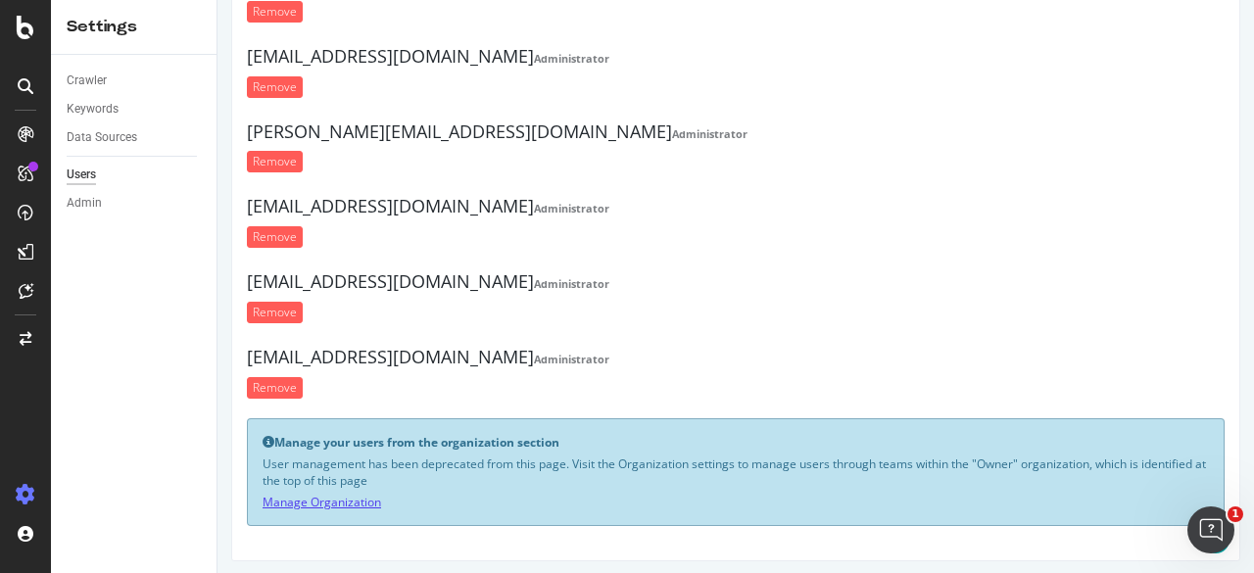
click at [354, 494] on link "Manage Organization" at bounding box center [322, 502] width 119 height 17
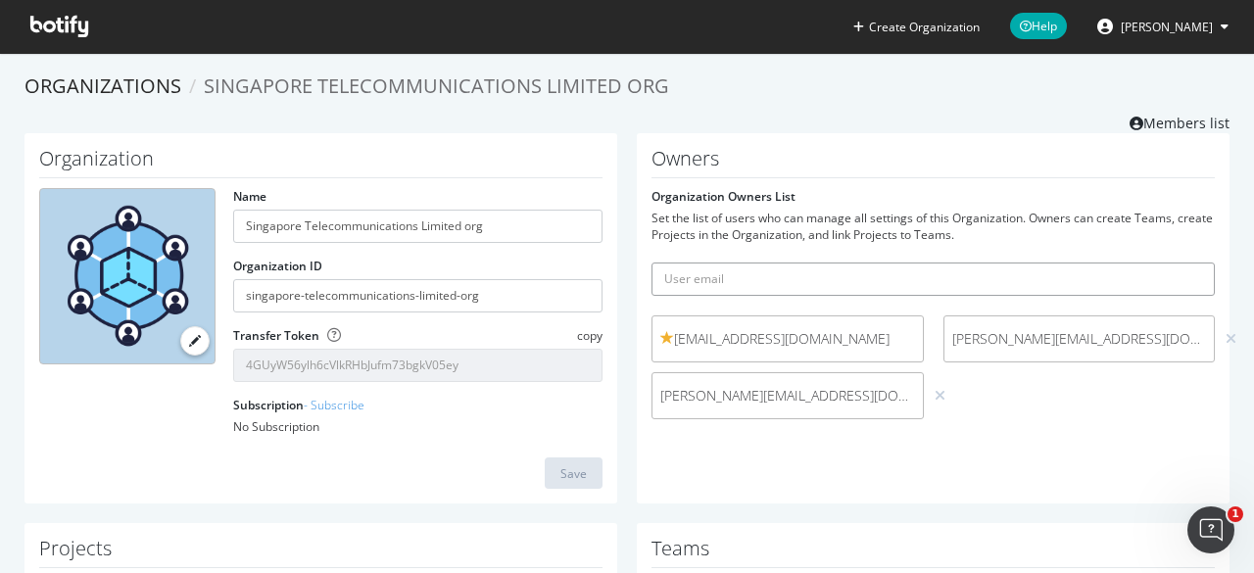
click at [781, 275] on input "text" at bounding box center [933, 279] width 563 height 33
type input "f"
paste input "Celest.Lo@singtel.com"
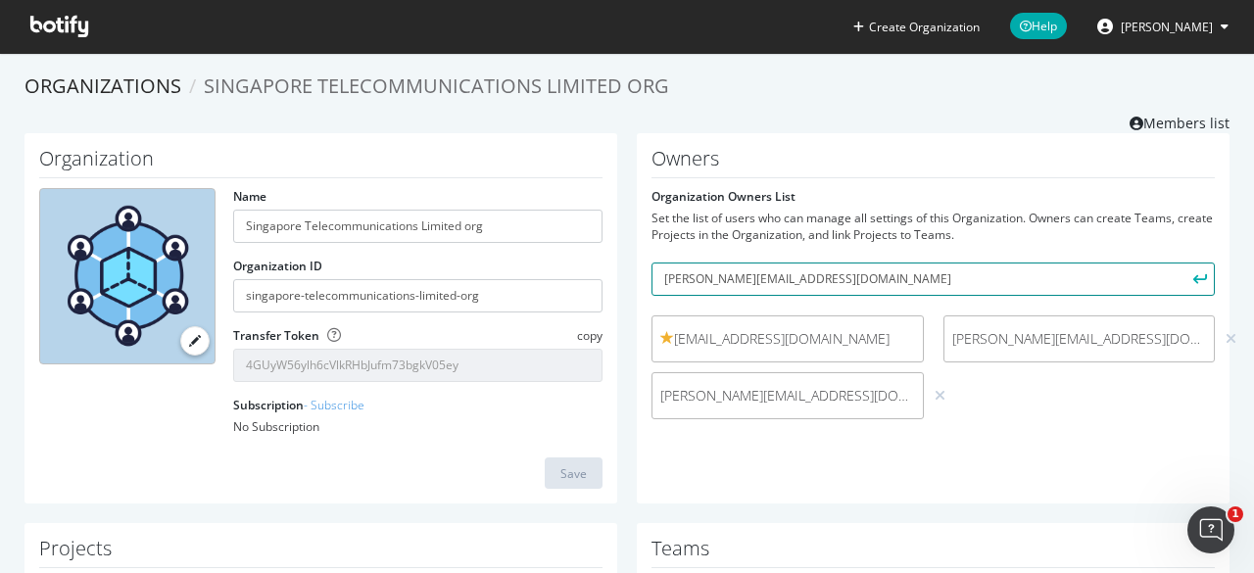
type input "Celest.Lo@singtel.com"
click at [1193, 275] on icon "submit" at bounding box center [1200, 278] width 14 height 11
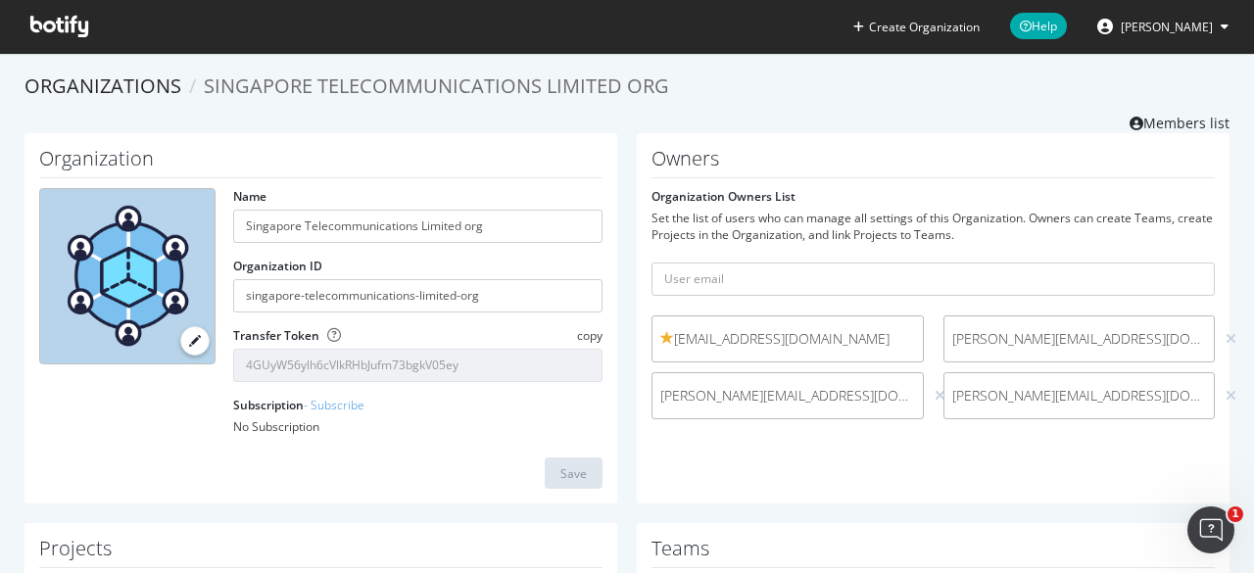
click at [1136, 391] on span "celest.lo@singtel.com" at bounding box center [1079, 396] width 255 height 20
click at [1032, 391] on span "celest.lo@singtel.com" at bounding box center [1079, 396] width 255 height 20
click at [1121, 399] on span "celest.lo@singtel.com" at bounding box center [1079, 396] width 255 height 20
click at [1226, 398] on icon at bounding box center [1231, 396] width 11 height 14
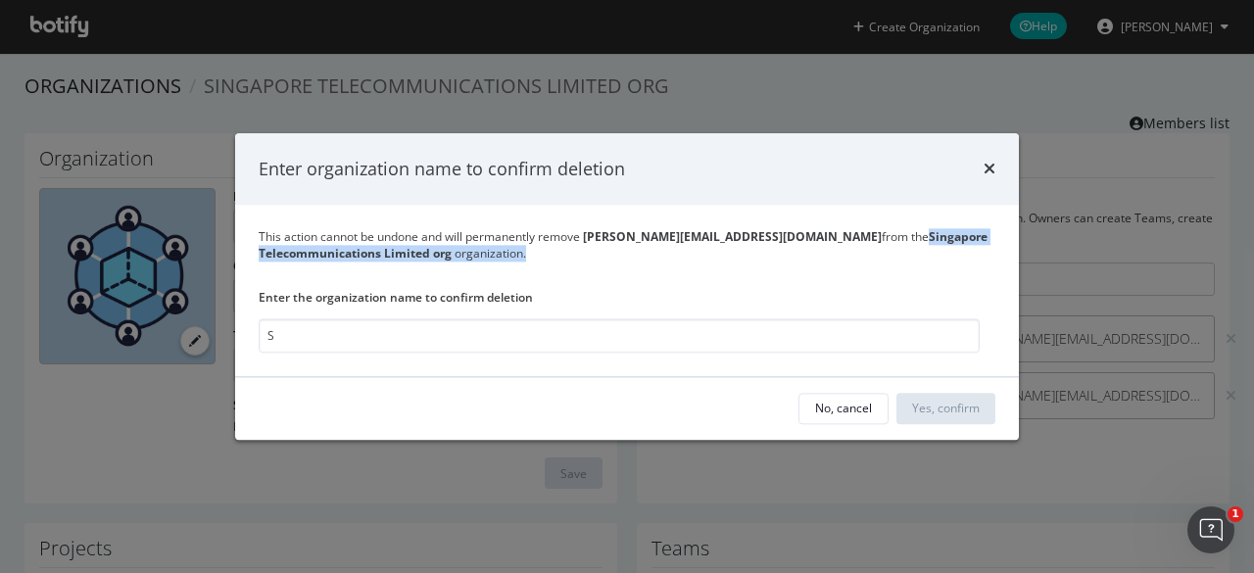
drag, startPoint x: 768, startPoint y: 229, endPoint x: 584, endPoint y: 256, distance: 186.1
click at [584, 256] on div "This action cannot be undone and will permanently remove celest.lo@singtel.com …" at bounding box center [627, 245] width 737 height 33
copy div "Singapore Telecommunications Limited org organization."
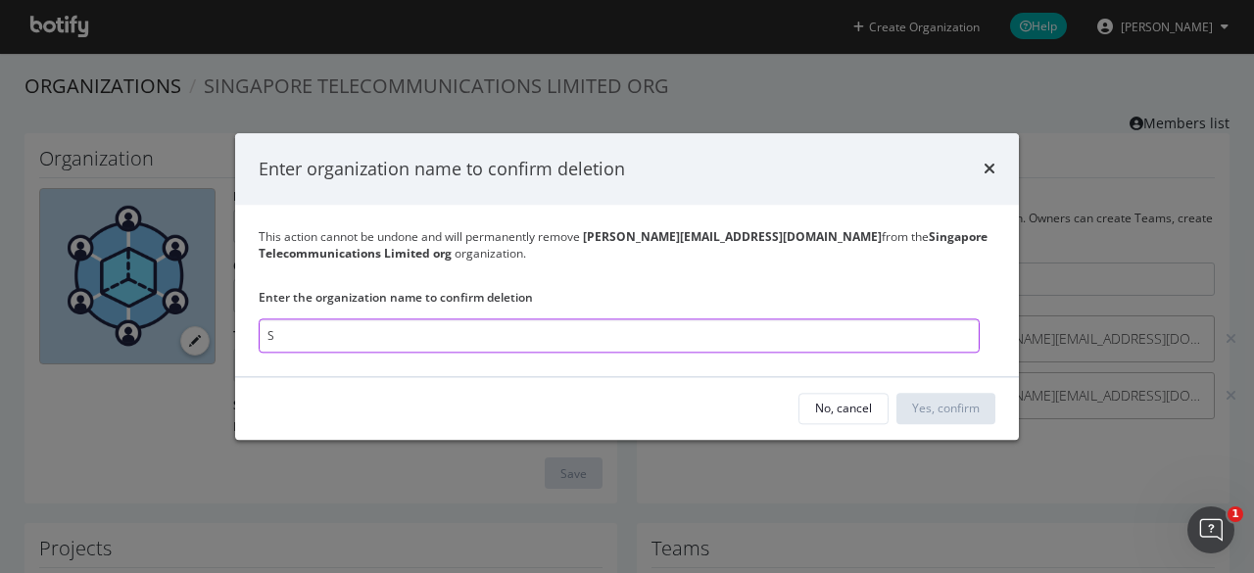
drag, startPoint x: 418, startPoint y: 340, endPoint x: 208, endPoint y: 334, distance: 210.7
click at [208, 334] on div "Enter organization name to confirm deletion This action cannot be undone and wi…" at bounding box center [627, 286] width 1254 height 573
paste input "ingapore Telecommunications Limited org organization."
type input "c"
paste input "Singapore Telecommunications Limited org organization."
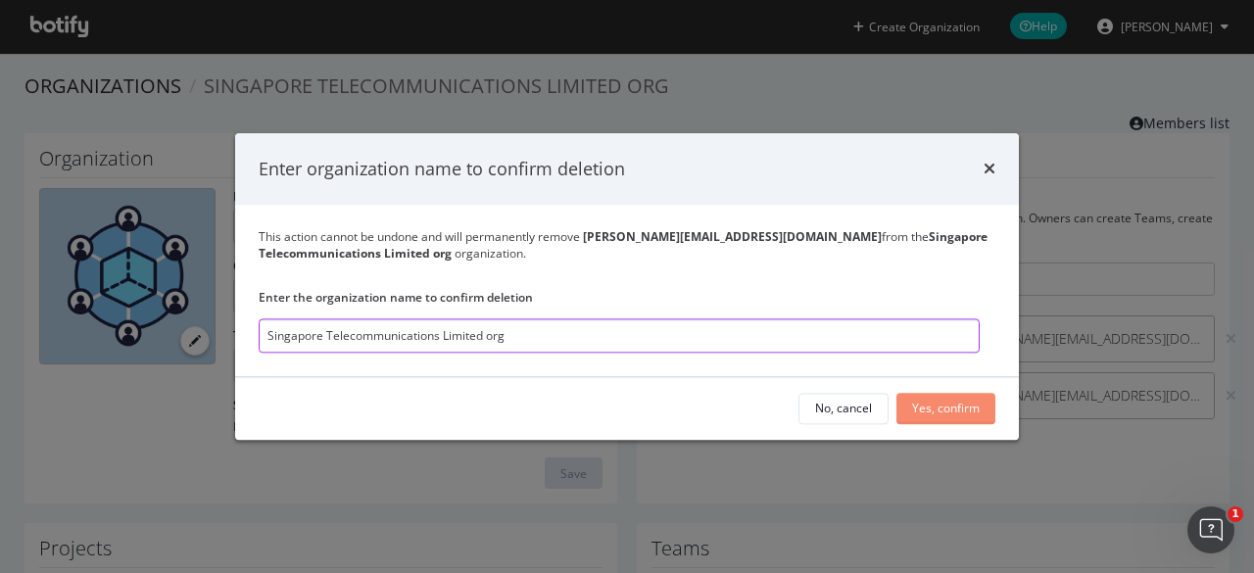
type input "Singapore Telecommunications Limited org"
click at [984, 420] on button "Yes, confirm" at bounding box center [945, 408] width 99 height 31
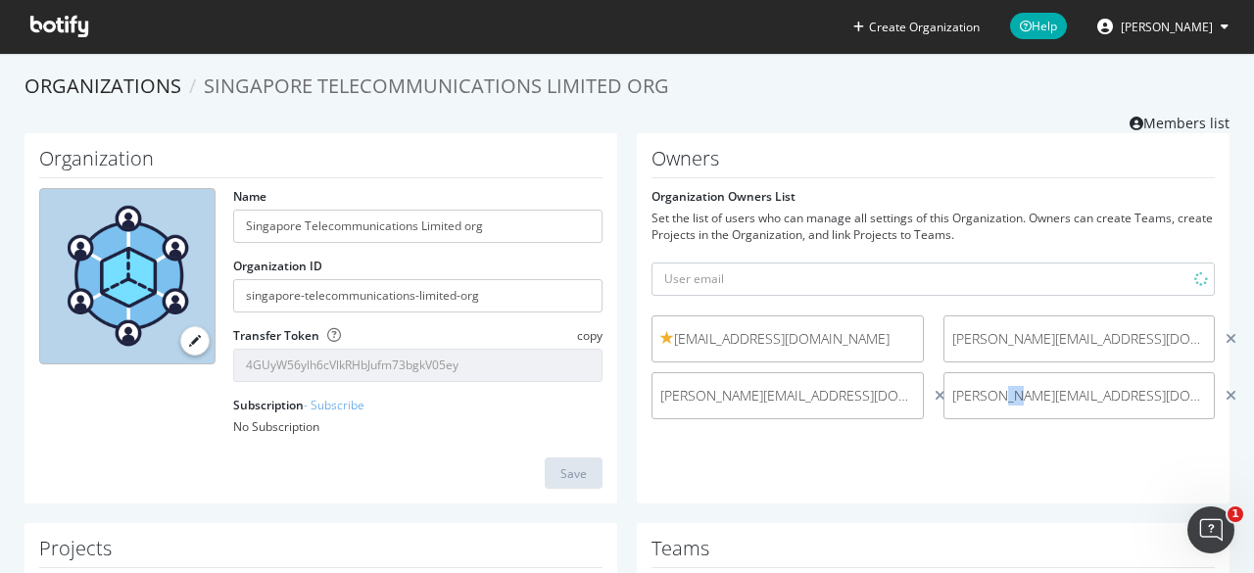
click at [984, 420] on div "wonghinzi@singtel.com johnhonky@singtel.com (me) annie.koh@singtel.com celest.l…" at bounding box center [933, 372] width 583 height 114
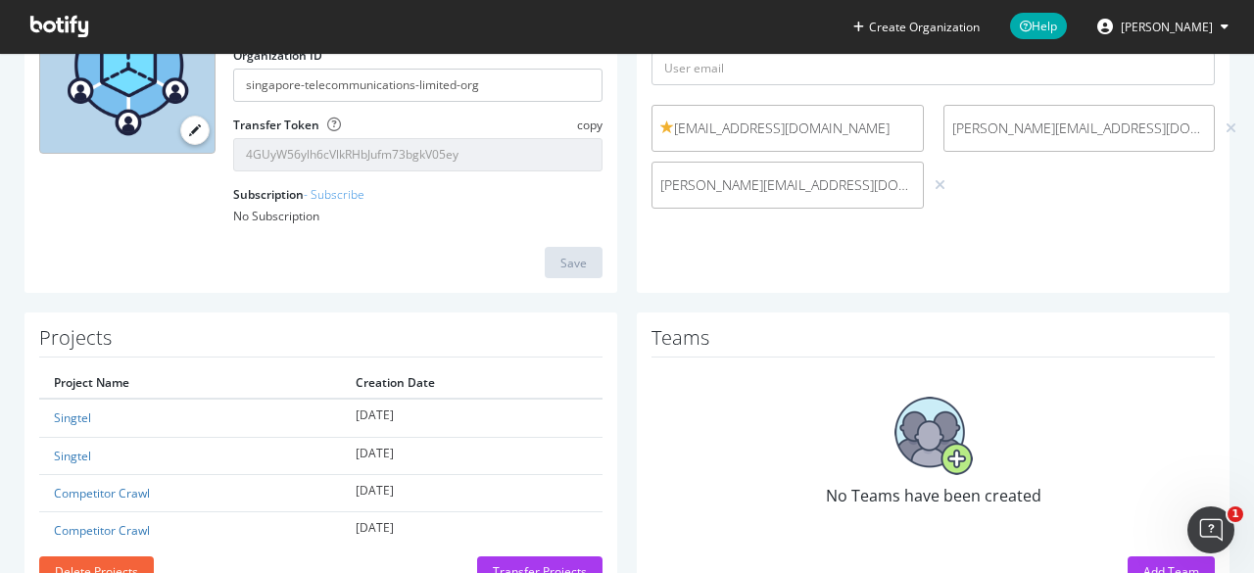
scroll to position [276, 0]
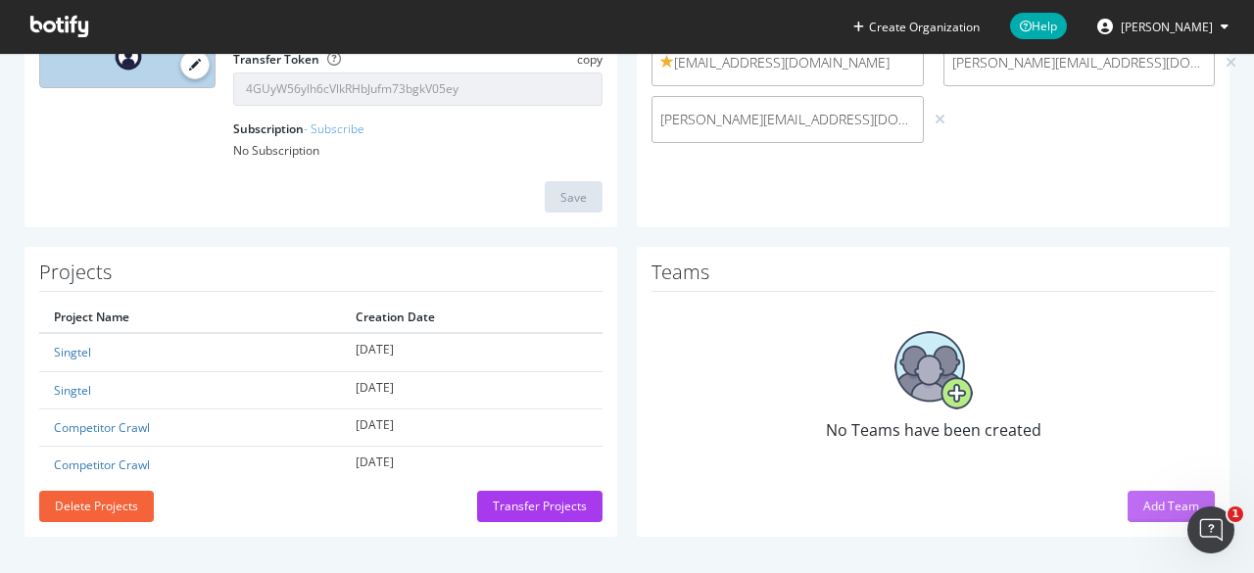
click at [1148, 492] on div "Add Team" at bounding box center [1171, 506] width 56 height 29
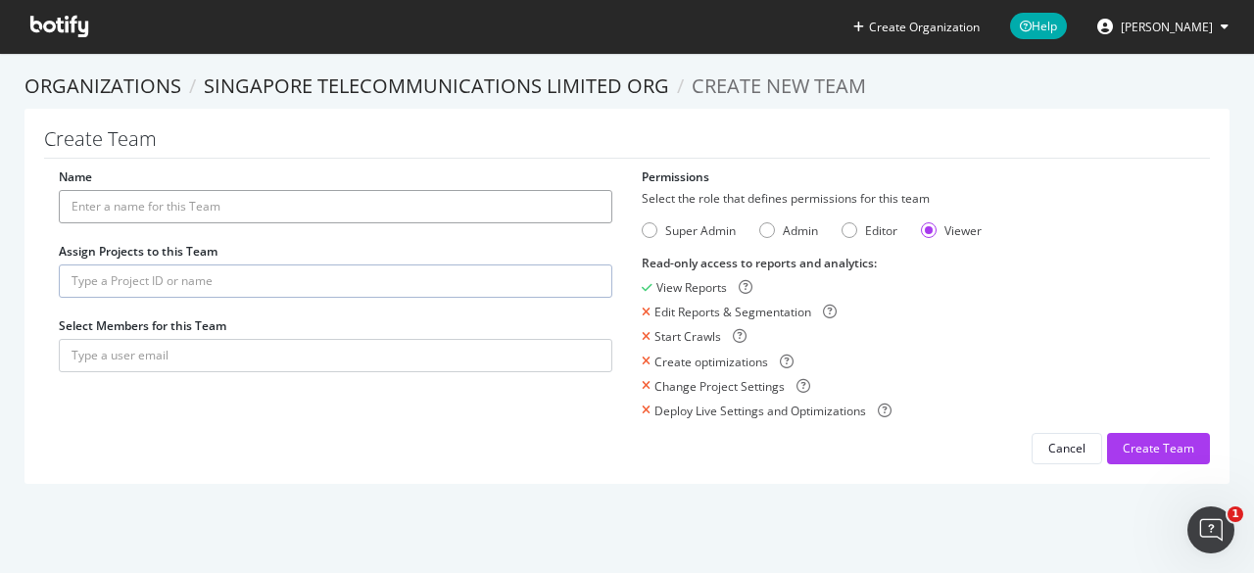
click at [515, 209] on input "Name" at bounding box center [336, 206] width 554 height 33
type input "eshop ecommerce"
click at [421, 297] on div "Name eshop ecommerce Assign Projects to this Team Select Members for this Team" at bounding box center [335, 280] width 583 height 223
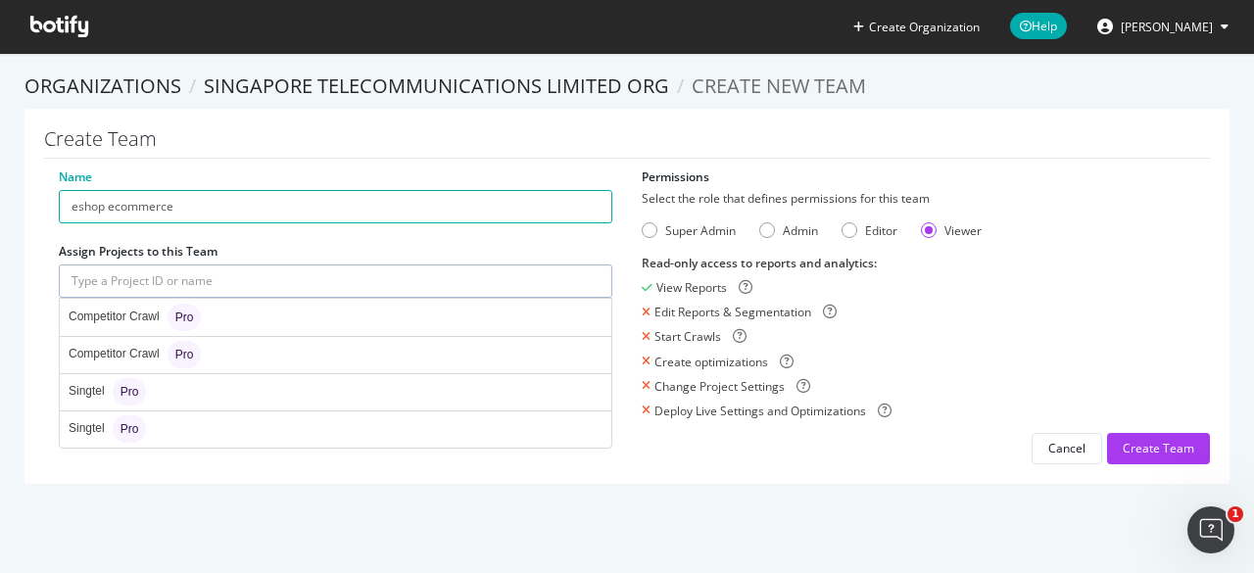
click at [434, 291] on input "text" at bounding box center [336, 281] width 554 height 33
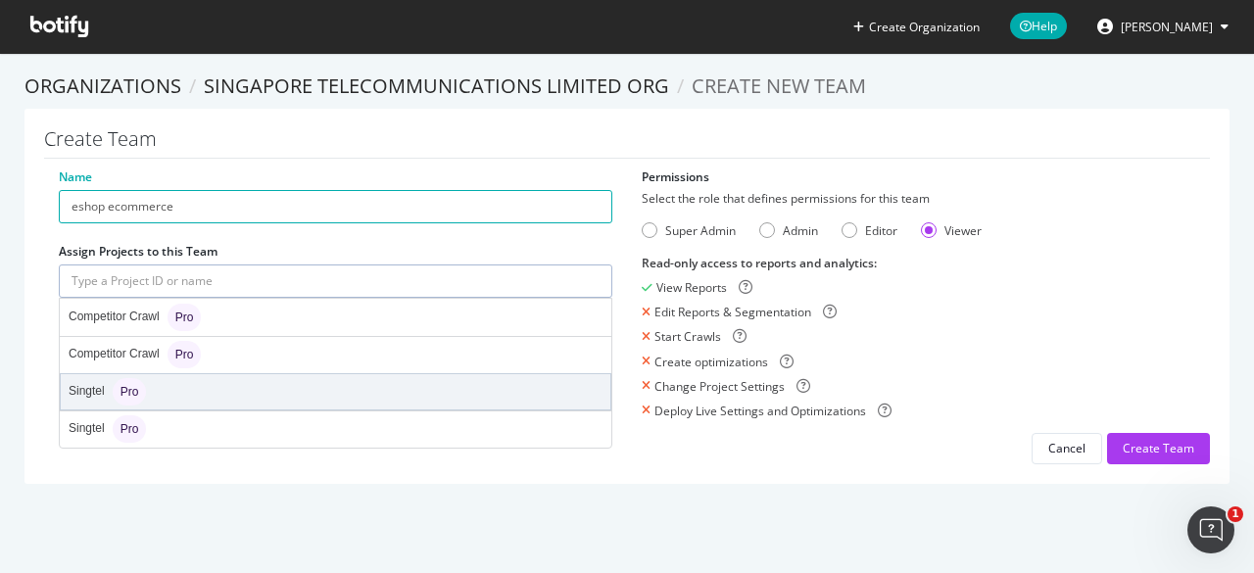
click at [288, 383] on div "Singtel Pro" at bounding box center [336, 391] width 550 height 35
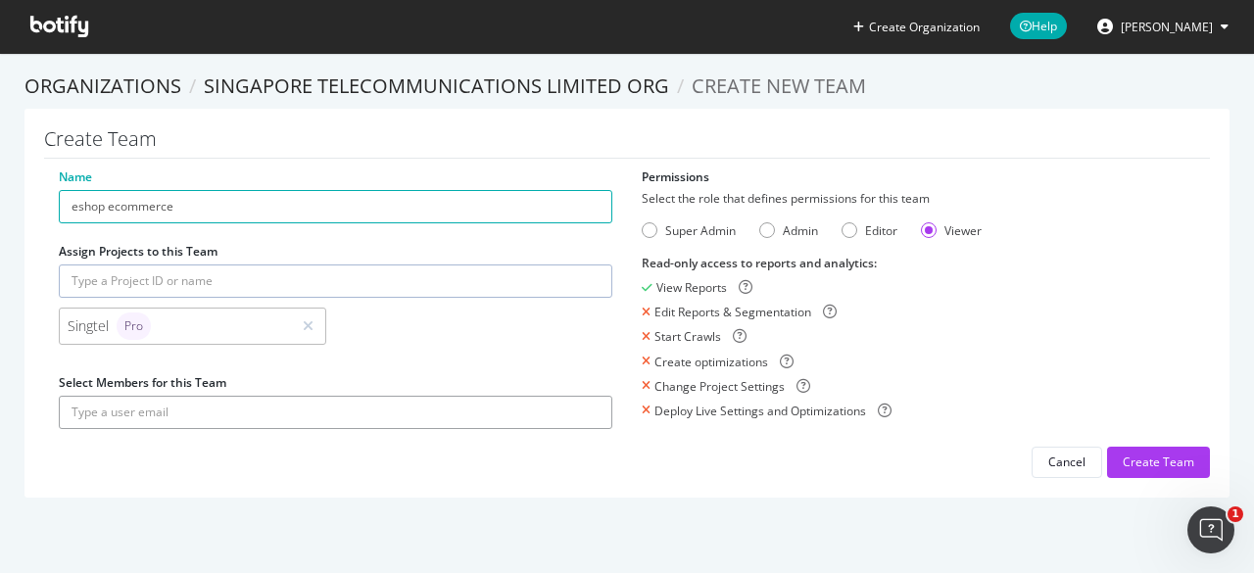
click at [370, 412] on input "text" at bounding box center [336, 412] width 554 height 33
paste input "Singapore Telecommunications Limited org organization."
type input "S"
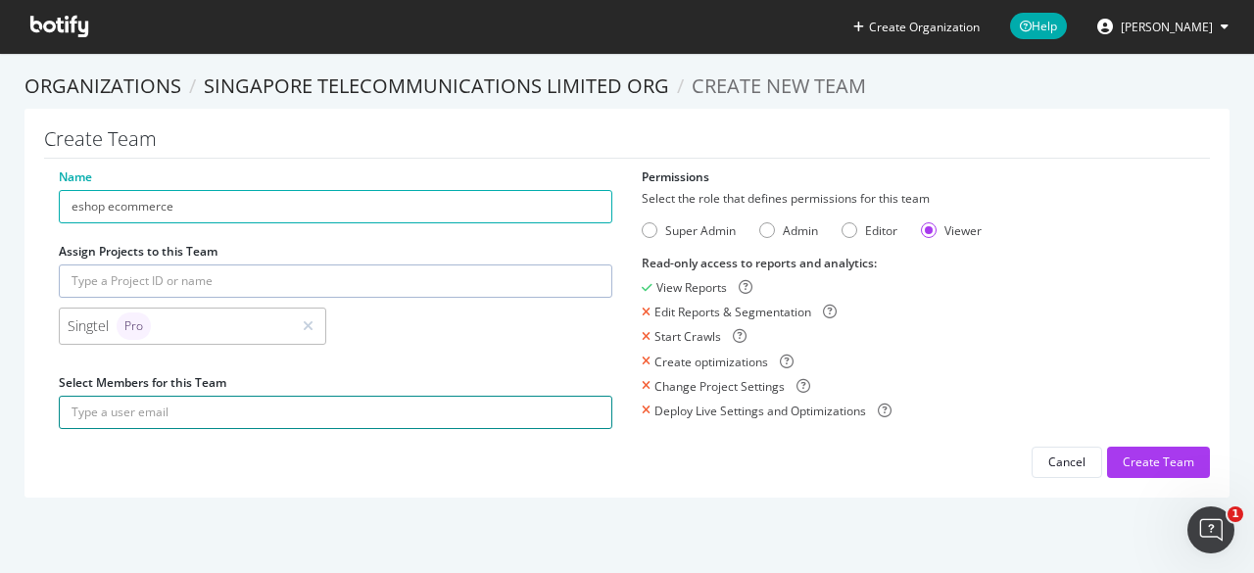
paste input "Celest.Lo@singtel.com"
type input "Celest.Lo@singtel.com"
click at [592, 411] on icon "submit" at bounding box center [598, 412] width 14 height 11
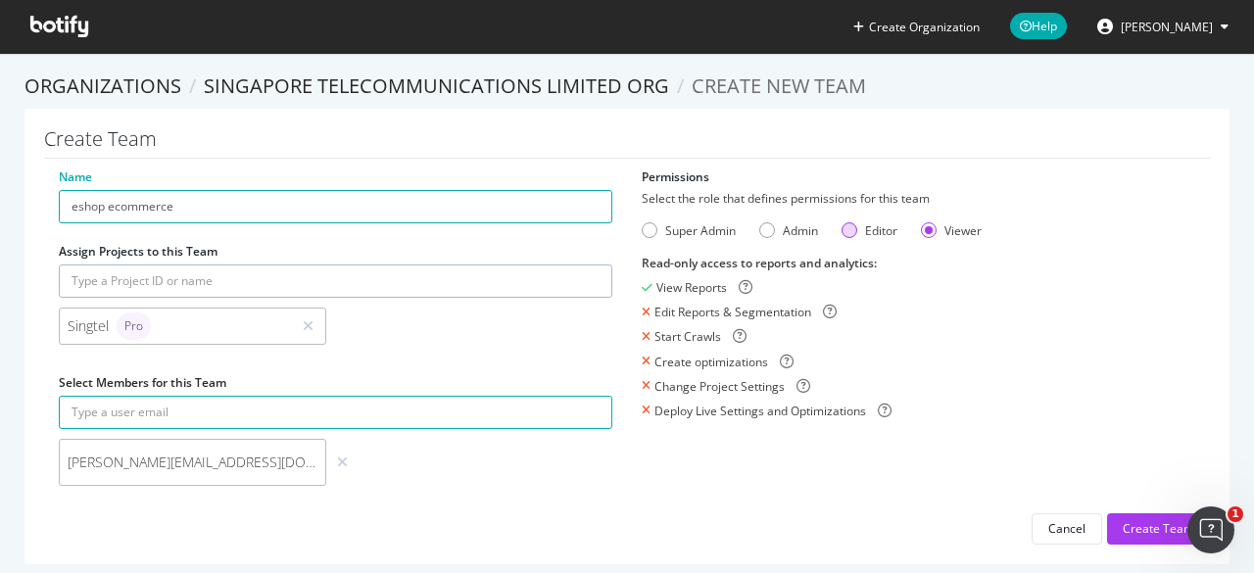
click at [848, 227] on div "Editor" at bounding box center [850, 230] width 16 height 16
click at [1129, 523] on div "Create Team" at bounding box center [1159, 528] width 72 height 17
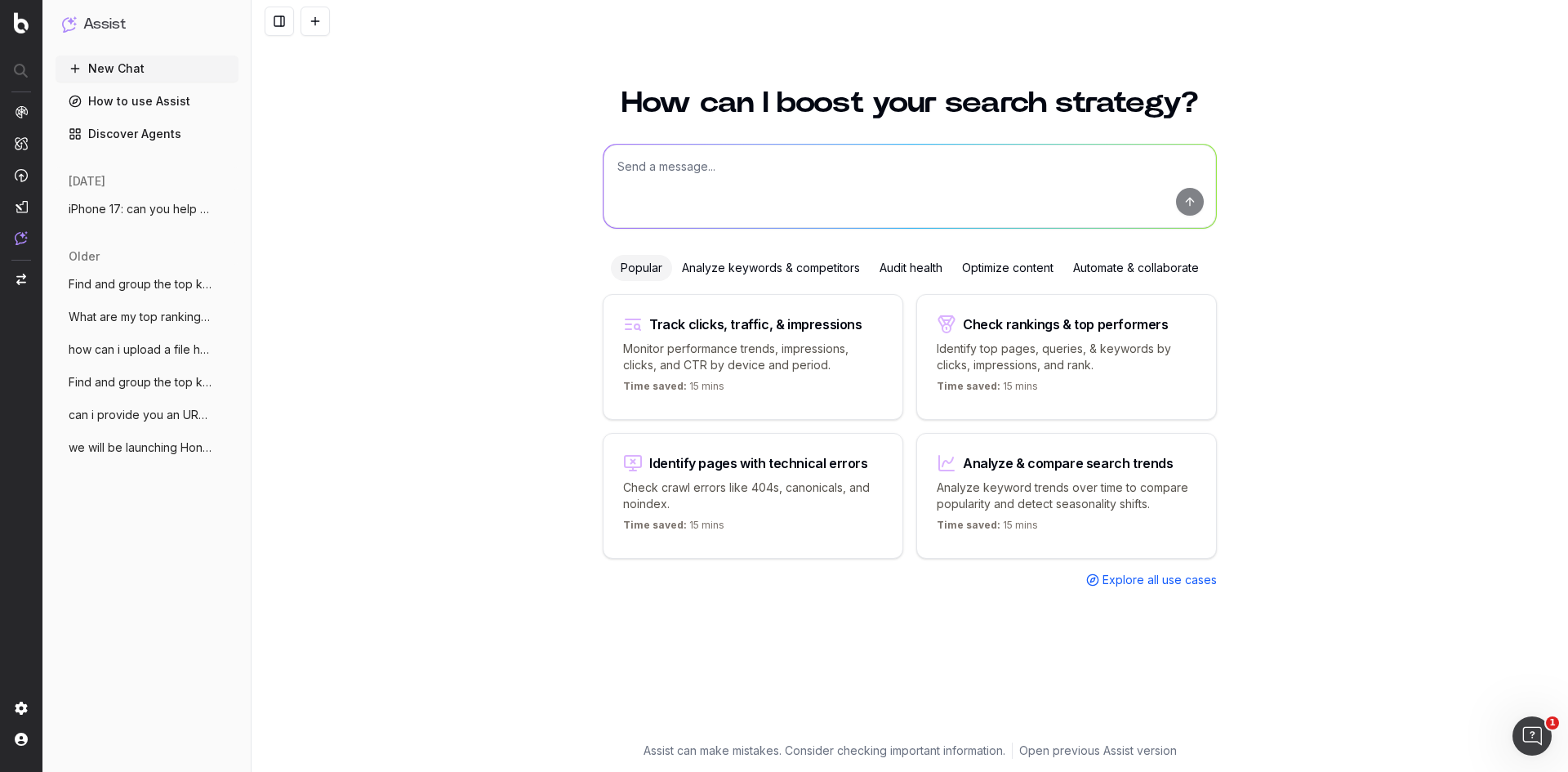
click at [128, 209] on span "iPhone 17: can you help me see if this b" at bounding box center [140, 209] width 143 height 17
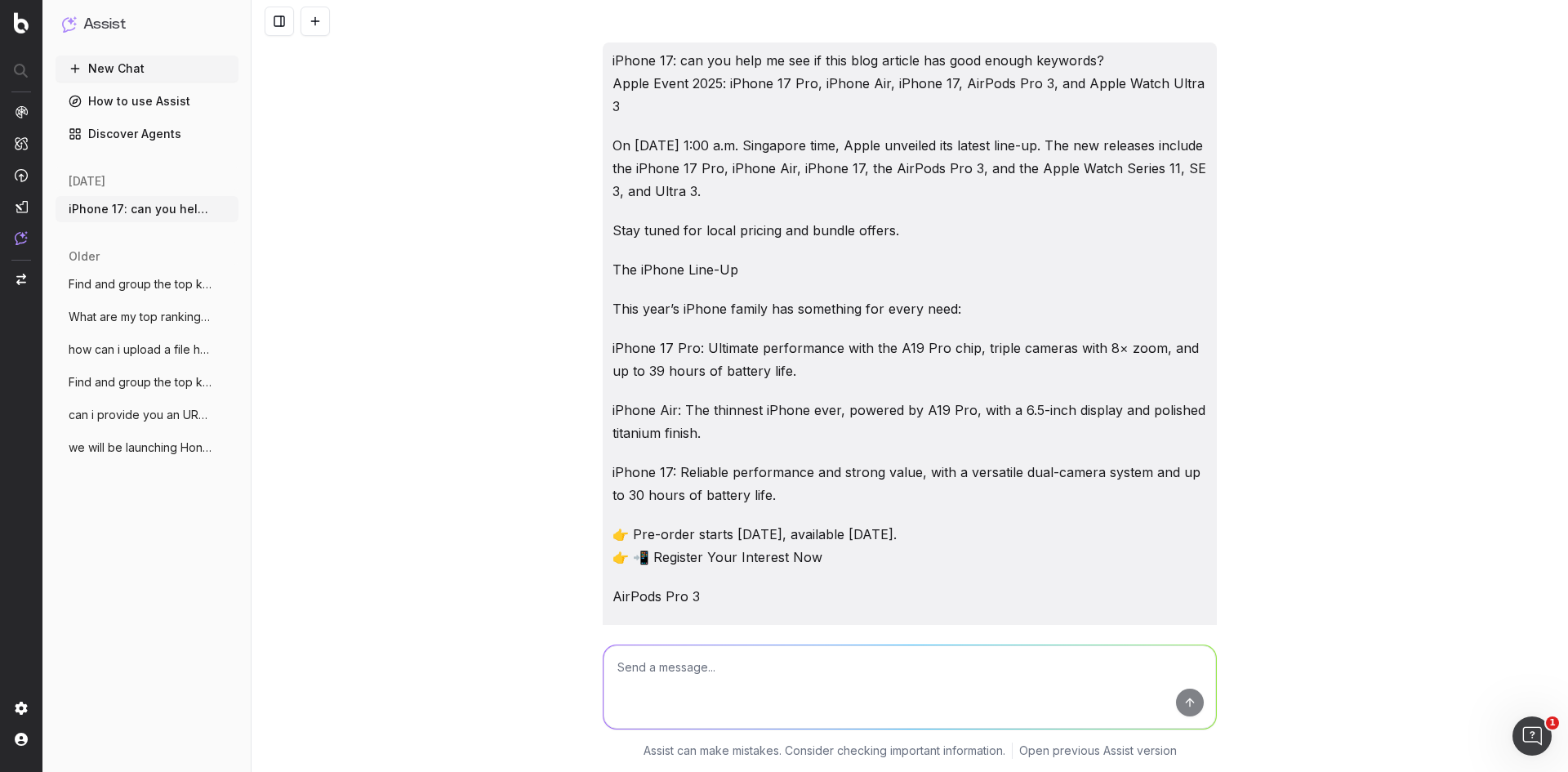
scroll to position [16462, 0]
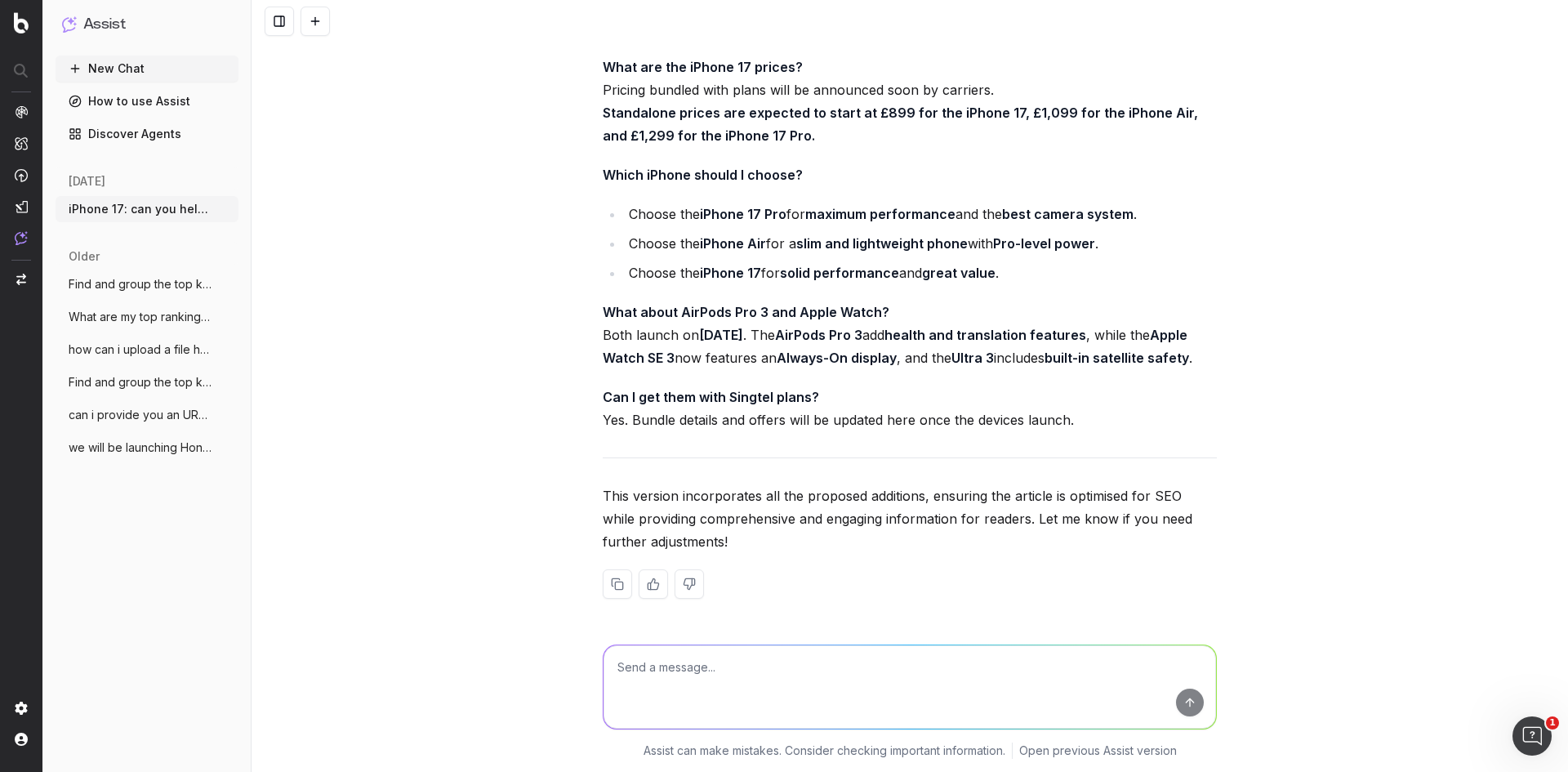
click at [704, 664] on textarea at bounding box center [909, 687] width 613 height 83
paste textarea "[URL][DOMAIN_NAME]"
type textarea "[URL][DOMAIN_NAME] I want to boost this page with the latest content, can you p…"
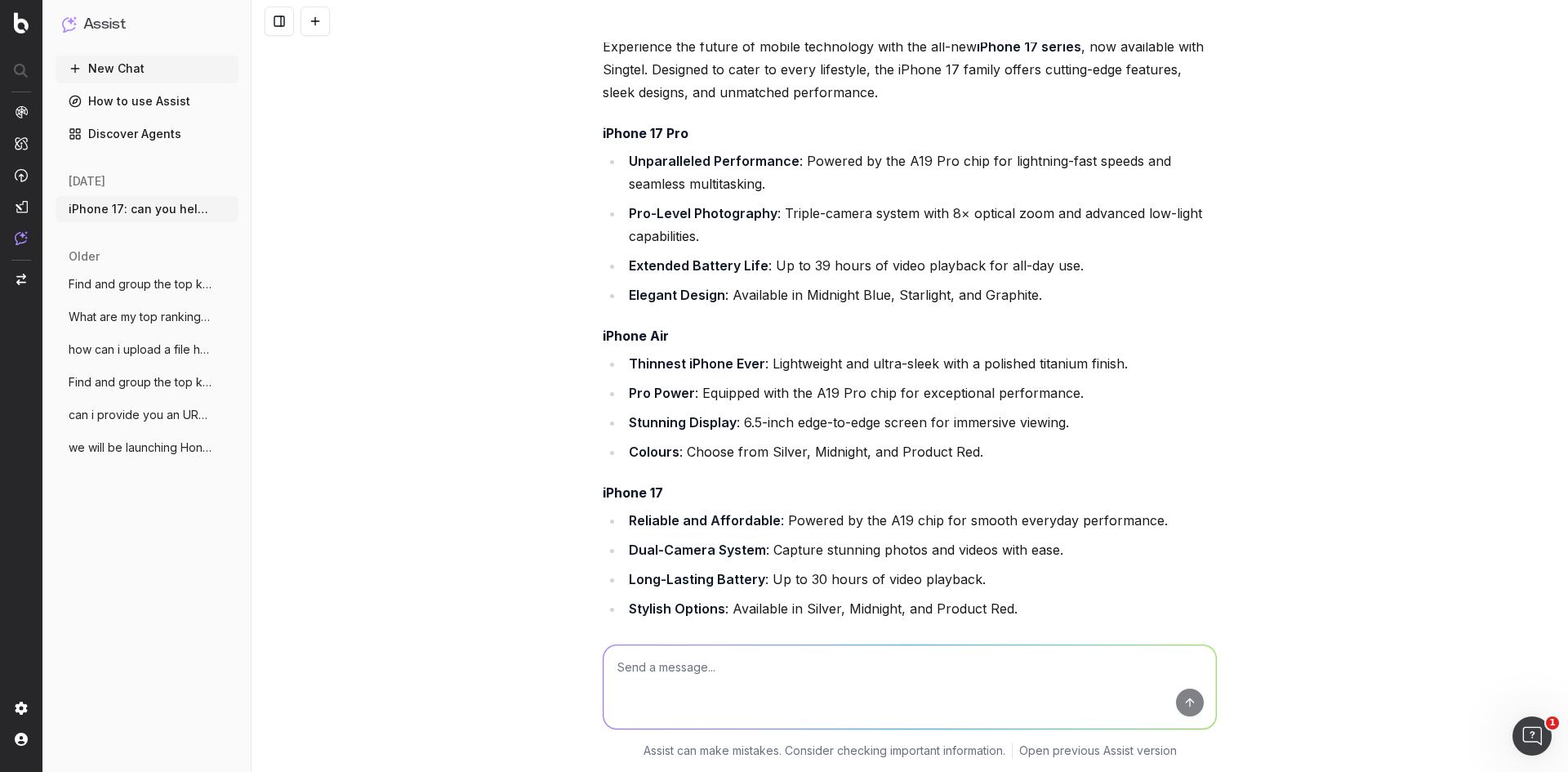
scroll to position [17257, 0]
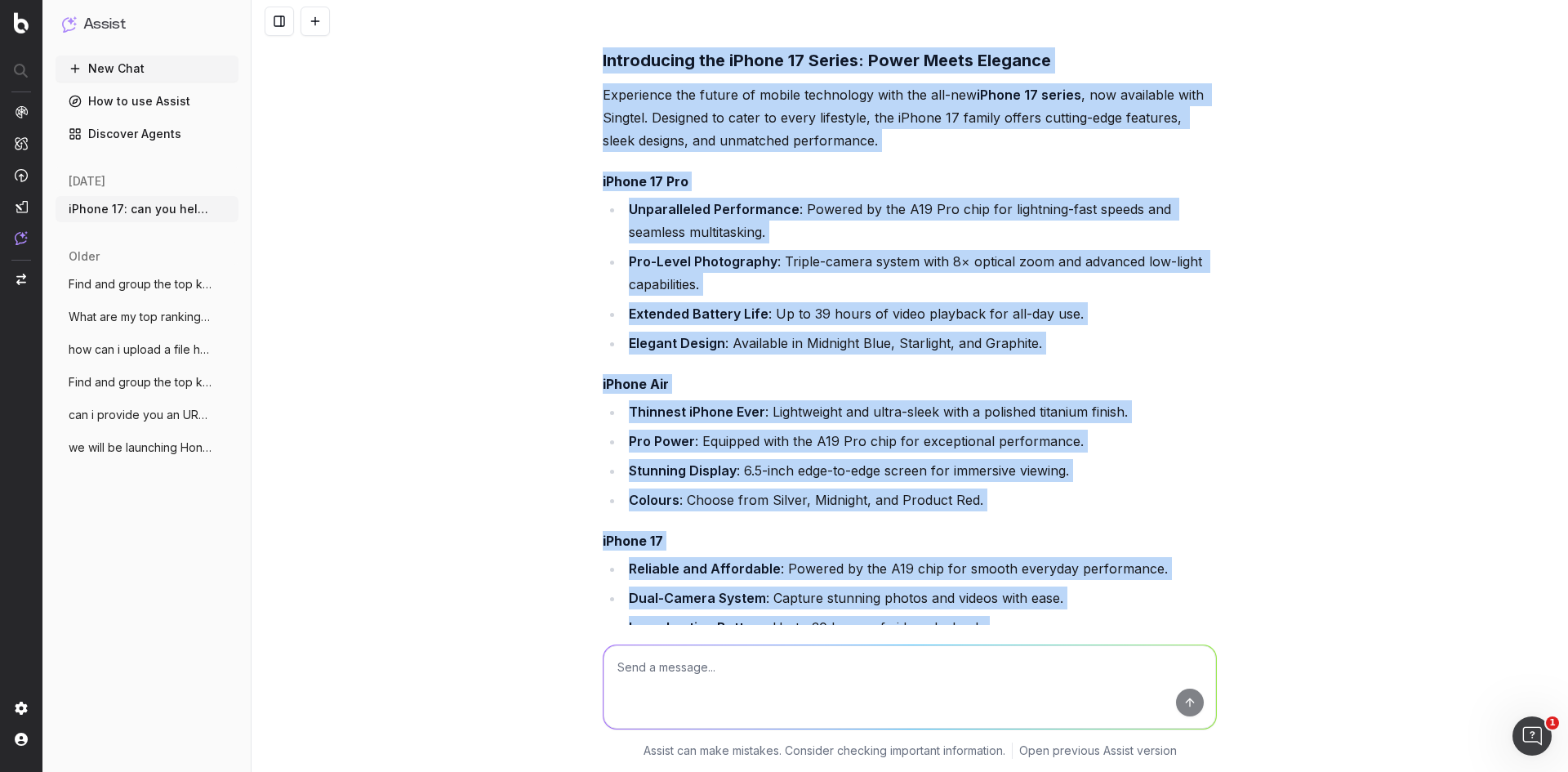
drag, startPoint x: 594, startPoint y: 65, endPoint x: 1067, endPoint y: 608, distance: 720.1
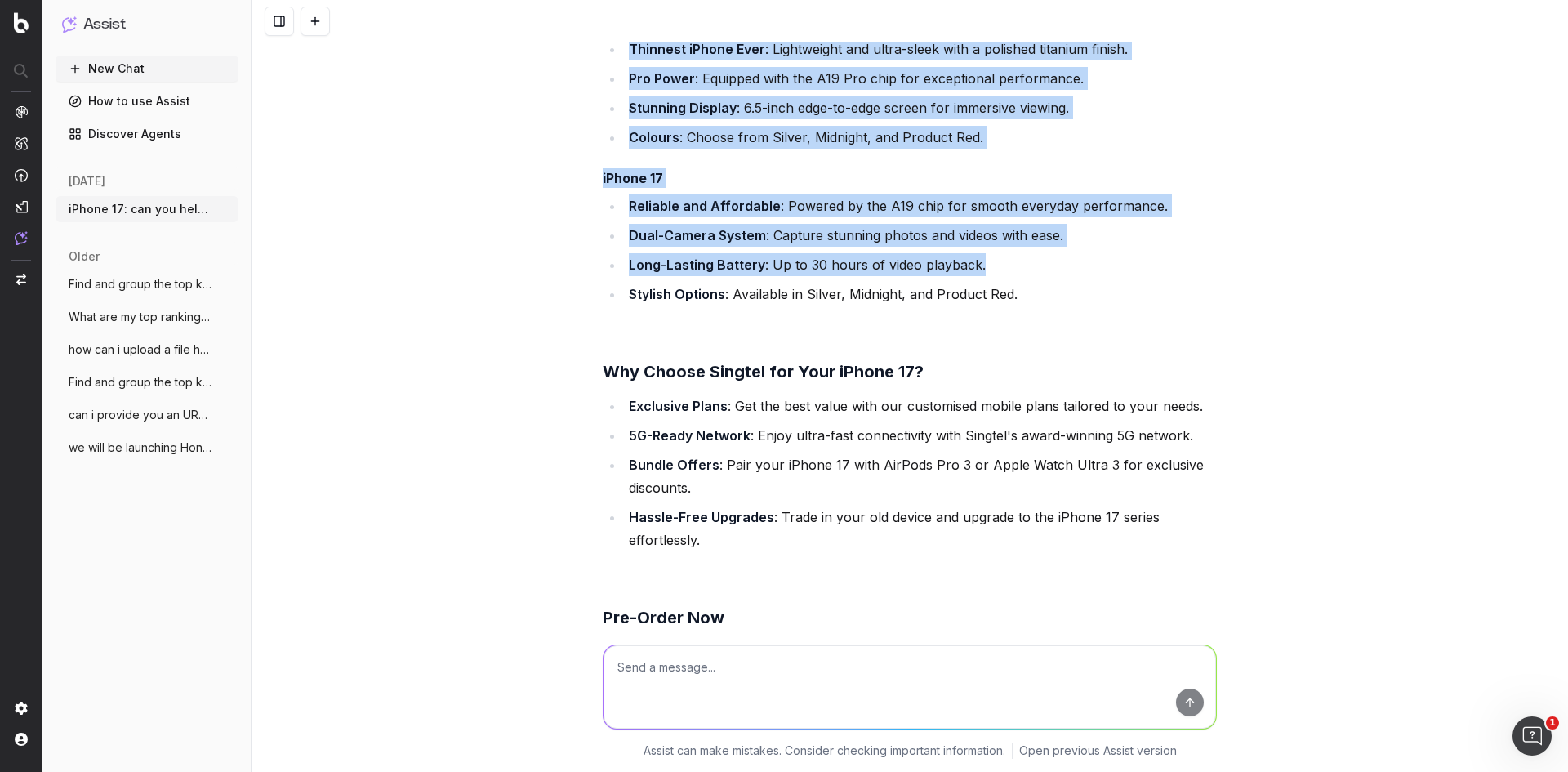
scroll to position [17664, 0]
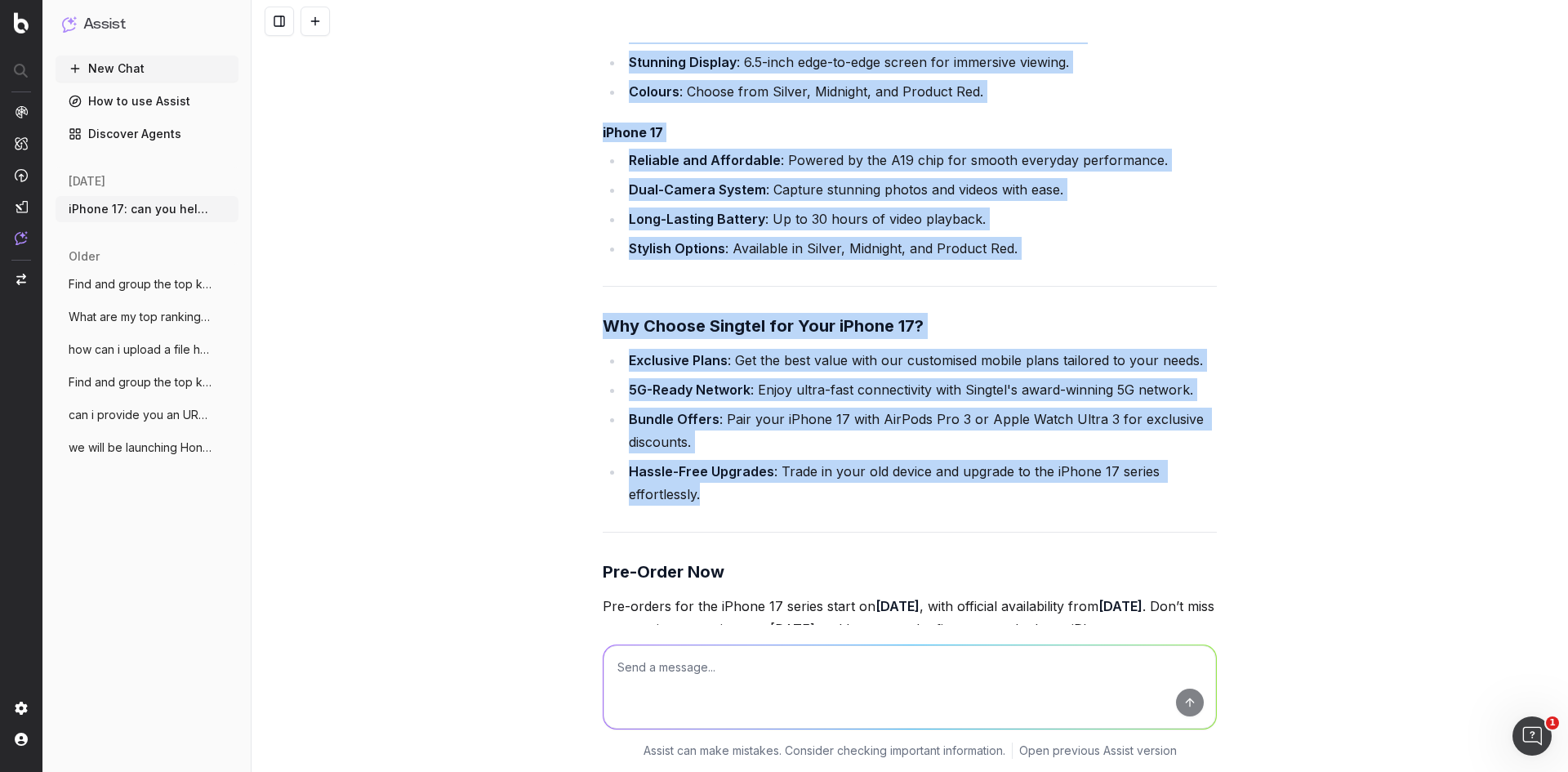
click at [784, 505] on li "Hassle-Free Upgrades : Trade in your old device and upgrade to the iPhone 17 se…" at bounding box center [920, 483] width 593 height 46
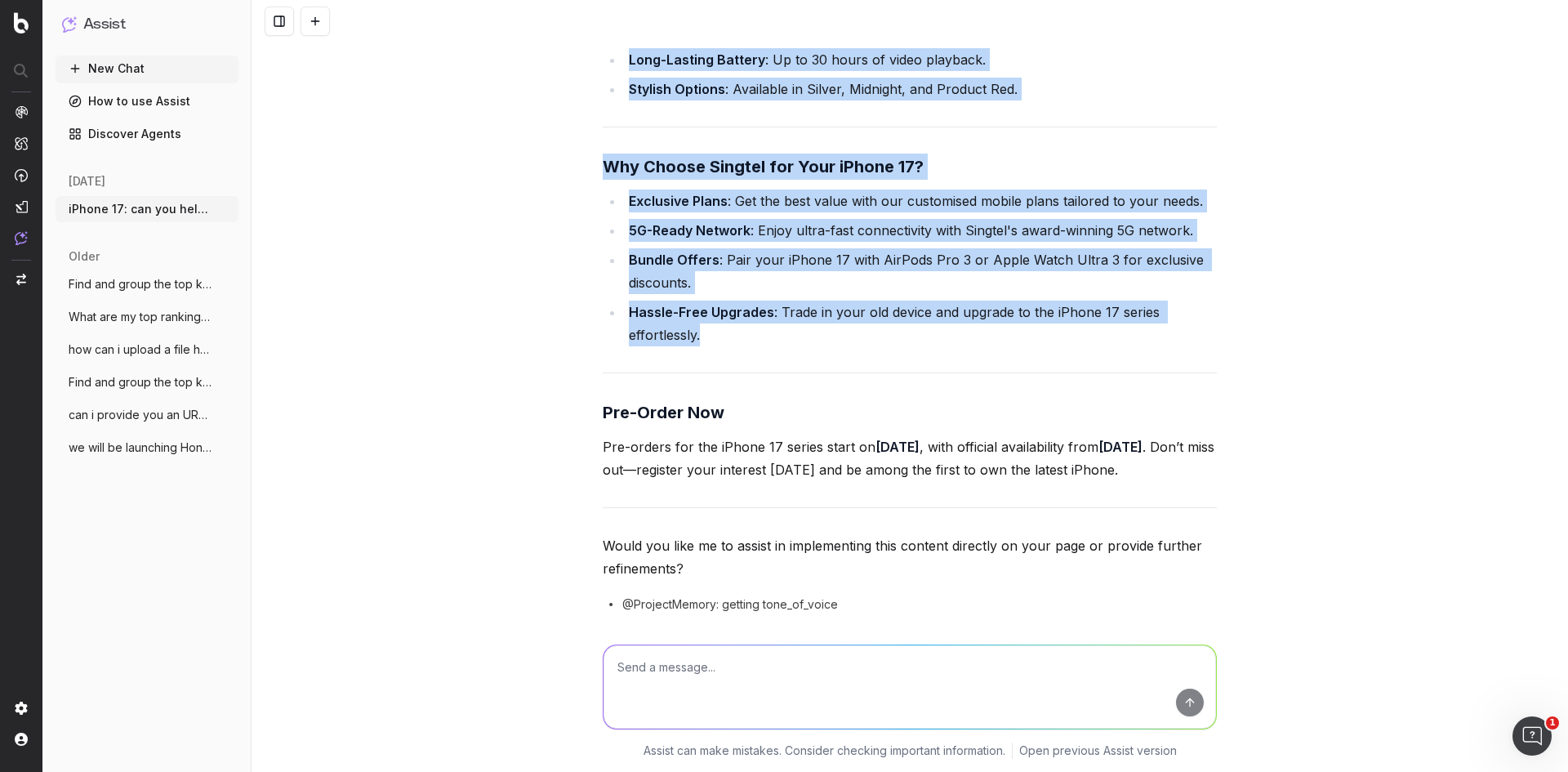
scroll to position [17828, 0]
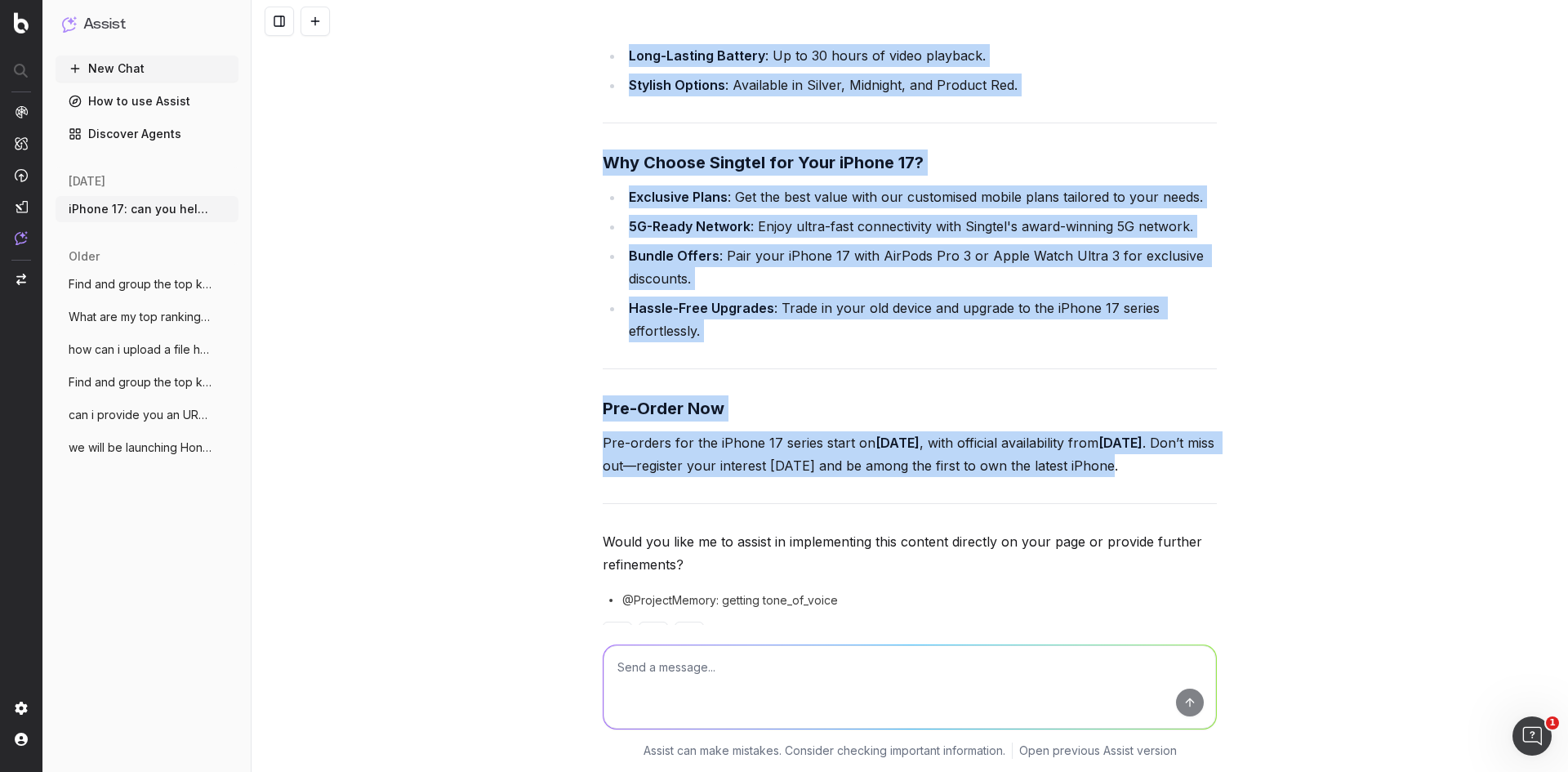
click at [787, 477] on p "Pre-orders for the iPhone 17 series start on [DATE] , with official availabilit…" at bounding box center [909, 454] width 614 height 46
copy div "Loremipsumd sit aMetco 73 Adipis: Elits Doeiu Temporin Utlaboreet dol magnaa en…"
